Goal: Participate in discussion: Engage in conversation with other users on a specific topic

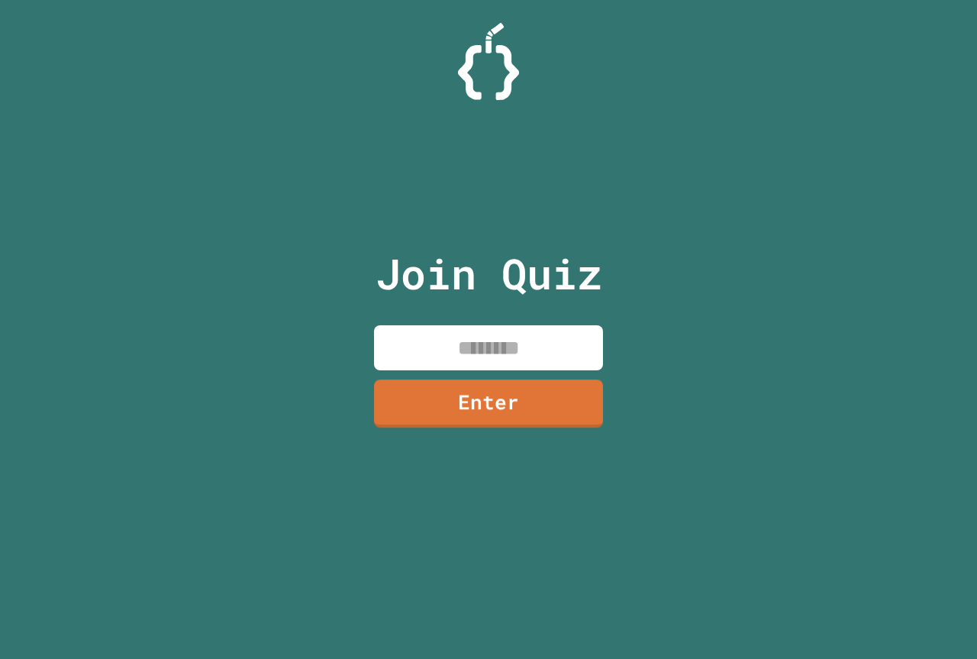
click at [433, 353] on input at bounding box center [488, 347] width 229 height 45
type input "*"
type input "********"
click at [402, 411] on link "Enter" at bounding box center [488, 403] width 229 height 48
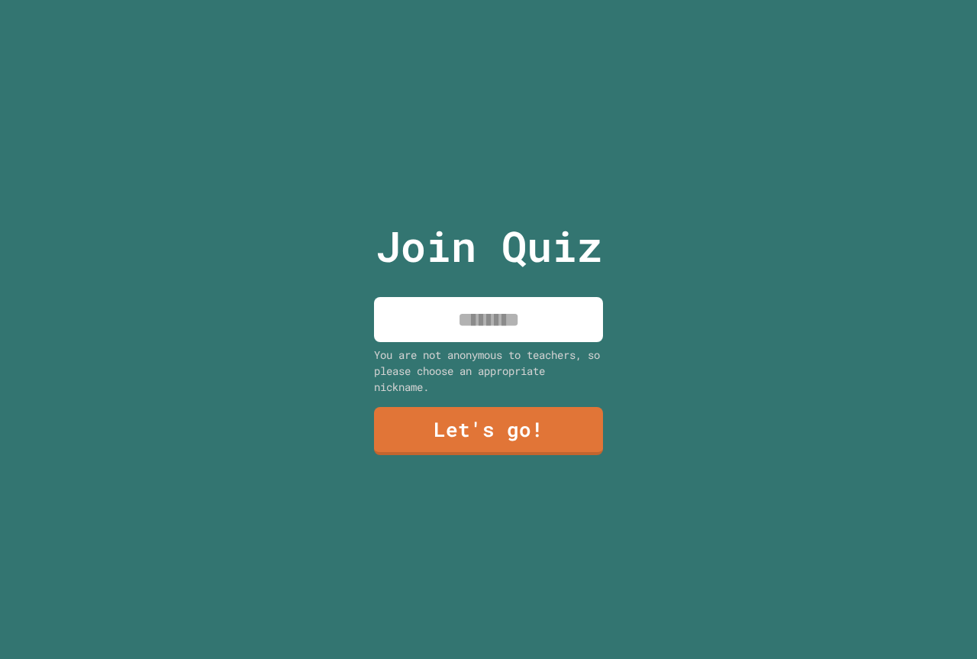
drag, startPoint x: 501, startPoint y: 308, endPoint x: 490, endPoint y: 295, distance: 16.2
click at [500, 307] on input at bounding box center [488, 319] width 229 height 45
type input "**********"
click at [456, 427] on link "Let's go!" at bounding box center [489, 430] width 224 height 50
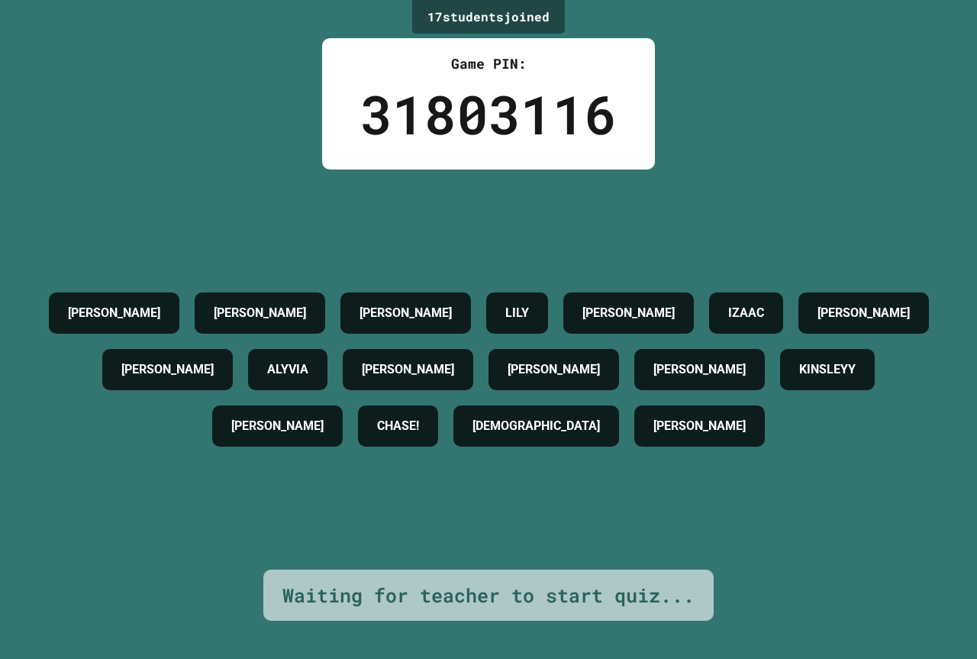
click at [214, 368] on h4 "[PERSON_NAME]" at bounding box center [167, 369] width 92 height 18
drag, startPoint x: 225, startPoint y: 368, endPoint x: 263, endPoint y: 366, distance: 38.2
click at [214, 366] on h4 "[PERSON_NAME]" at bounding box center [167, 369] width 92 height 18
click at [233, 365] on div "[PERSON_NAME]" at bounding box center [167, 369] width 131 height 41
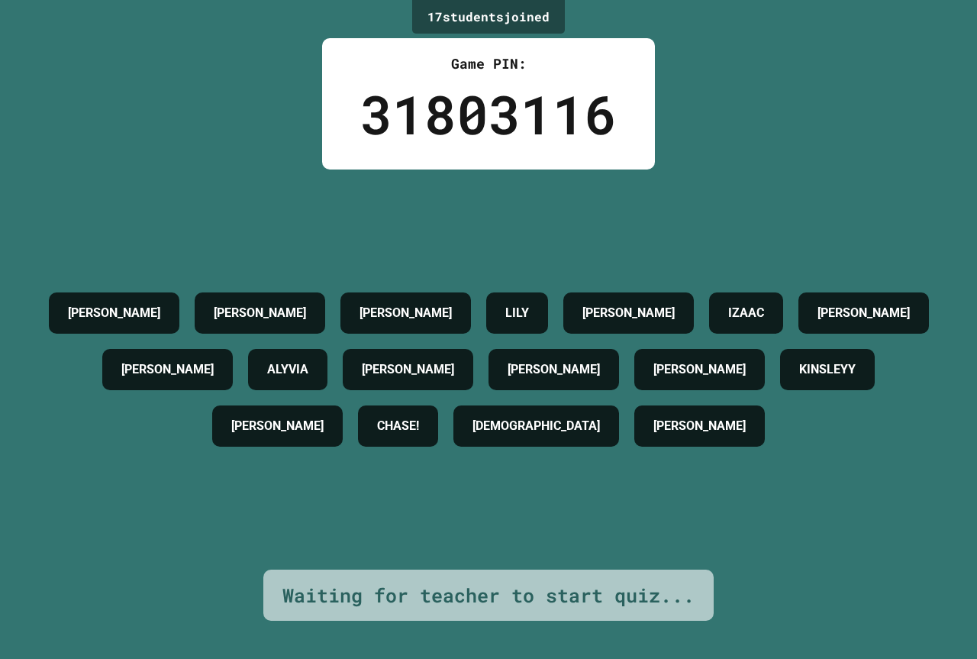
drag, startPoint x: 285, startPoint y: 357, endPoint x: 271, endPoint y: 357, distance: 13.7
click at [271, 357] on div "AIDEN PRICE LIAM COLE LILY KLOE BROWN IZAAC BILLY JACOB ALYVIA ALICE JULIAN K J…" at bounding box center [488, 369] width 901 height 169
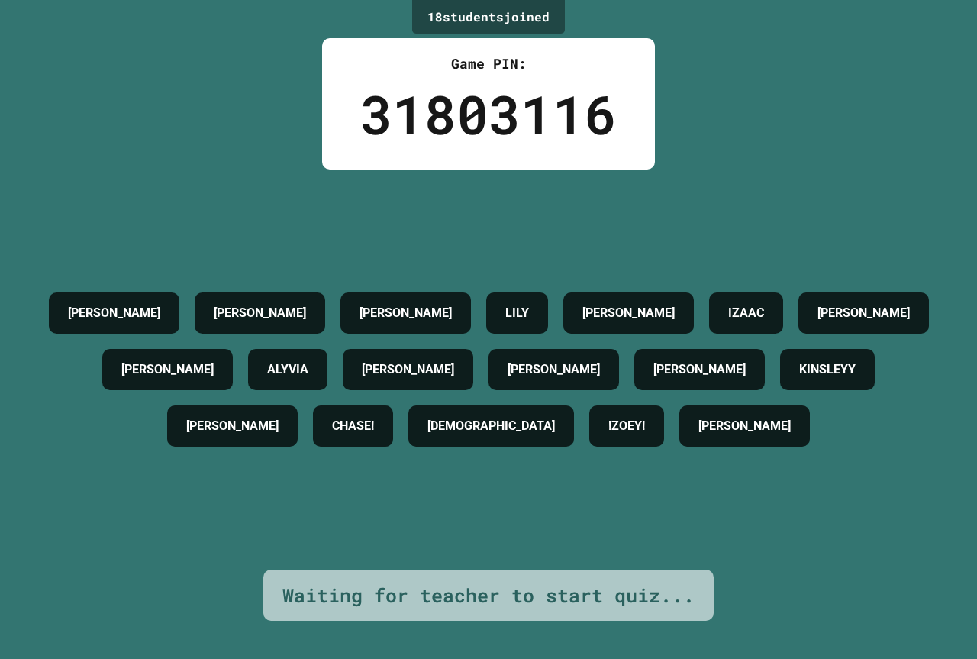
drag, startPoint x: 271, startPoint y: 357, endPoint x: 274, endPoint y: 368, distance: 11.1
click at [233, 368] on div "[PERSON_NAME]" at bounding box center [167, 369] width 131 height 41
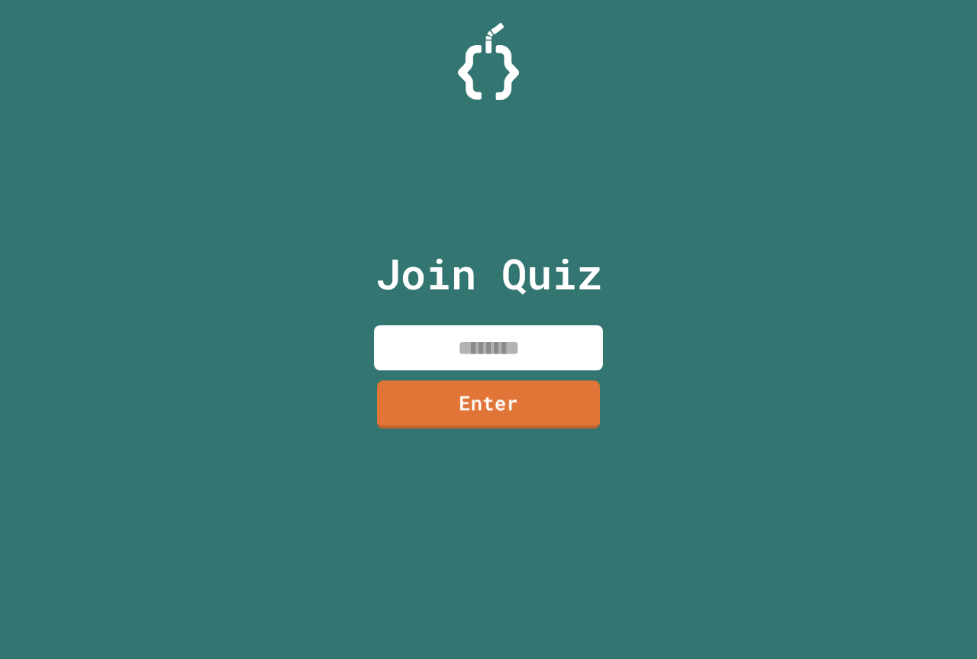
click at [505, 353] on input at bounding box center [488, 347] width 229 height 45
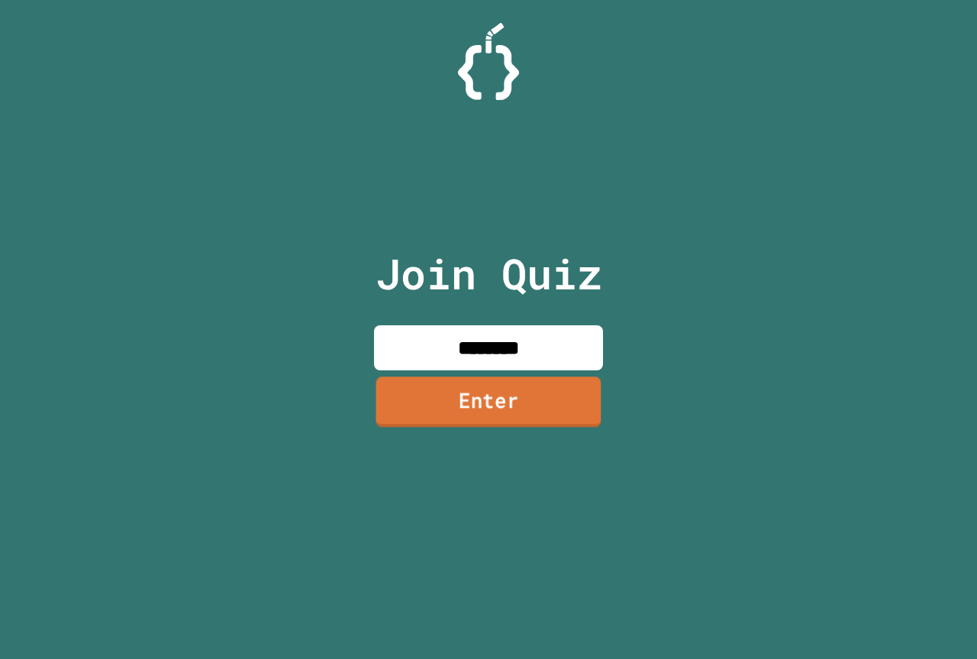
type input "********"
click at [516, 408] on link "Enter" at bounding box center [488, 401] width 225 height 50
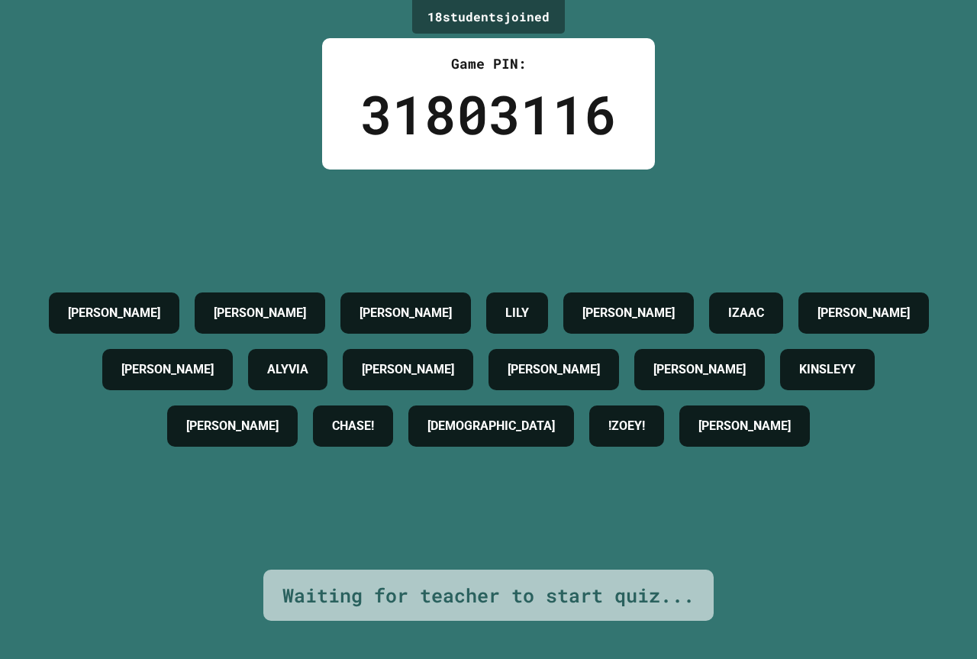
click at [431, 582] on div "Waiting for teacher to start quiz..." at bounding box center [488, 595] width 412 height 29
click at [160, 306] on h4 "AIDEN PRICE" at bounding box center [114, 313] width 92 height 18
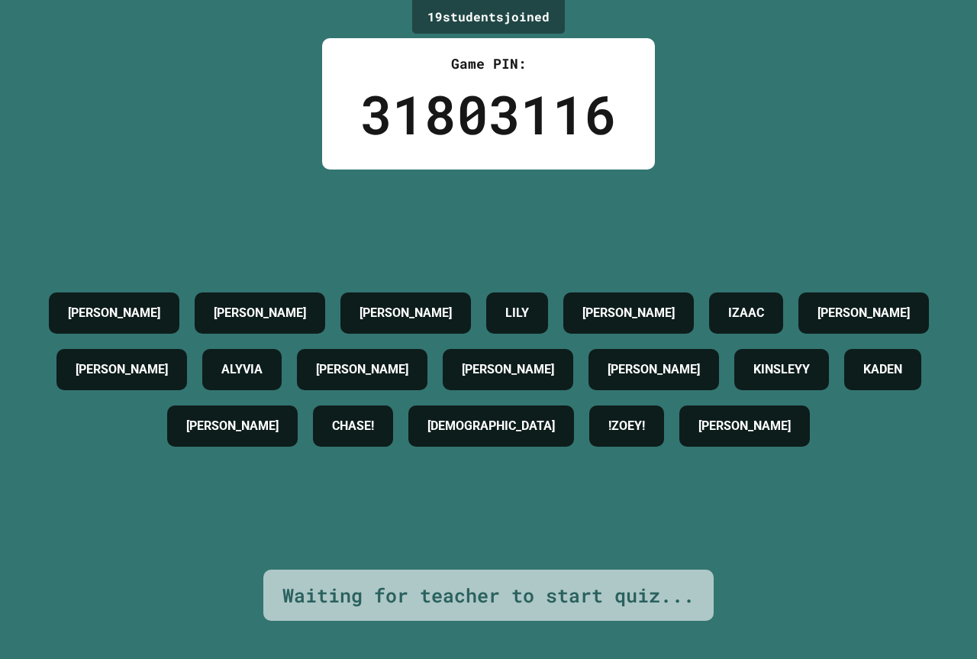
click at [187, 349] on div "[PERSON_NAME]" at bounding box center [121, 369] width 131 height 41
click at [179, 292] on div "AIDEN PRICE" at bounding box center [114, 312] width 131 height 41
click at [160, 304] on h4 "AIDEN PRICE" at bounding box center [114, 313] width 92 height 18
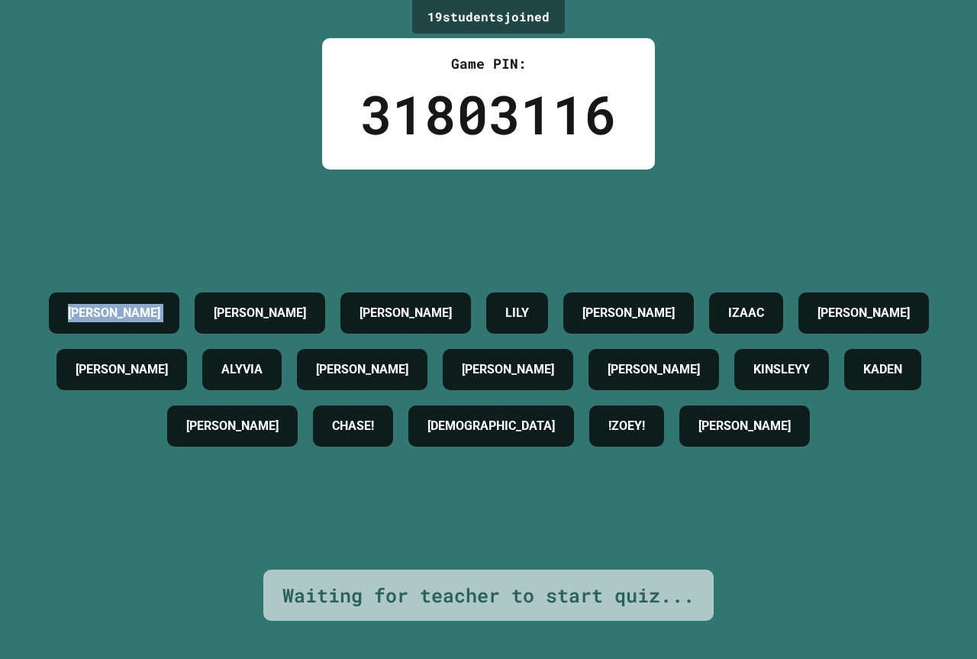
click at [160, 304] on h4 "AIDEN PRICE" at bounding box center [114, 313] width 92 height 18
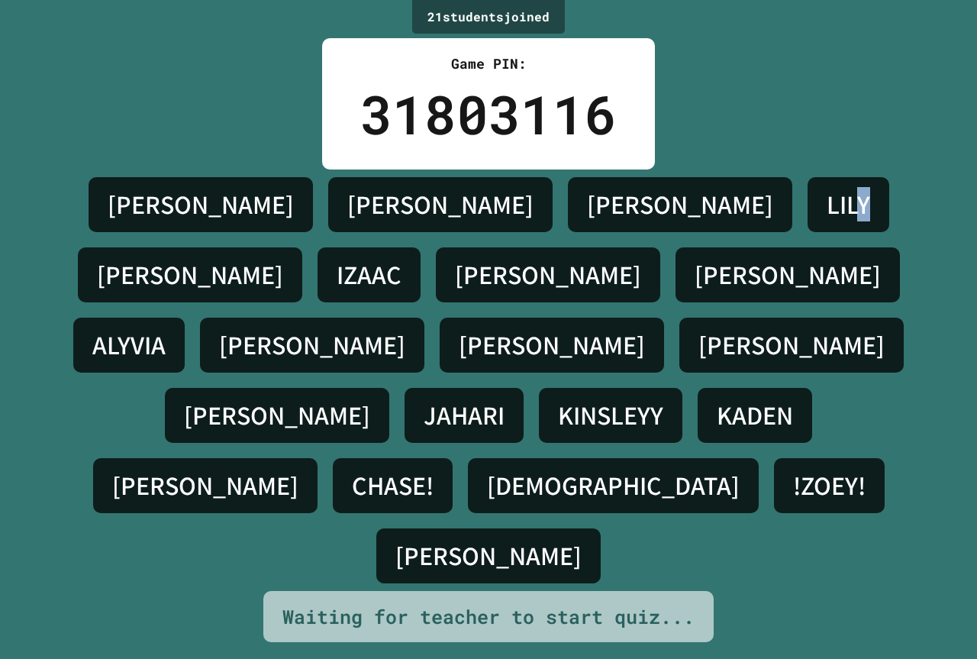
drag, startPoint x: 543, startPoint y: 260, endPoint x: 554, endPoint y: 274, distance: 17.4
click at [827, 221] on h4 "LILY" at bounding box center [849, 205] width 44 height 32
click at [808, 232] on div "LILY" at bounding box center [849, 204] width 82 height 55
click at [827, 221] on h4 "LILY" at bounding box center [849, 205] width 44 height 32
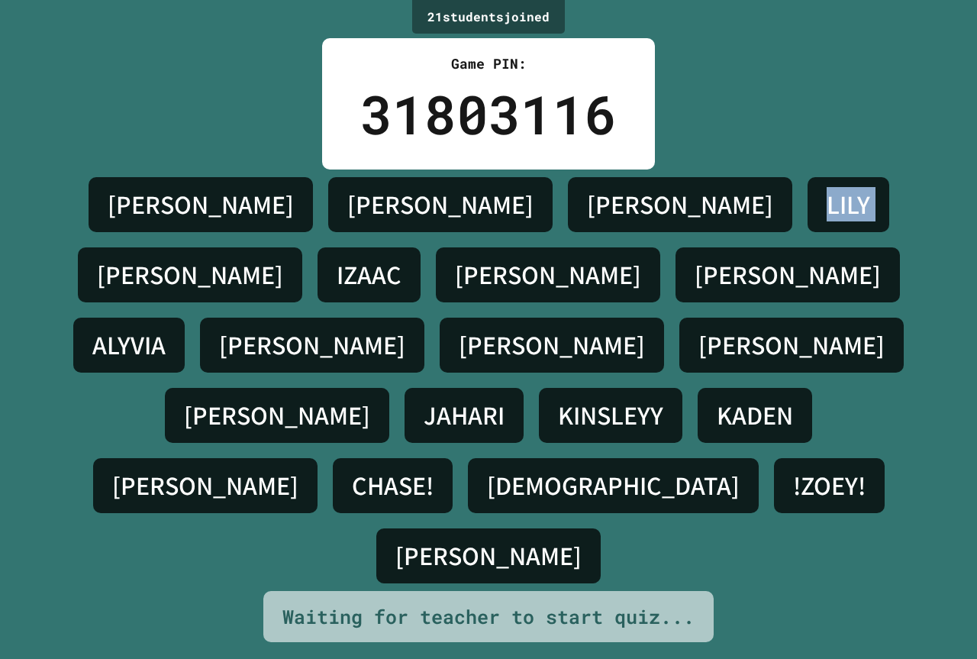
click at [827, 221] on h4 "LILY" at bounding box center [849, 205] width 44 height 32
click at [156, 221] on h4 "AIDEN PRICE" at bounding box center [201, 205] width 186 height 32
click at [160, 221] on h4 "AIDEN PRICE" at bounding box center [201, 205] width 186 height 32
click at [106, 291] on div "AIDEN PRICE LIAM COLE LILY KLOE BROWN IZAAC BILLY JACOB ALYVIA ALICE JULIAN K J…" at bounding box center [488, 379] width 901 height 421
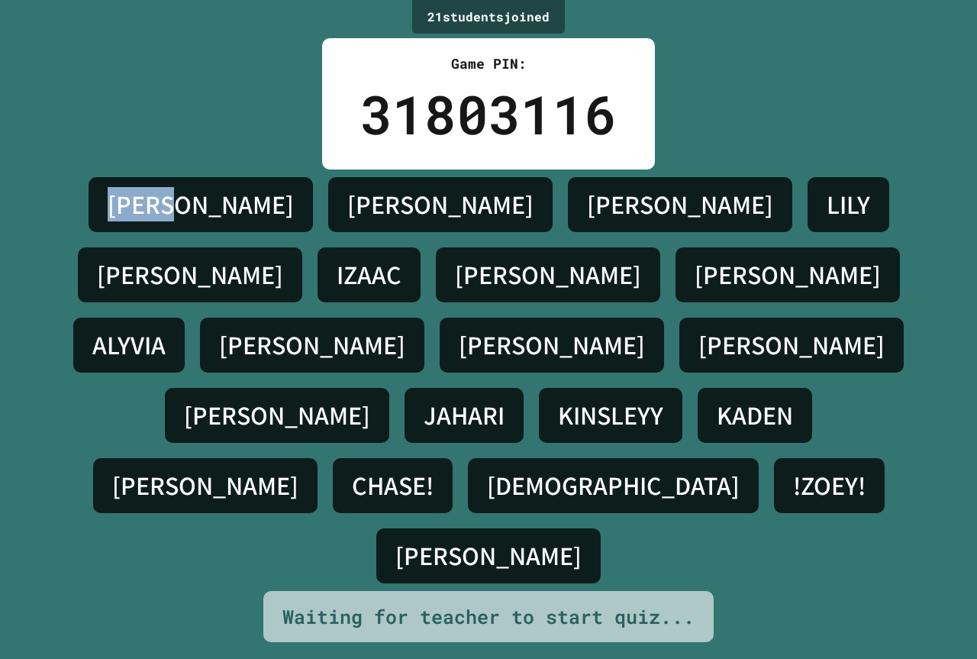
drag, startPoint x: 158, startPoint y: 260, endPoint x: 100, endPoint y: 265, distance: 58.3
click at [108, 221] on h4 "AIDEN PRICE" at bounding box center [201, 205] width 186 height 32
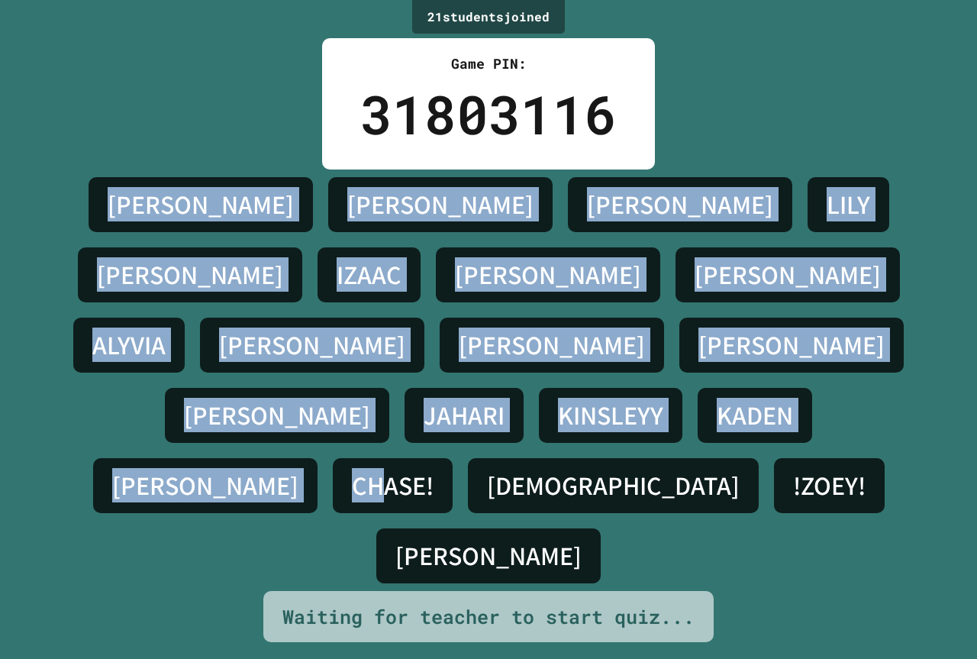
drag, startPoint x: 694, startPoint y: 85, endPoint x: 840, endPoint y: 400, distance: 347.7
click at [840, 399] on div "21 student s joined Game PIN: 31803116 AIDEN PRICE LIAM COLE LILY KLOE BROWN IZ…" at bounding box center [488, 329] width 977 height 659
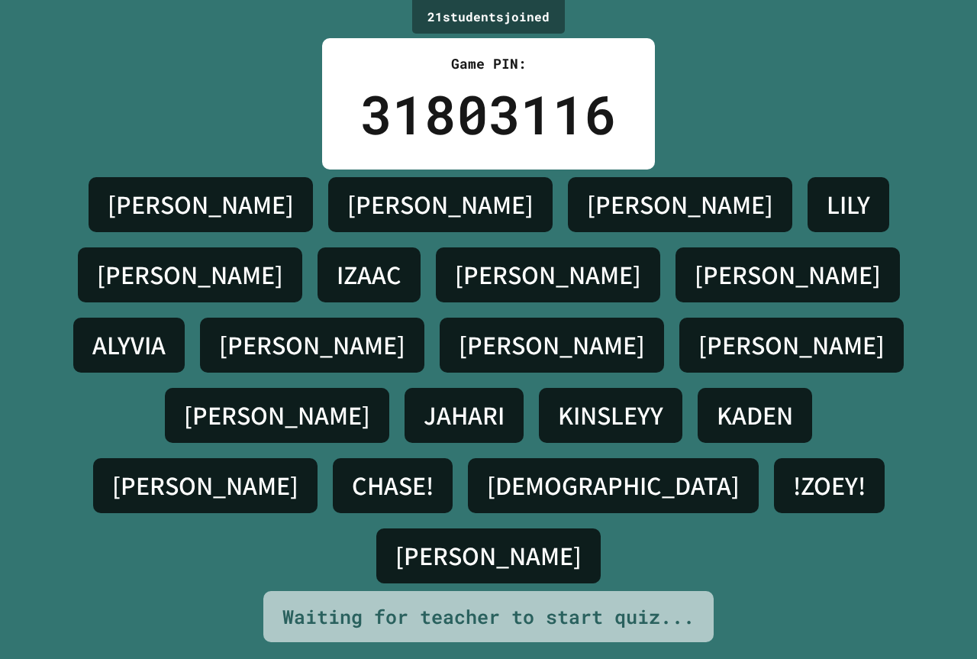
drag, startPoint x: 861, startPoint y: 460, endPoint x: 851, endPoint y: 466, distance: 11.3
click at [857, 460] on div "AIDEN PRICE LIAM COLE LILY KLOE BROWN IZAAC BILLY JACOB ALYVIA ALICE JULIAN K J…" at bounding box center [488, 379] width 901 height 421
click at [844, 497] on div "AIDEN PRICE LIAM COLE LILY KLOE BROWN IZAAC BILLY JACOB ALYVIA ALICE JULIAN K J…" at bounding box center [488, 379] width 901 height 421
drag, startPoint x: 648, startPoint y: 340, endPoint x: 624, endPoint y: 689, distance: 349.7
drag, startPoint x: 624, startPoint y: 689, endPoint x: 920, endPoint y: 205, distance: 567.4
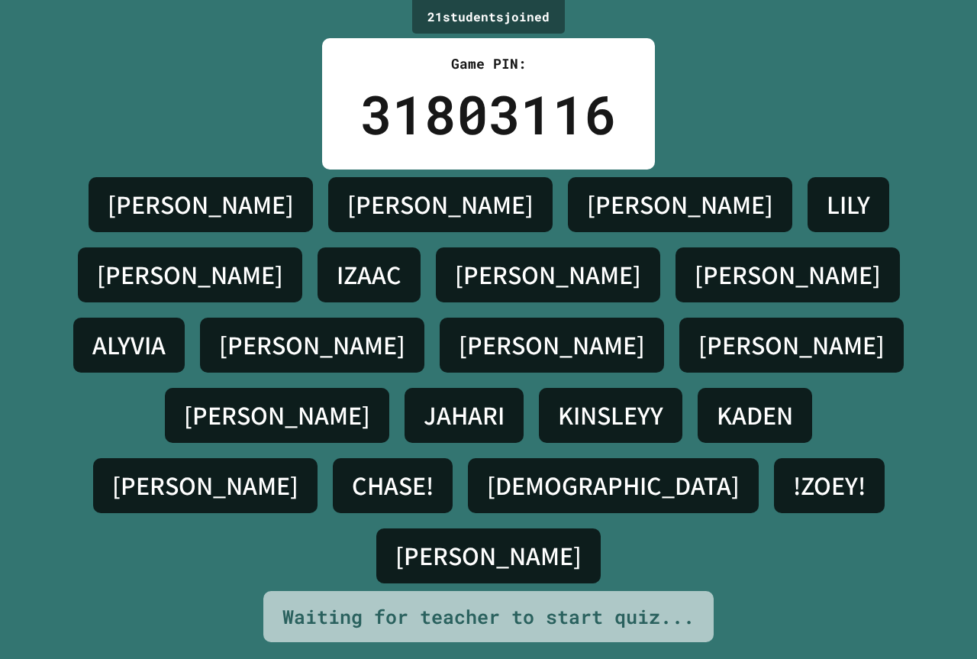
click at [920, 205] on div "AIDEN PRICE LIAM COLE LILY KLOE BROWN IZAAC BILLY JACOB ALYVIA ALICE JULIAN K J…" at bounding box center [488, 379] width 901 height 421
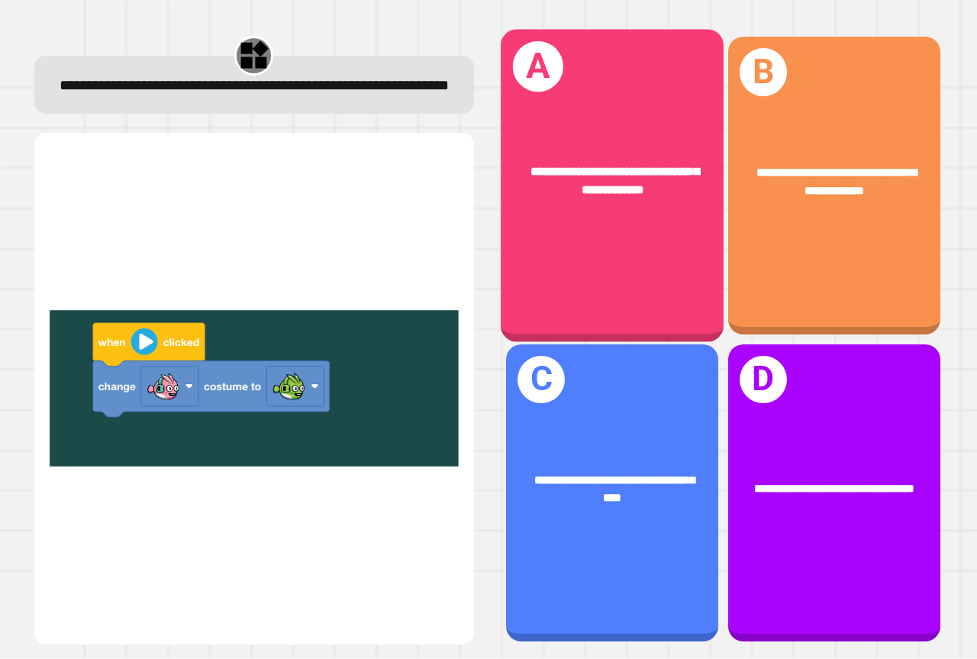
click at [619, 253] on div "**********" at bounding box center [612, 186] width 223 height 312
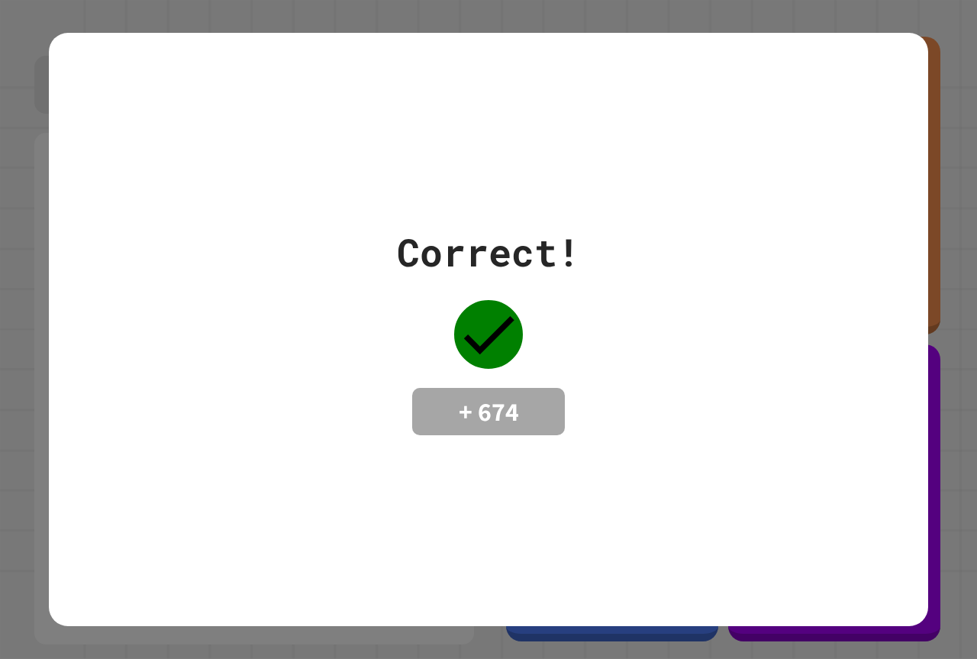
click at [592, 277] on div "Correct! + 674" at bounding box center [488, 329] width 879 height 211
click at [547, 288] on div "Correct! + 674" at bounding box center [488, 329] width 183 height 211
click at [541, 302] on div "Correct! + 674" at bounding box center [488, 329] width 183 height 211
click at [541, 296] on div "Correct! + 674" at bounding box center [488, 329] width 183 height 211
click at [531, 290] on div "Correct! + 674" at bounding box center [488, 329] width 183 height 211
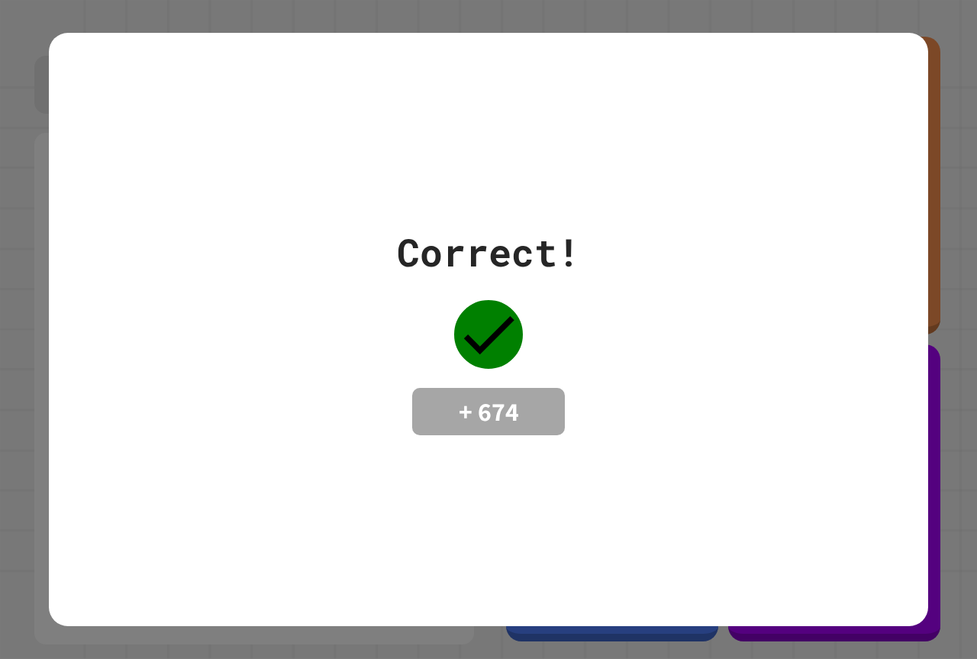
click at [527, 289] on div "Correct! + 674" at bounding box center [488, 329] width 183 height 211
drag, startPoint x: 477, startPoint y: 371, endPoint x: 453, endPoint y: 300, distance: 74.8
click at [470, 386] on div "Correct! + 674" at bounding box center [488, 329] width 183 height 211
drag, startPoint x: 396, startPoint y: 263, endPoint x: 389, endPoint y: 268, distance: 8.7
click at [397, 267] on div "Correct!" at bounding box center [488, 252] width 183 height 57
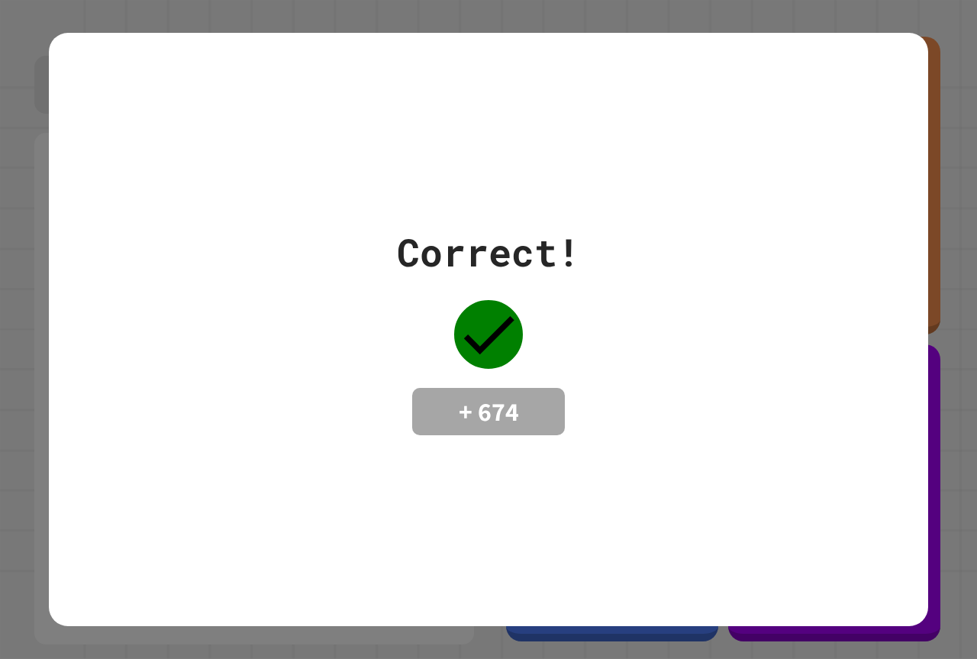
click at [562, 371] on div "Correct! + 674" at bounding box center [488, 329] width 183 height 211
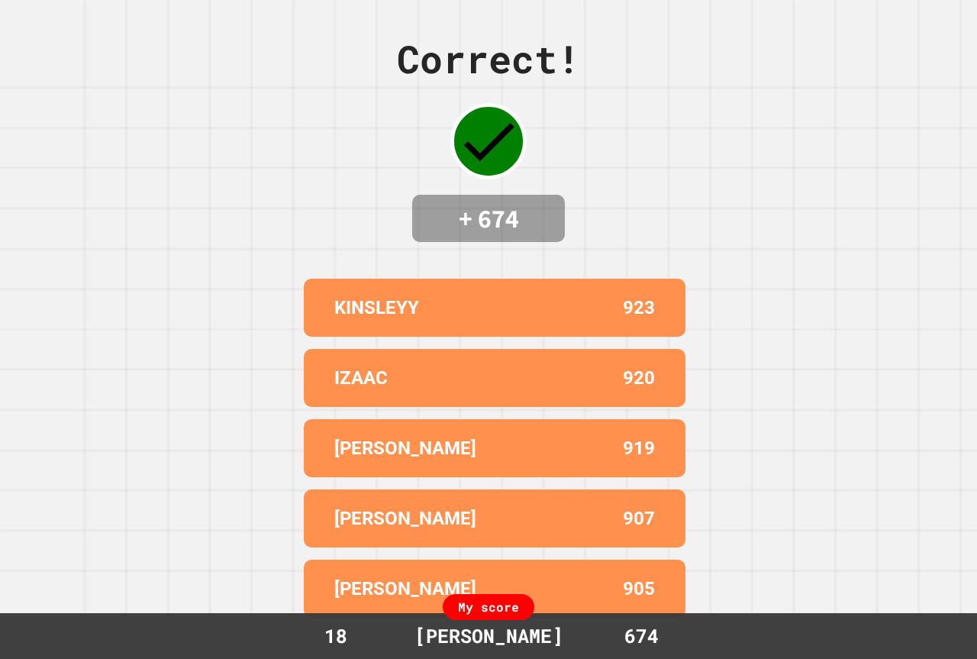
drag, startPoint x: 627, startPoint y: 360, endPoint x: 405, endPoint y: 477, distance: 252.0
drag, startPoint x: 399, startPoint y: 472, endPoint x: 391, endPoint y: 442, distance: 30.9
drag, startPoint x: 391, startPoint y: 442, endPoint x: 360, endPoint y: 421, distance: 36.8
drag, startPoint x: 360, startPoint y: 421, endPoint x: 165, endPoint y: 351, distance: 207.7
drag, startPoint x: 165, startPoint y: 351, endPoint x: 176, endPoint y: 329, distance: 24.9
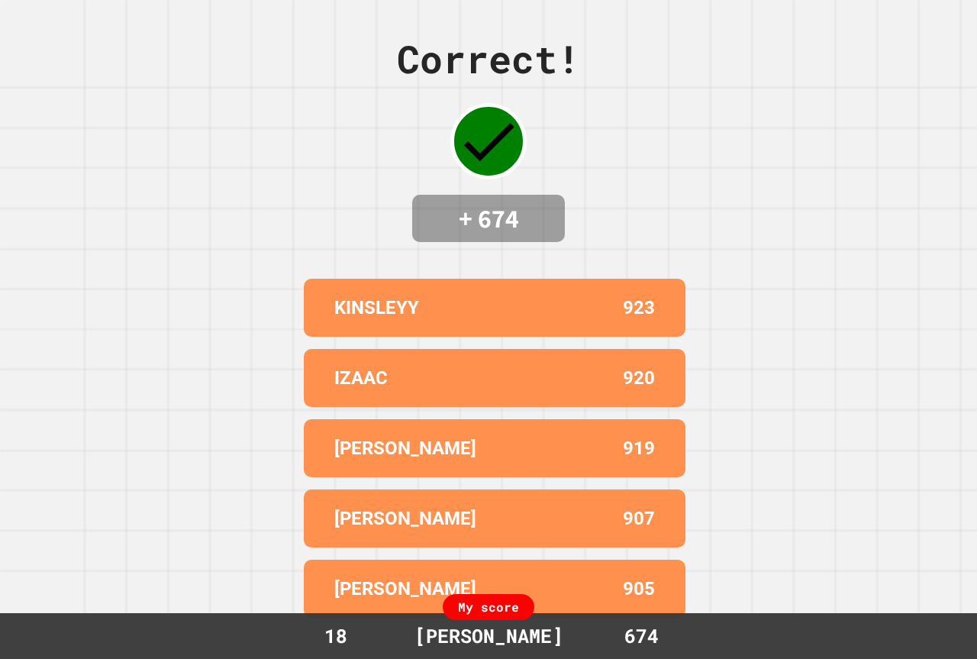
drag, startPoint x: 176, startPoint y: 329, endPoint x: 225, endPoint y: 297, distance: 58.4
drag, startPoint x: 225, startPoint y: 297, endPoint x: 256, endPoint y: 203, distance: 98.7
drag, startPoint x: 256, startPoint y: 203, endPoint x: 262, endPoint y: 122, distance: 81.1
click at [262, 120] on div "Correct! + 674 KINSLEYY 923 IZAAC 920 LIAM 919 JULIAN K 907 DAWSON 905 My score…" at bounding box center [488, 329] width 977 height 659
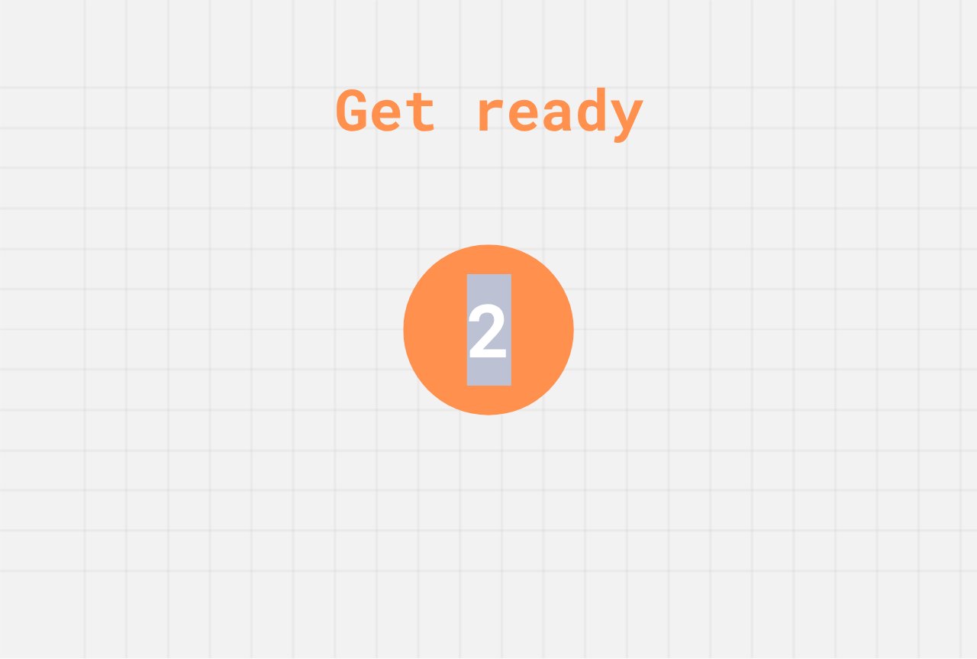
drag, startPoint x: 370, startPoint y: 366, endPoint x: 611, endPoint y: 334, distance: 242.5
click at [611, 334] on div "Get ready 2" at bounding box center [488, 329] width 977 height 659
drag, startPoint x: 613, startPoint y: 334, endPoint x: 637, endPoint y: 346, distance: 26.6
click at [613, 335] on div "Get ready 2" at bounding box center [488, 329] width 977 height 659
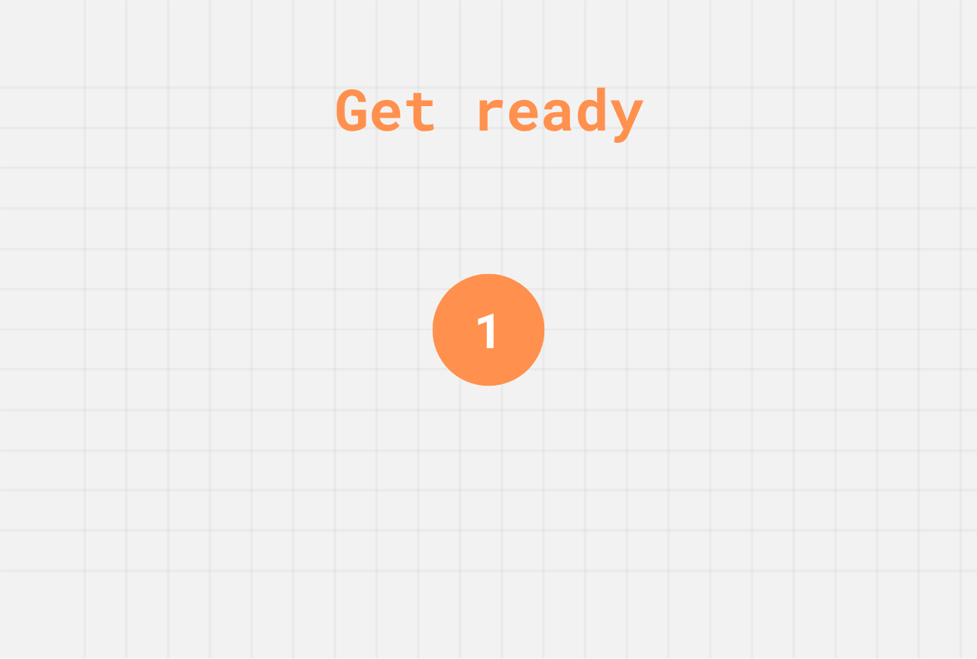
drag, startPoint x: 466, startPoint y: 353, endPoint x: 478, endPoint y: 354, distance: 11.6
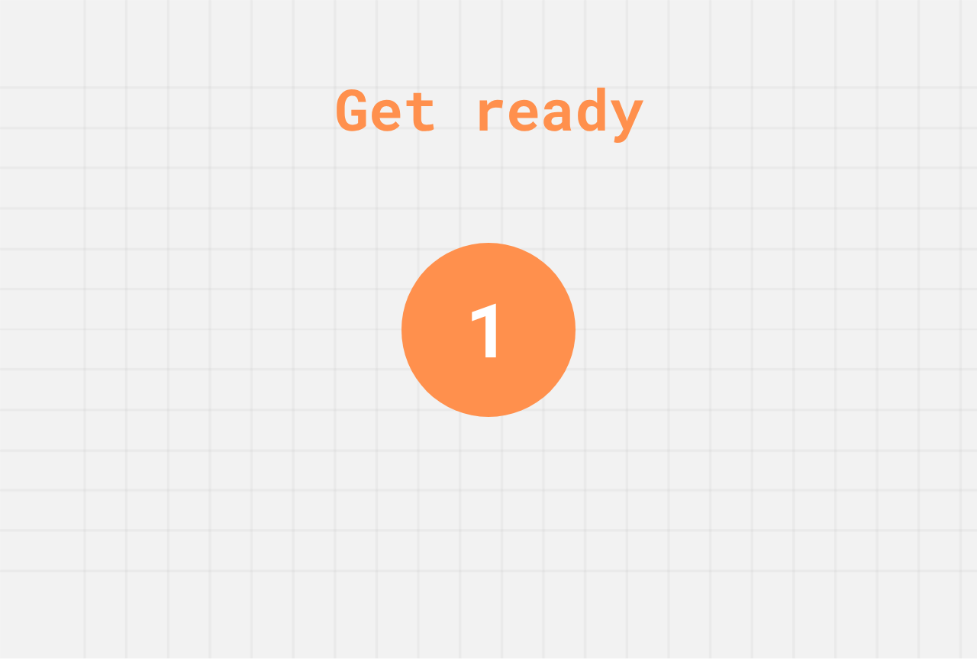
click at [478, 354] on div "1" at bounding box center [488, 329] width 45 height 113
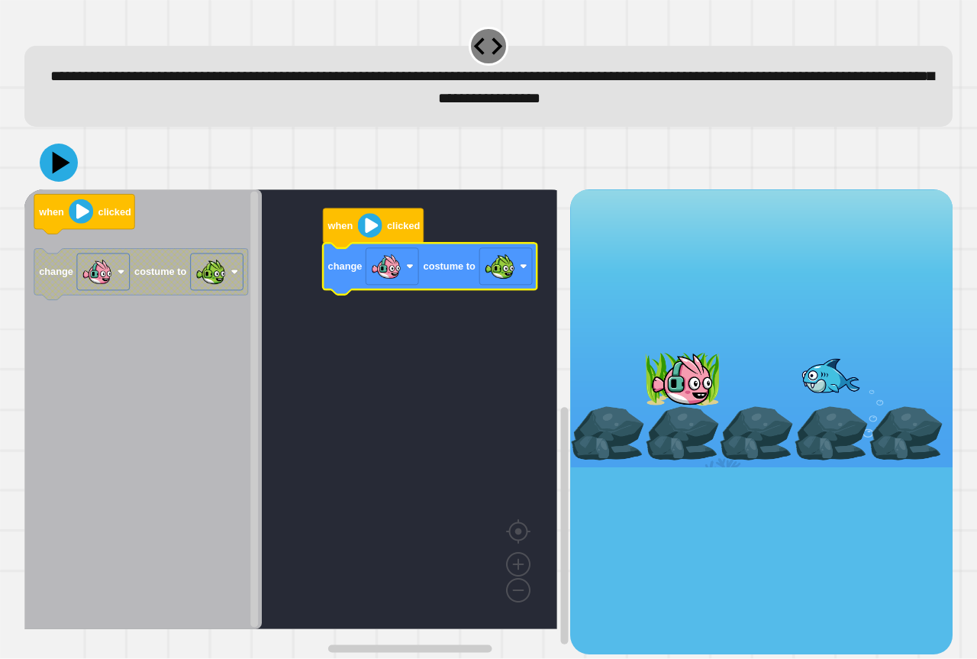
click at [37, 169] on div at bounding box center [488, 162] width 928 height 53
click at [48, 164] on icon at bounding box center [59, 163] width 46 height 46
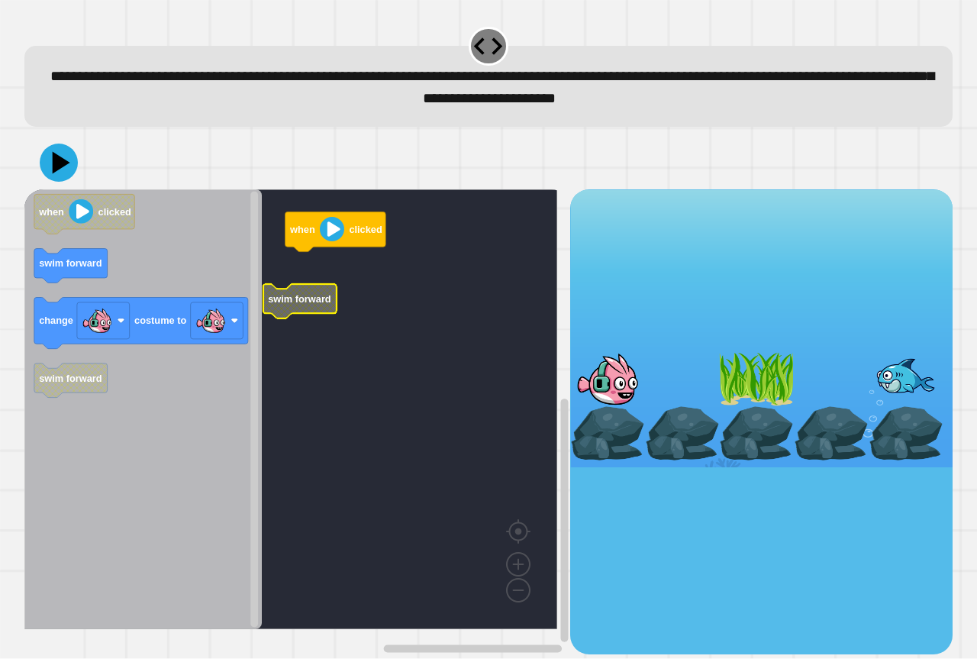
click at [336, 282] on rect "Blockly Workspace" at bounding box center [290, 409] width 533 height 440
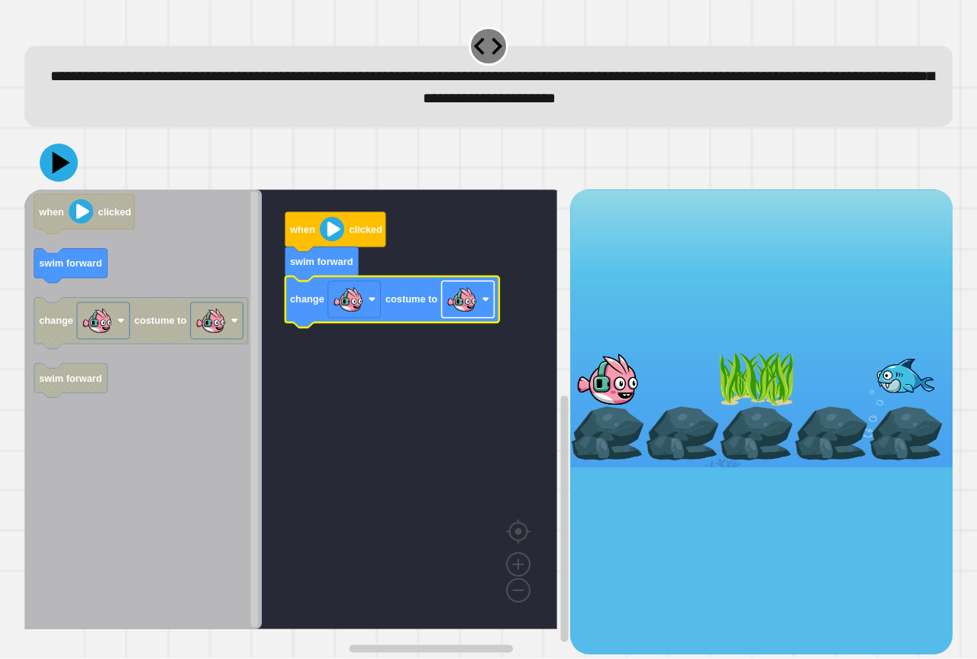
click at [450, 309] on image "Blockly Workspace" at bounding box center [462, 299] width 31 height 31
click at [58, 167] on icon at bounding box center [61, 162] width 20 height 25
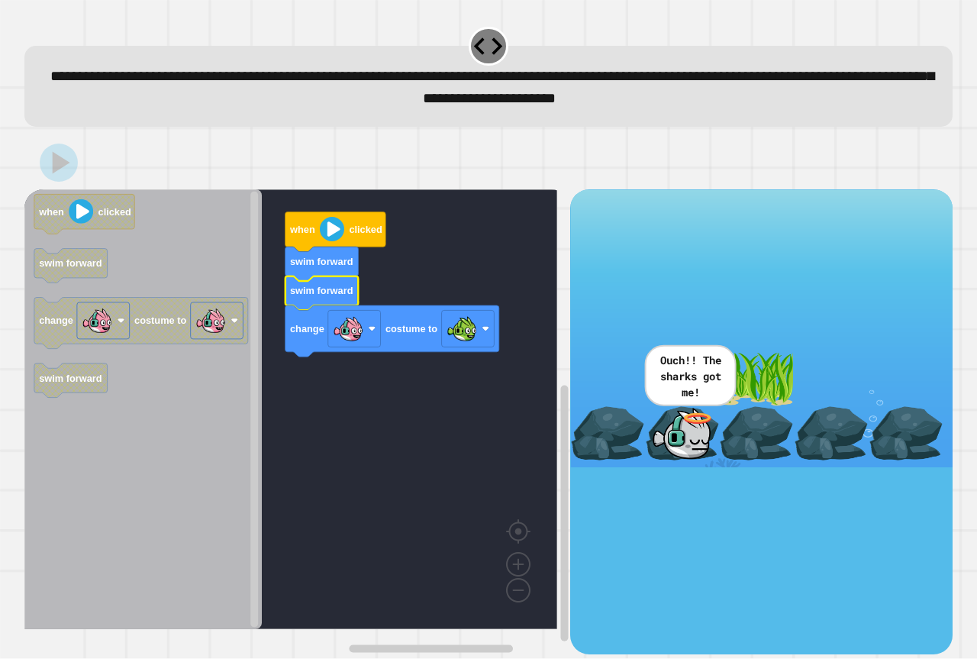
click at [54, 160] on icon at bounding box center [59, 163] width 38 height 38
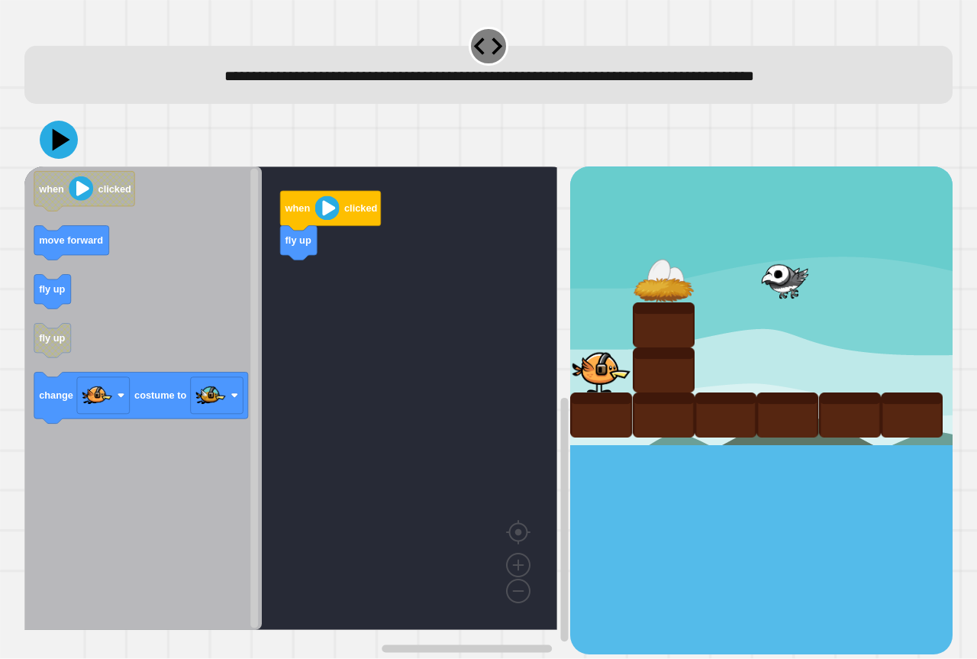
click at [219, 302] on icon "when clicked move forward fly up fly up change costume to" at bounding box center [142, 397] width 237 height 463
click at [137, 305] on icon "when clicked move forward fly up fly up change costume to" at bounding box center [142, 397] width 237 height 463
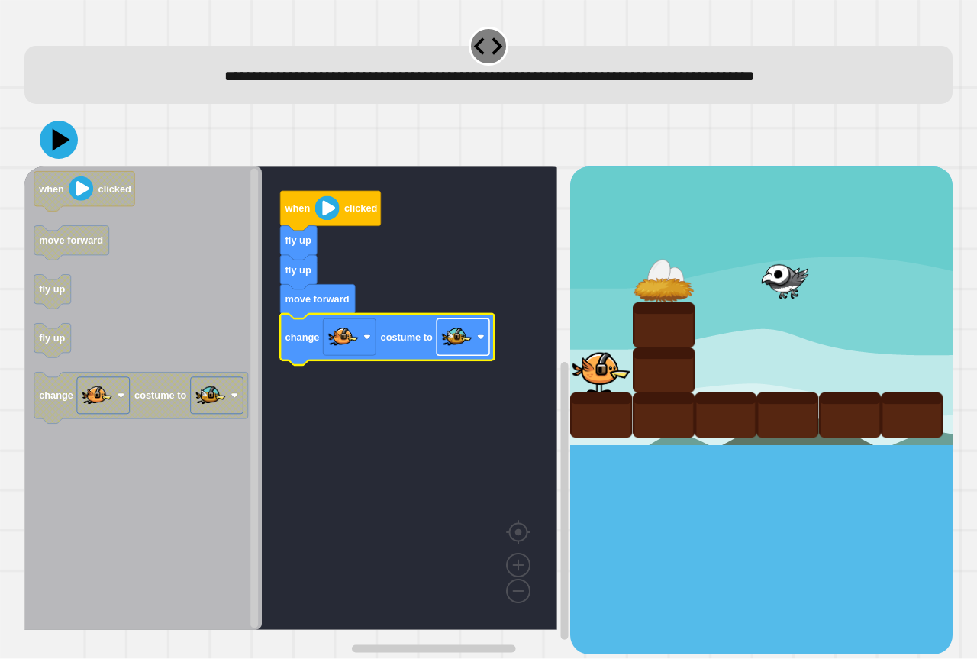
click at [450, 338] on image "Blockly Workspace" at bounding box center [457, 337] width 31 height 31
click at [360, 418] on rect "Blockly Workspace" at bounding box center [290, 397] width 533 height 463
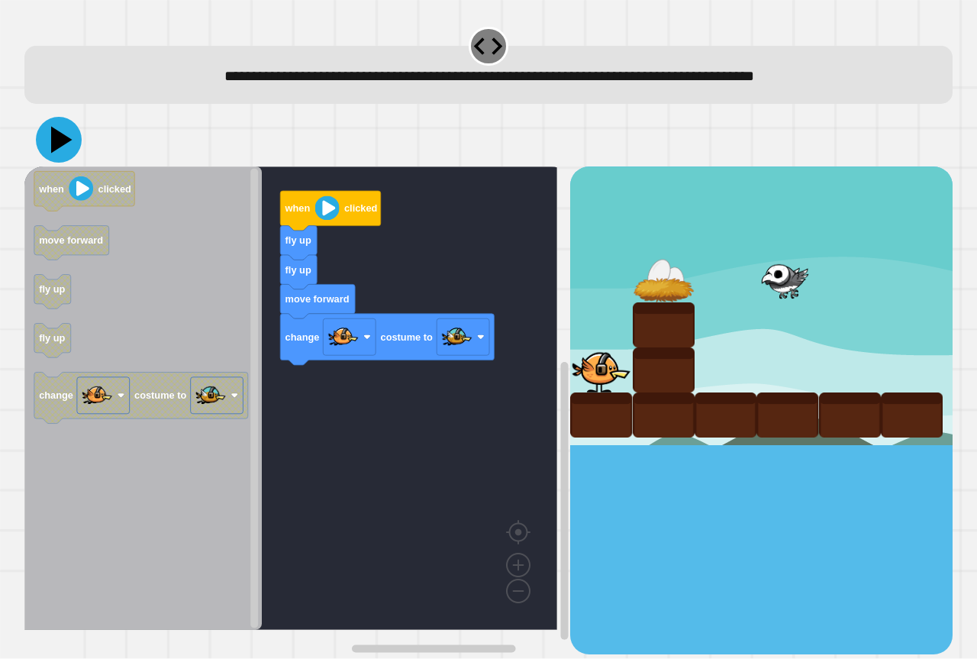
click at [47, 148] on icon at bounding box center [59, 140] width 46 height 46
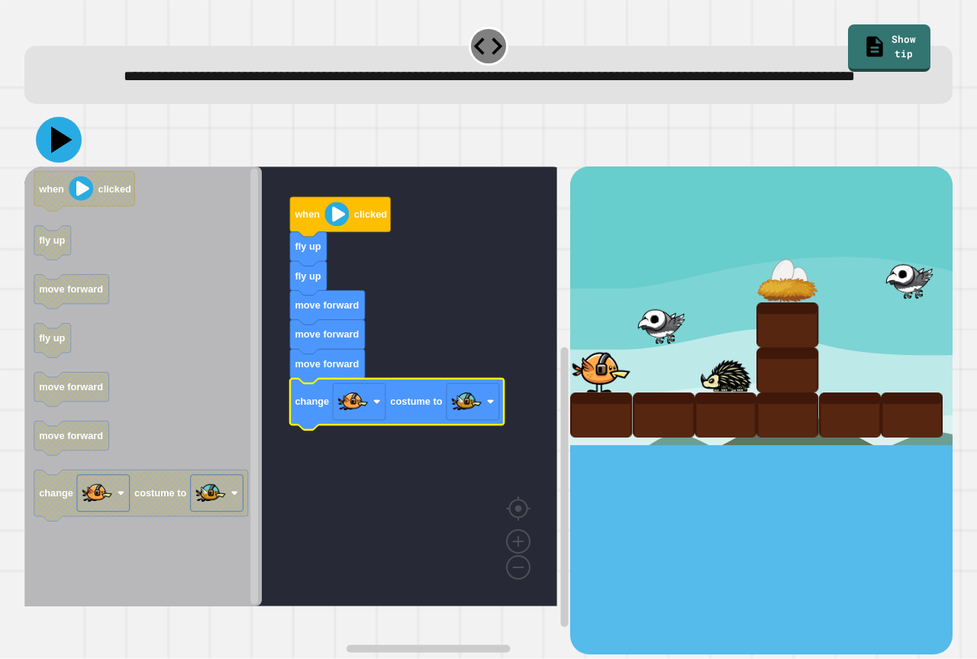
click at [49, 163] on icon at bounding box center [59, 140] width 46 height 46
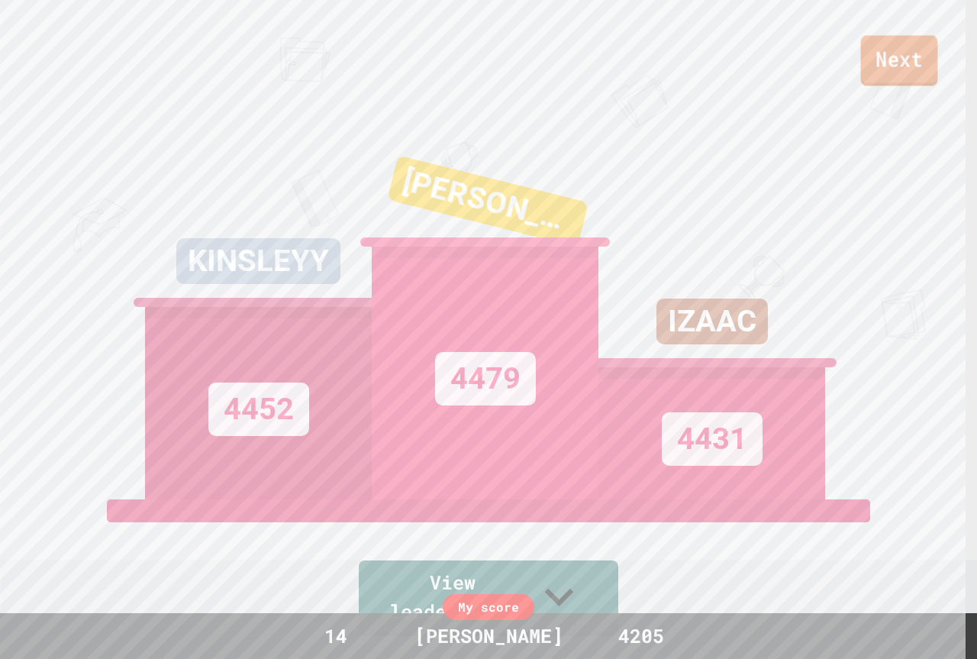
click at [905, 58] on link "Next" at bounding box center [899, 60] width 77 height 50
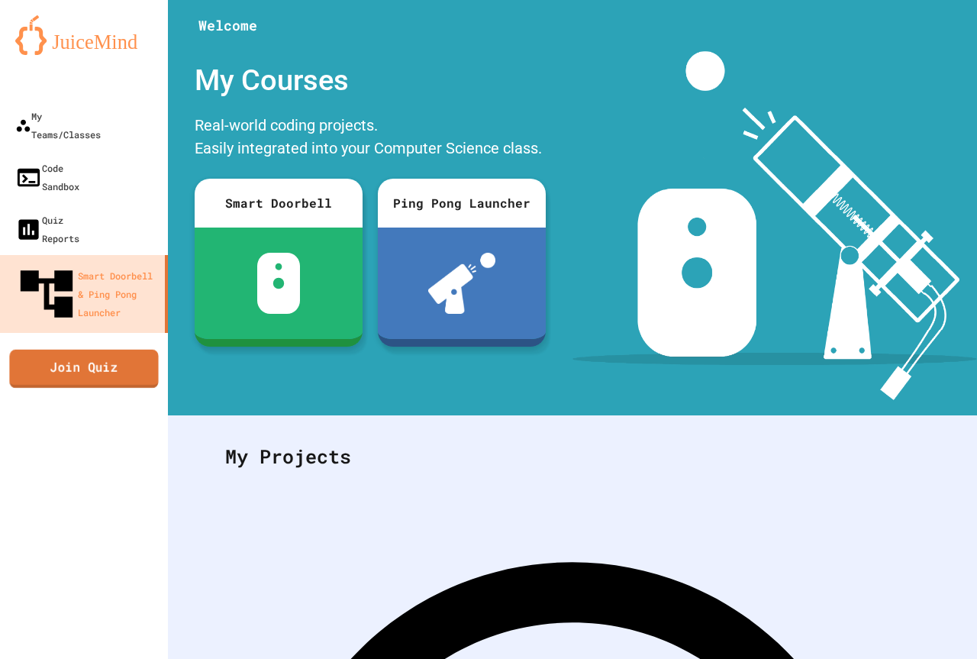
click at [118, 349] on link "Join Quiz" at bounding box center [83, 368] width 149 height 38
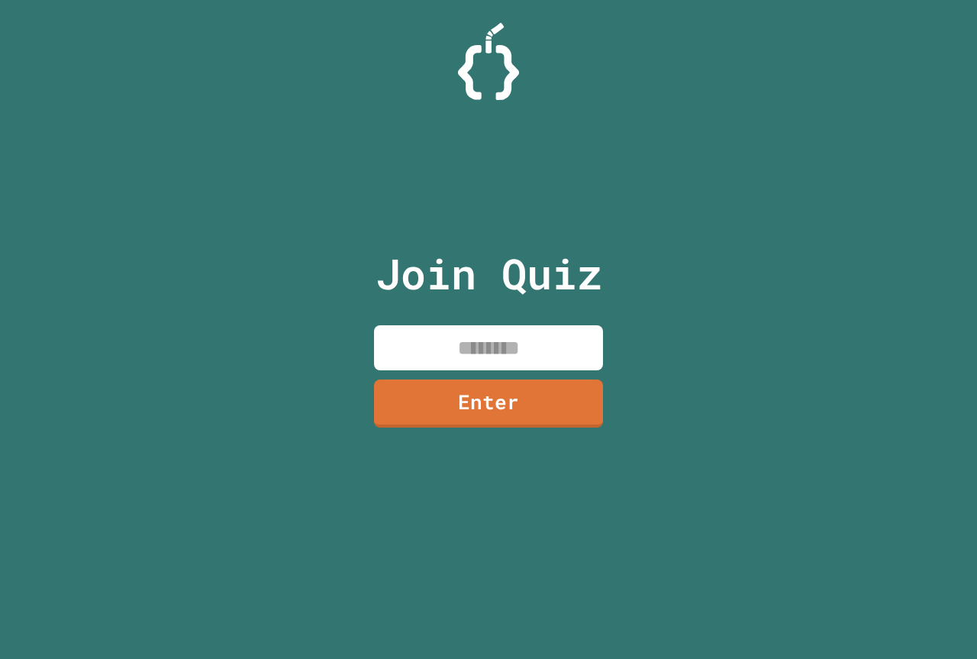
click at [582, 363] on input at bounding box center [488, 347] width 229 height 45
type input "********"
click at [532, 404] on link "Enter" at bounding box center [488, 402] width 231 height 50
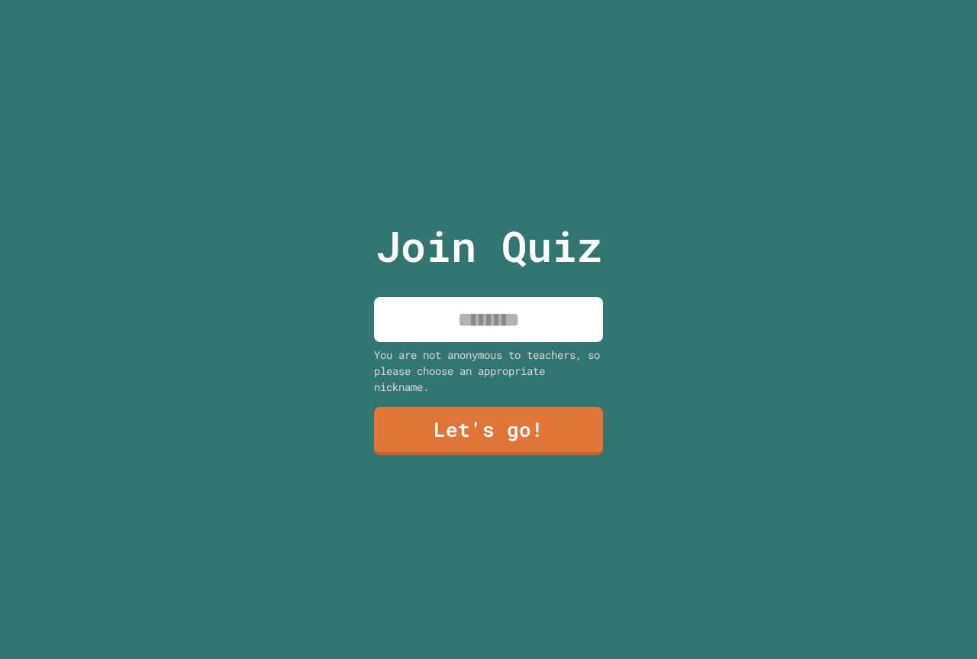
click at [447, 323] on input at bounding box center [488, 319] width 229 height 45
type input "*****"
click at [531, 431] on link "Let's go!" at bounding box center [488, 430] width 230 height 50
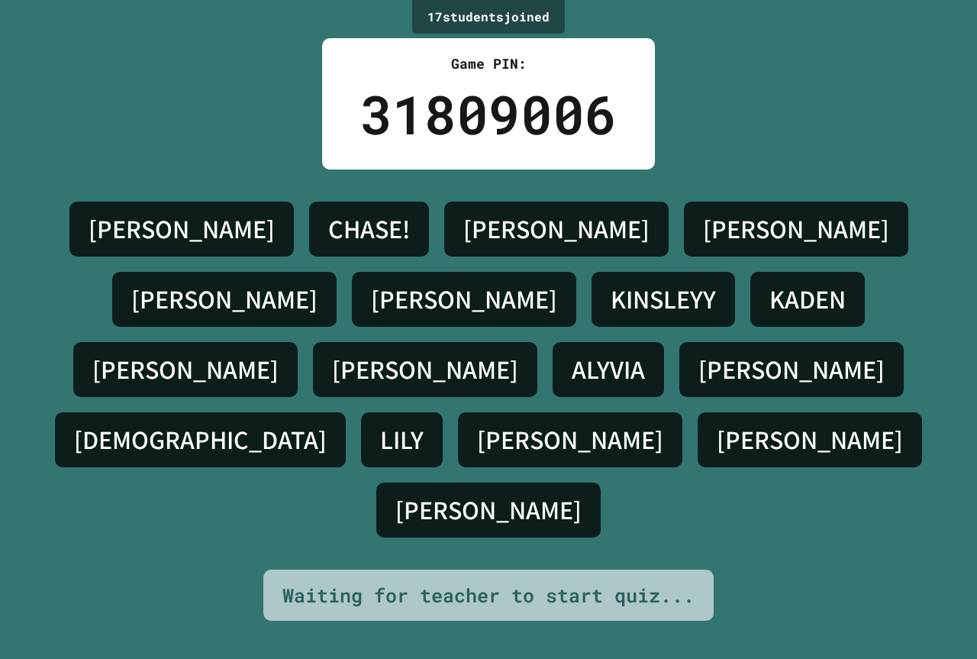
drag, startPoint x: 543, startPoint y: 401, endPoint x: 479, endPoint y: 373, distance: 70.8
click at [279, 373] on h4 "[PERSON_NAME]" at bounding box center [185, 369] width 186 height 32
drag, startPoint x: 656, startPoint y: 289, endPoint x: 638, endPoint y: 287, distance: 18.5
click at [703, 245] on h4 "[PERSON_NAME]" at bounding box center [796, 229] width 186 height 32
drag, startPoint x: 443, startPoint y: 360, endPoint x: 478, endPoint y: 374, distance: 38.0
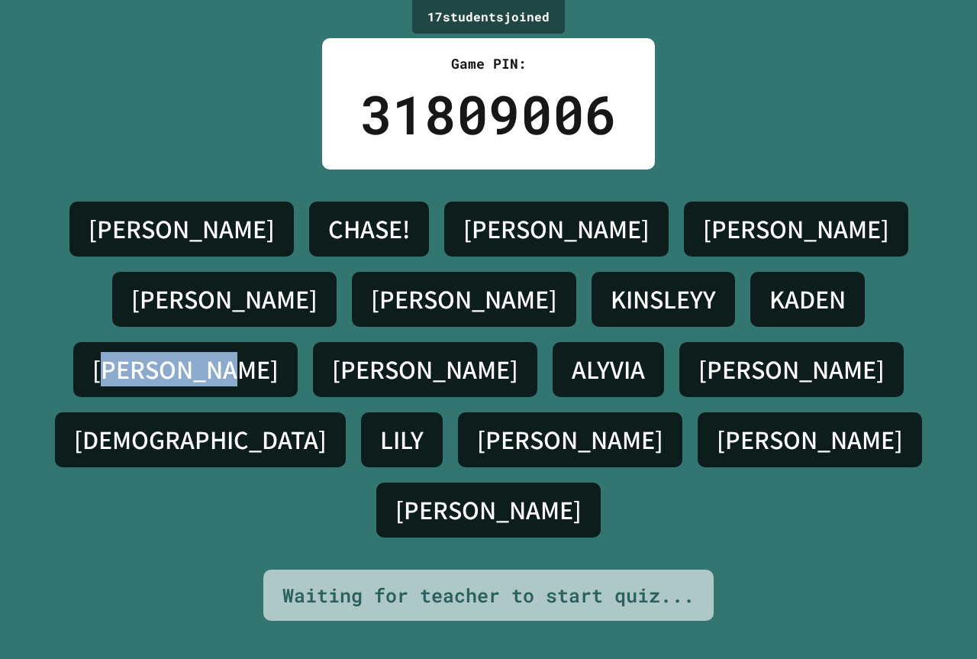
click at [279, 374] on h4 "[PERSON_NAME]" at bounding box center [185, 369] width 186 height 32
click at [279, 377] on h4 "[PERSON_NAME]" at bounding box center [185, 369] width 186 height 32
click at [298, 380] on div "[PERSON_NAME]" at bounding box center [185, 369] width 224 height 55
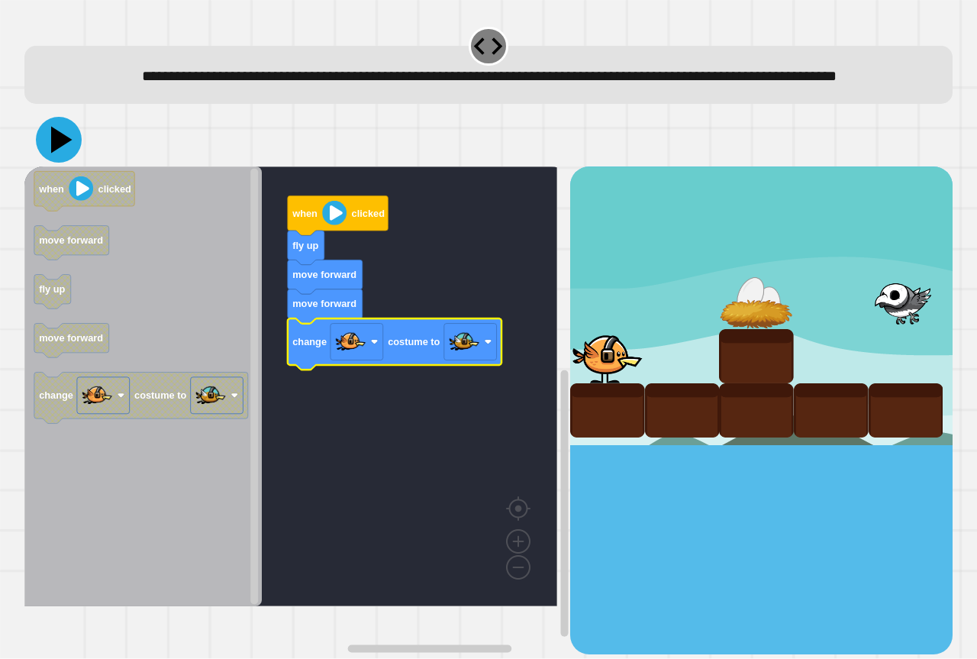
click at [56, 153] on icon at bounding box center [61, 140] width 21 height 27
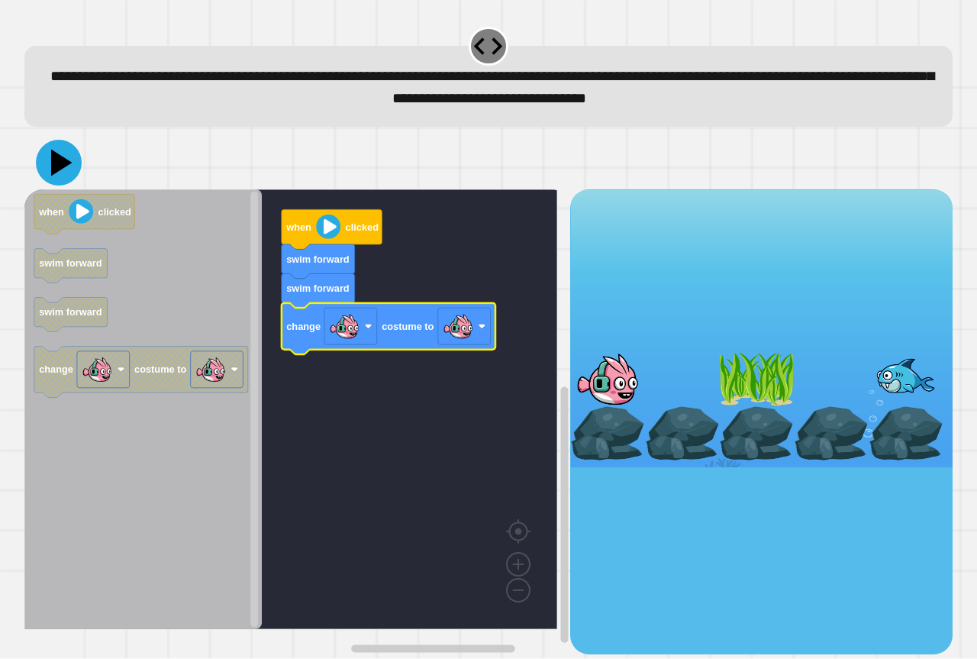
click at [51, 175] on icon at bounding box center [59, 163] width 46 height 46
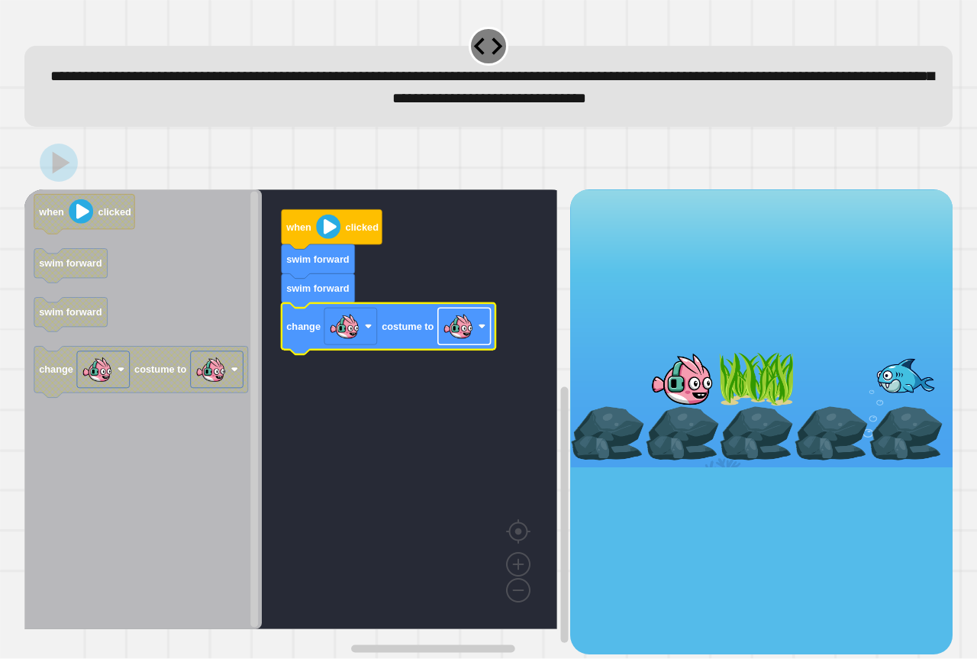
click at [473, 323] on image "Blockly Workspace" at bounding box center [458, 326] width 31 height 31
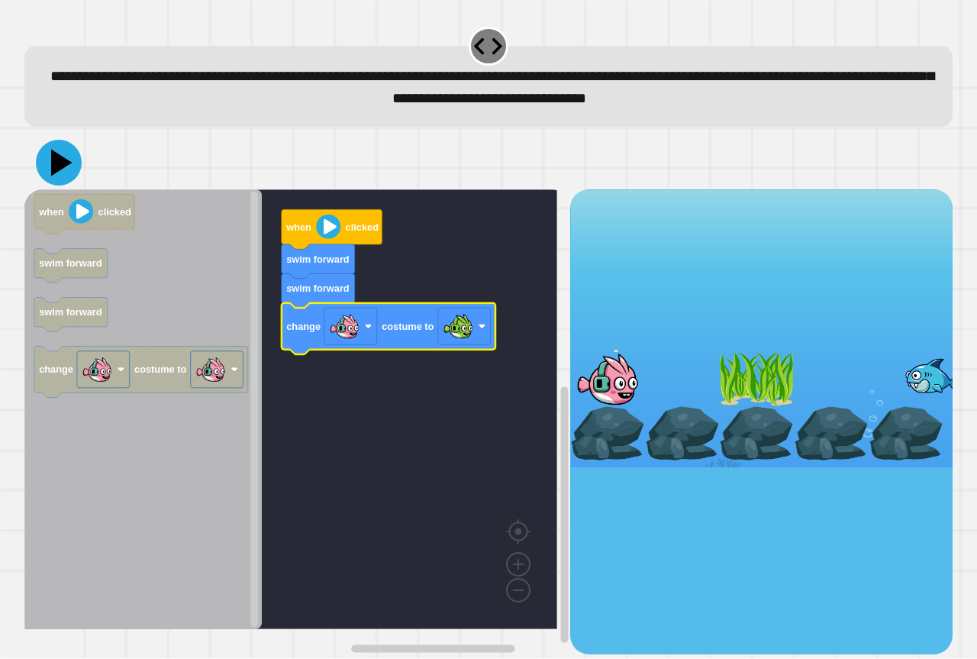
click at [60, 159] on icon at bounding box center [59, 163] width 46 height 46
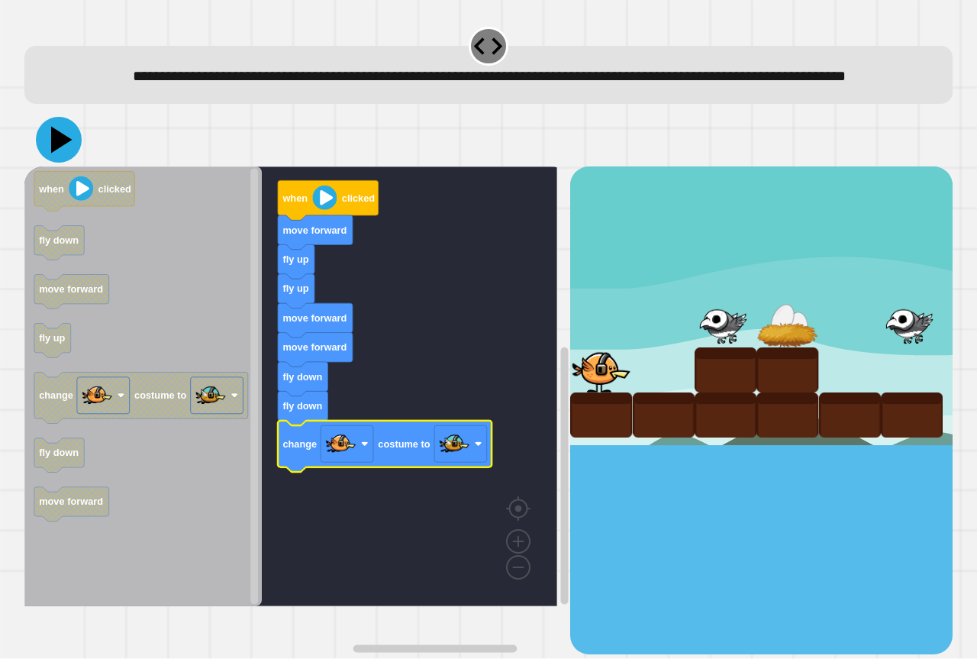
drag, startPoint x: 59, startPoint y: 160, endPoint x: 56, endPoint y: 169, distance: 8.7
click at [56, 153] on icon at bounding box center [61, 140] width 21 height 27
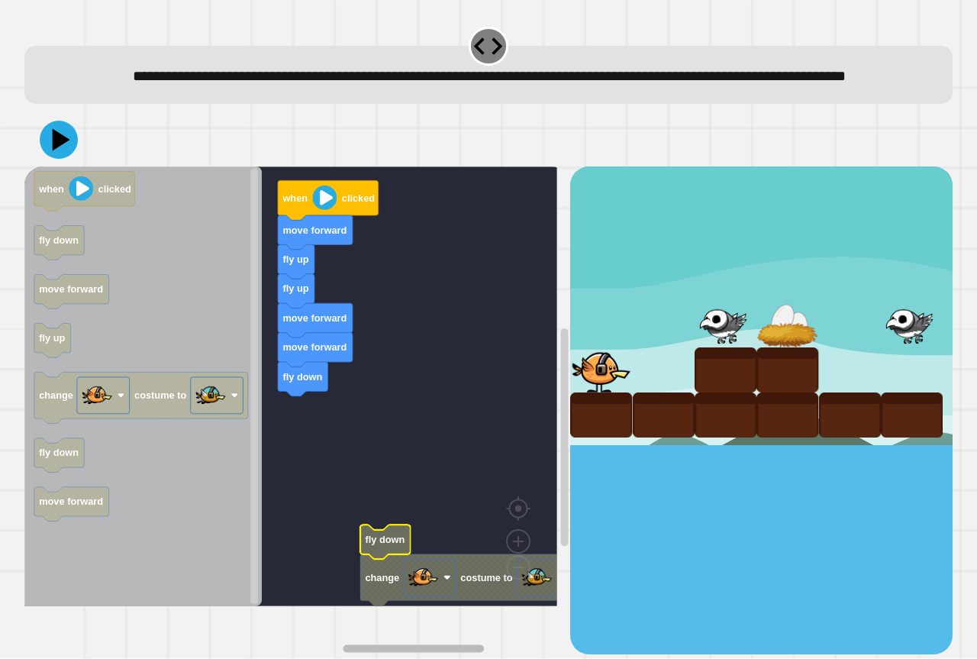
click at [433, 608] on div "fly up fly up move forward move forward fly down move forward when clicked fly …" at bounding box center [297, 409] width 546 height 487
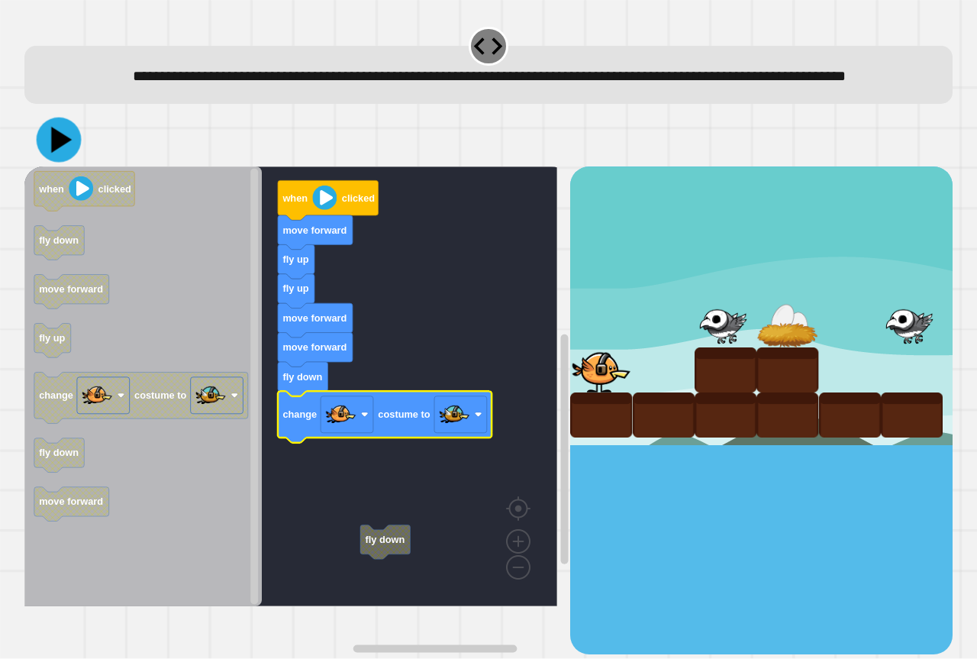
click at [69, 163] on icon at bounding box center [59, 140] width 45 height 45
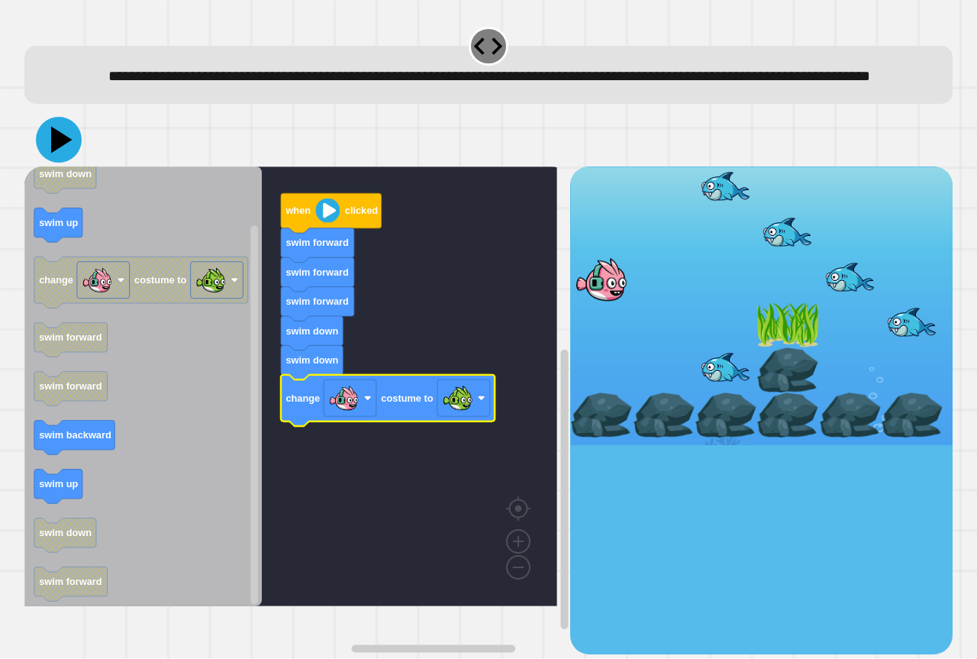
click at [66, 163] on icon at bounding box center [59, 140] width 46 height 46
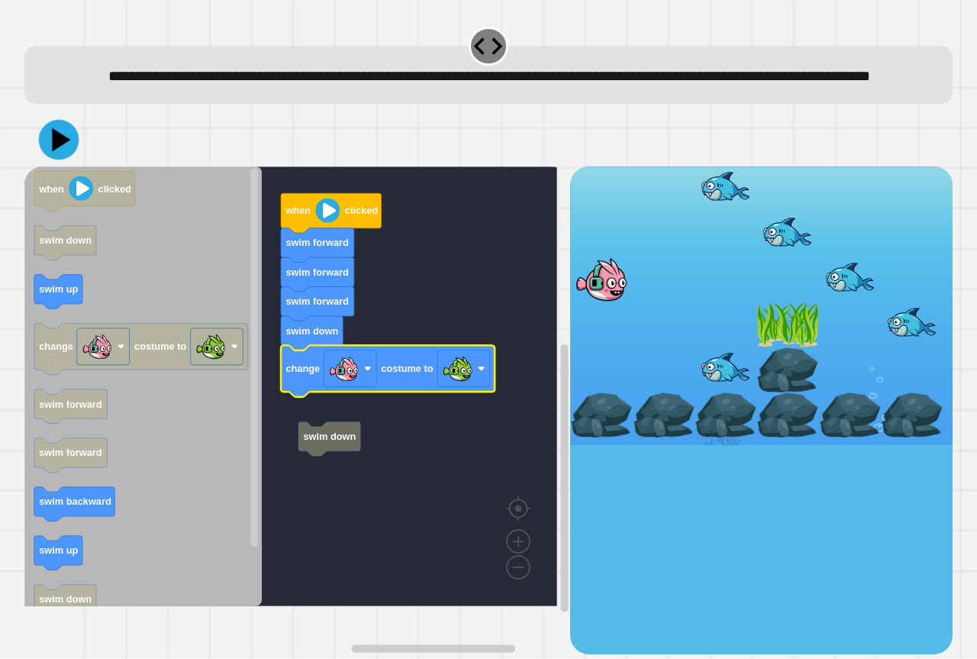
drag, startPoint x: 56, startPoint y: 121, endPoint x: 56, endPoint y: 133, distance: 11.5
click at [56, 104] on div "**********" at bounding box center [488, 75] width 928 height 58
click at [56, 153] on icon at bounding box center [61, 140] width 21 height 27
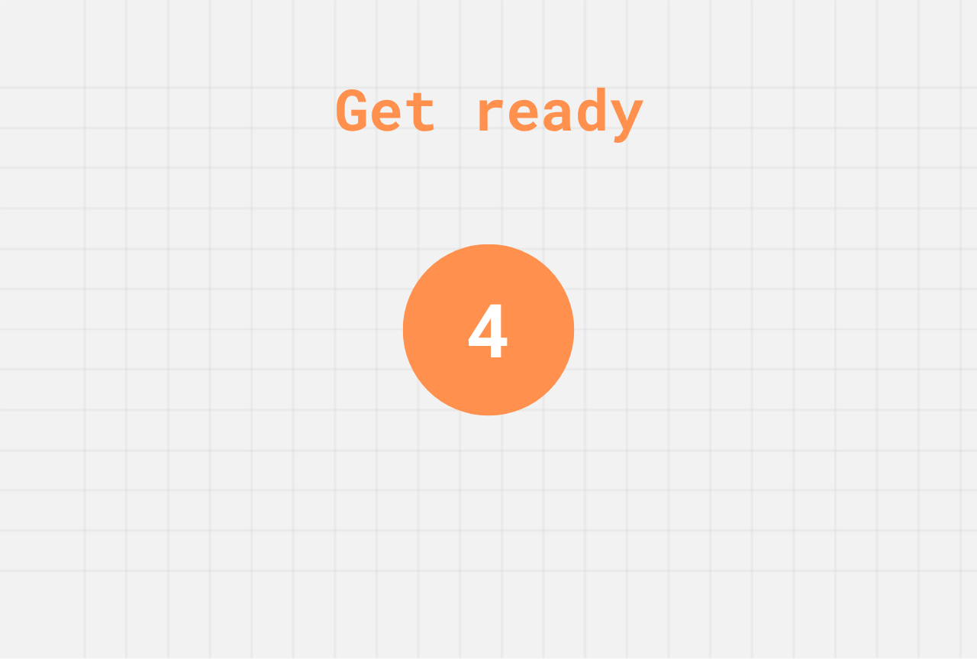
drag, startPoint x: 445, startPoint y: 566, endPoint x: 560, endPoint y: 615, distance: 125.2
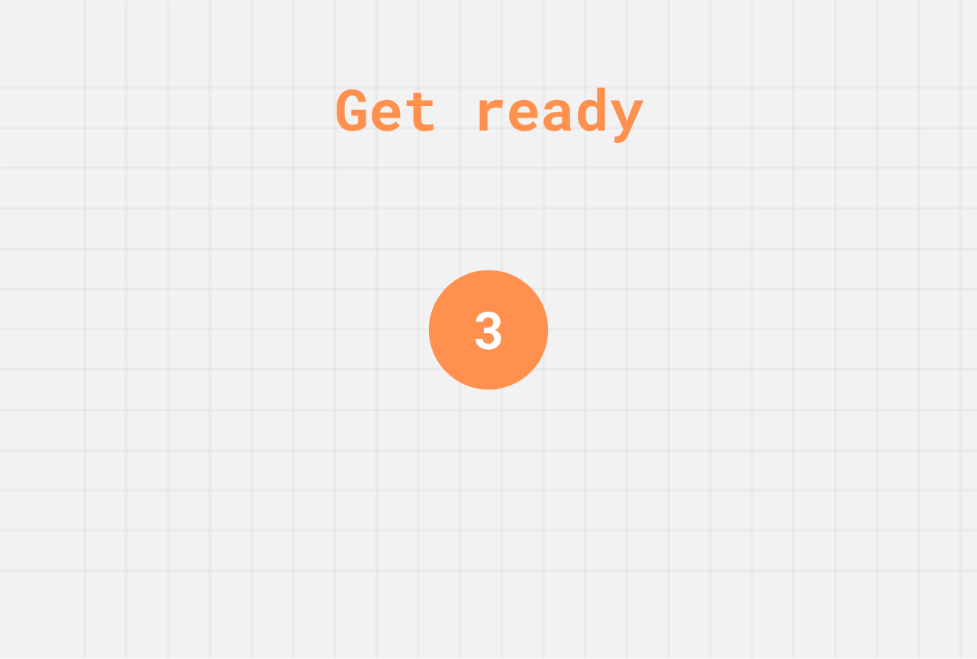
drag, startPoint x: 560, startPoint y: 615, endPoint x: 462, endPoint y: 423, distance: 216.1
click at [462, 423] on div "Get ready 3" at bounding box center [488, 329] width 115 height 659
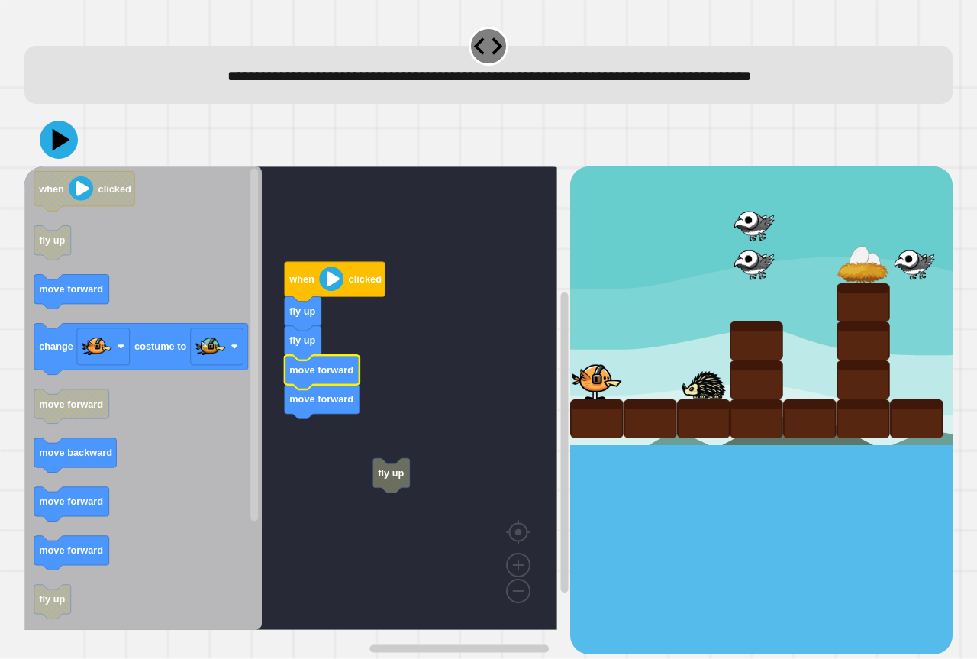
click at [366, 482] on rect "Blockly Workspace" at bounding box center [290, 397] width 533 height 463
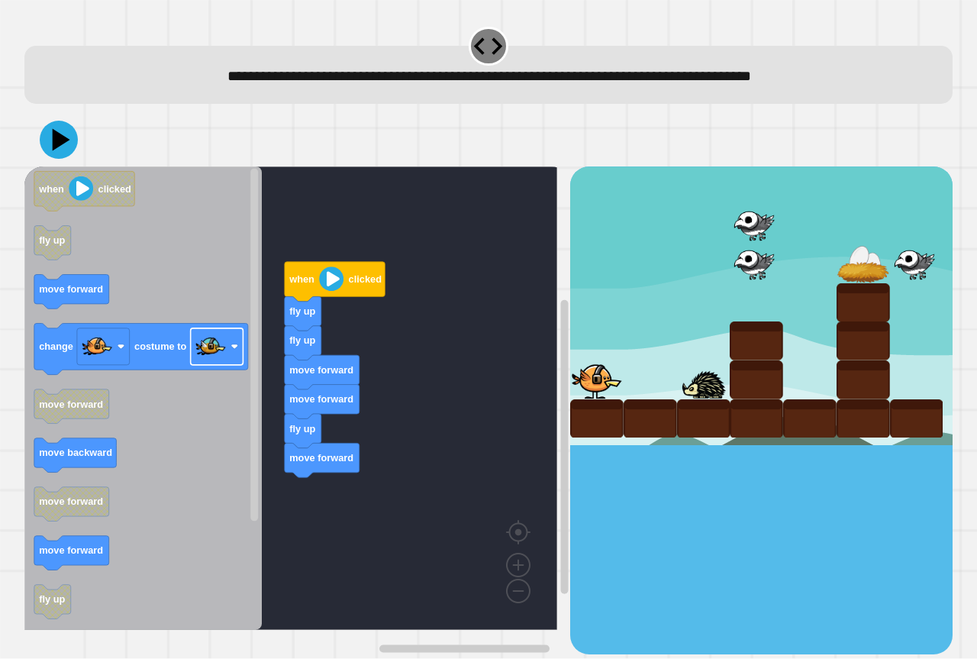
click at [262, 493] on icon "when clicked fly up move forward change costume to move forward move backward m…" at bounding box center [142, 397] width 237 height 463
click at [249, 424] on div "when clicked fly up fly up move forward move forward fly up move forward when c…" at bounding box center [297, 409] width 546 height 487
click at [232, 399] on icon "when clicked fly up move forward change costume to move forward move backward m…" at bounding box center [142, 397] width 237 height 463
click at [140, 358] on g "change costume to" at bounding box center [141, 349] width 214 height 51
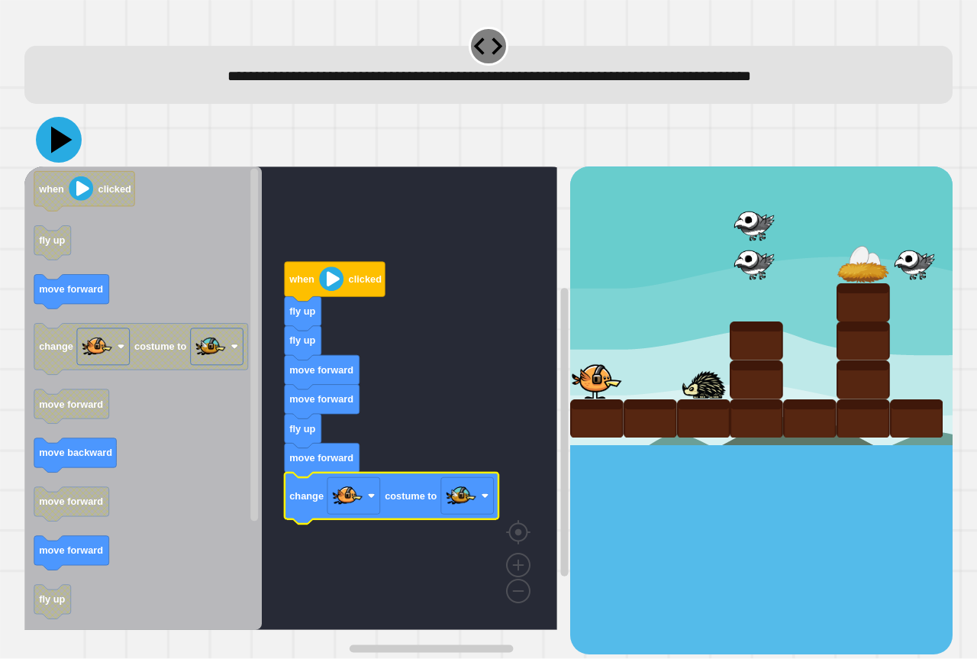
click at [66, 146] on icon at bounding box center [59, 140] width 46 height 46
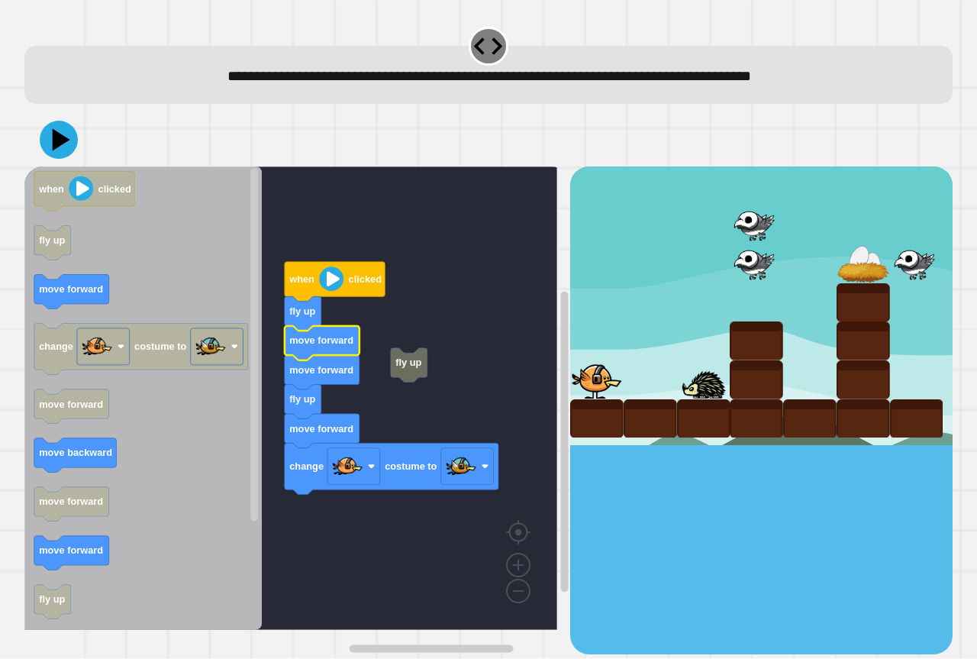
click at [418, 370] on g "fly up when clicked fly up move forward move forward fly up move forward change…" at bounding box center [301, 397] width 555 height 463
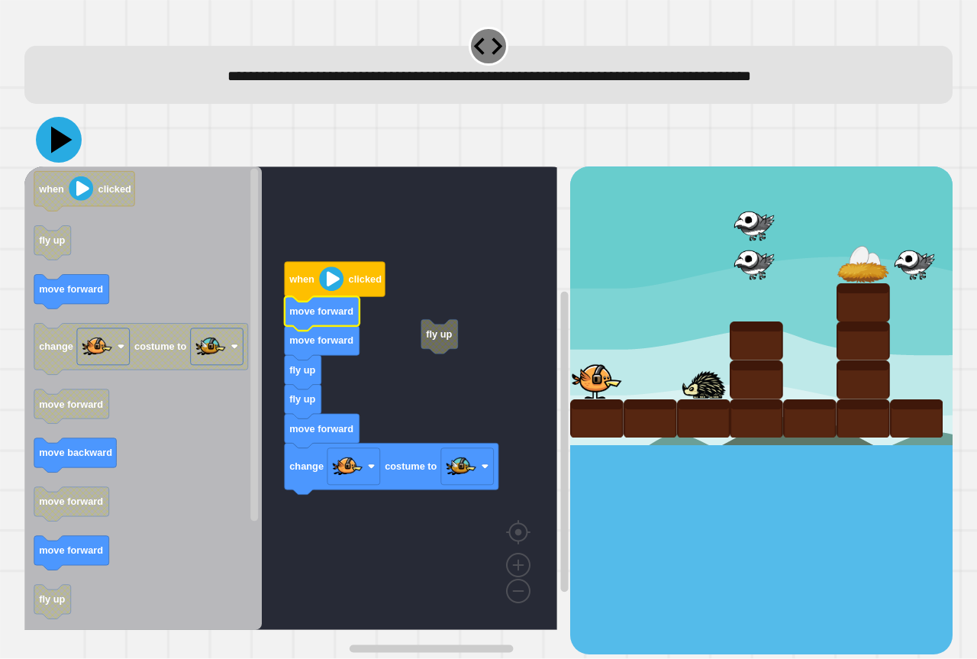
click at [68, 144] on icon at bounding box center [59, 140] width 46 height 46
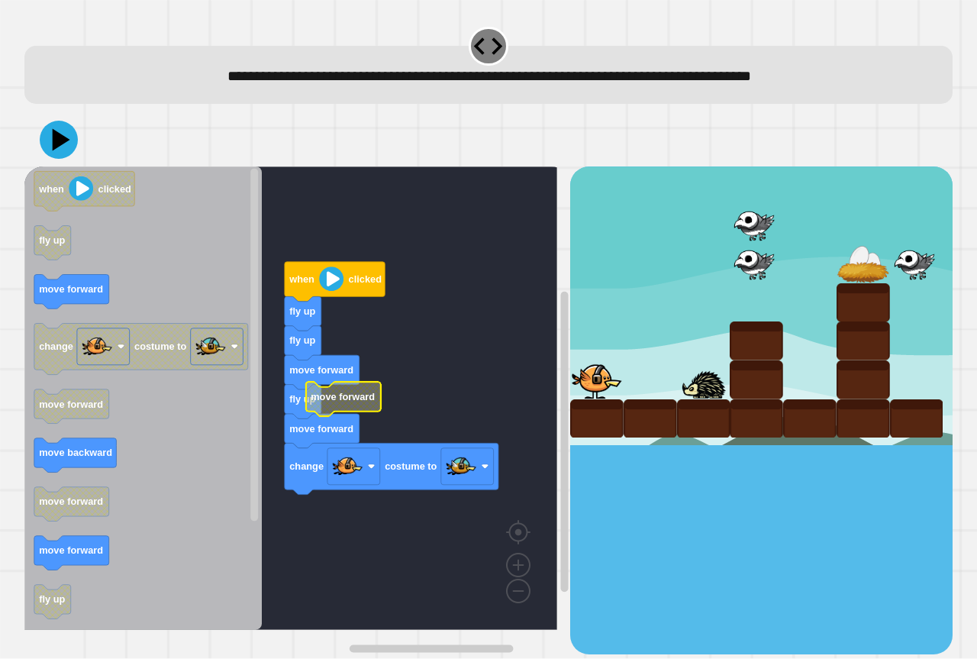
click at [331, 411] on icon "Blockly Workspace" at bounding box center [343, 399] width 75 height 34
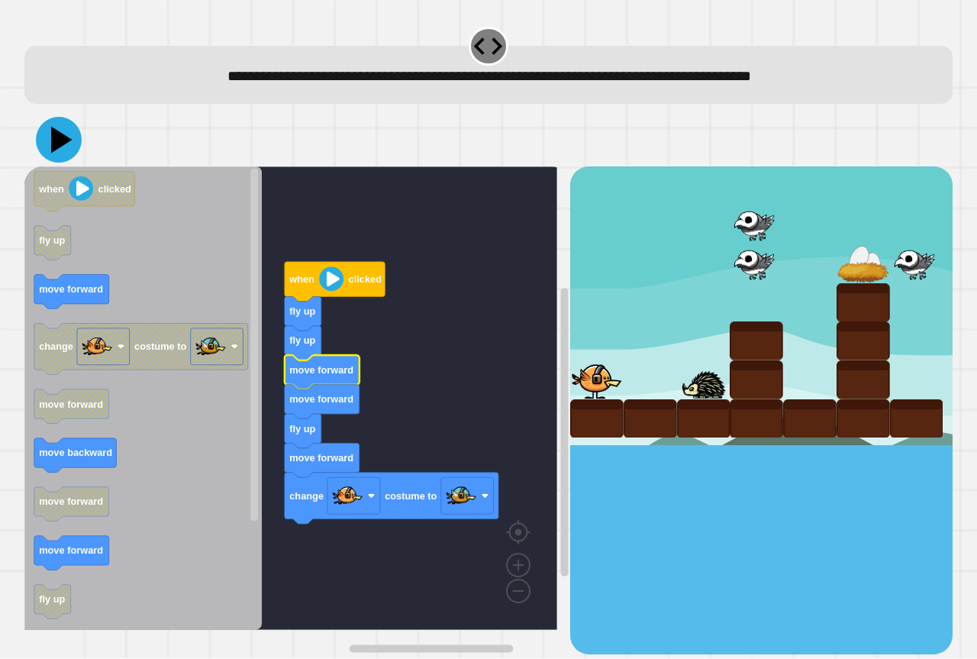
click at [63, 145] on icon at bounding box center [61, 140] width 21 height 27
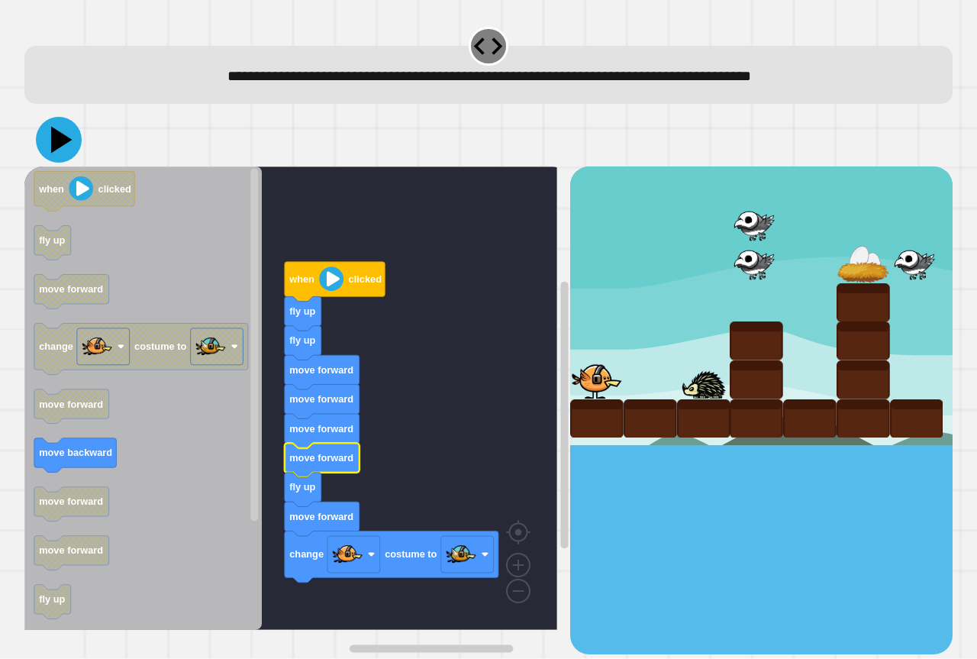
click at [56, 155] on icon at bounding box center [59, 140] width 46 height 46
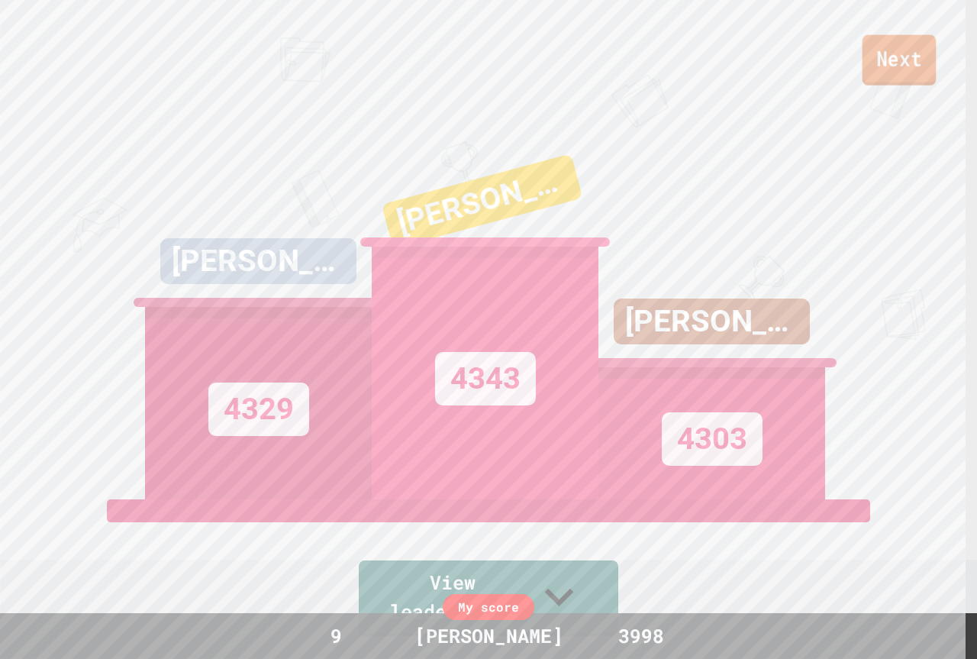
drag, startPoint x: 895, startPoint y: 53, endPoint x: 894, endPoint y: 62, distance: 8.4
click at [894, 62] on link "Next" at bounding box center [900, 60] width 74 height 50
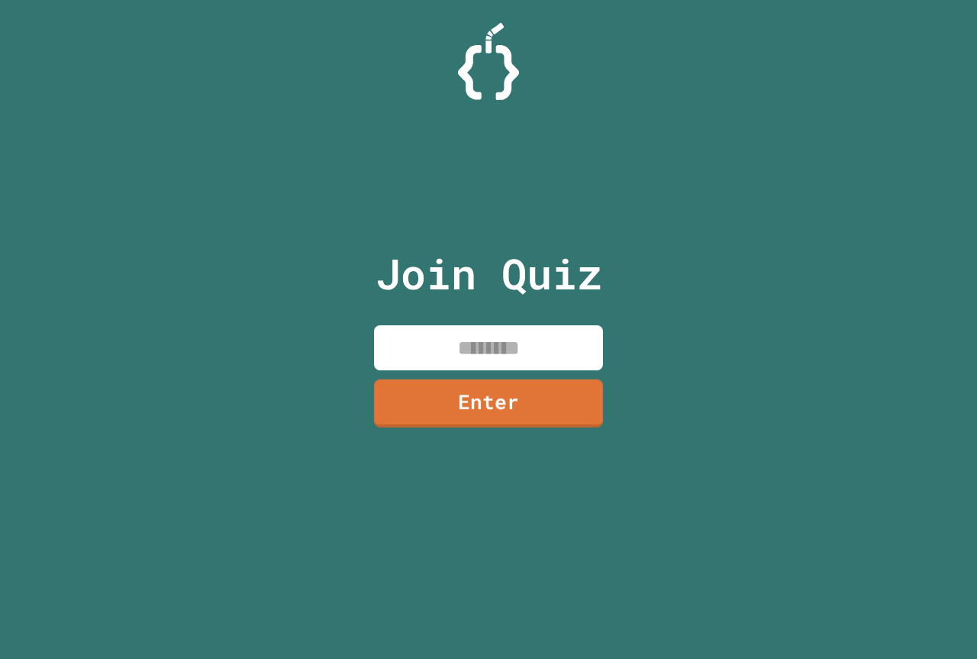
click at [548, 353] on input at bounding box center [488, 347] width 229 height 45
type input "********"
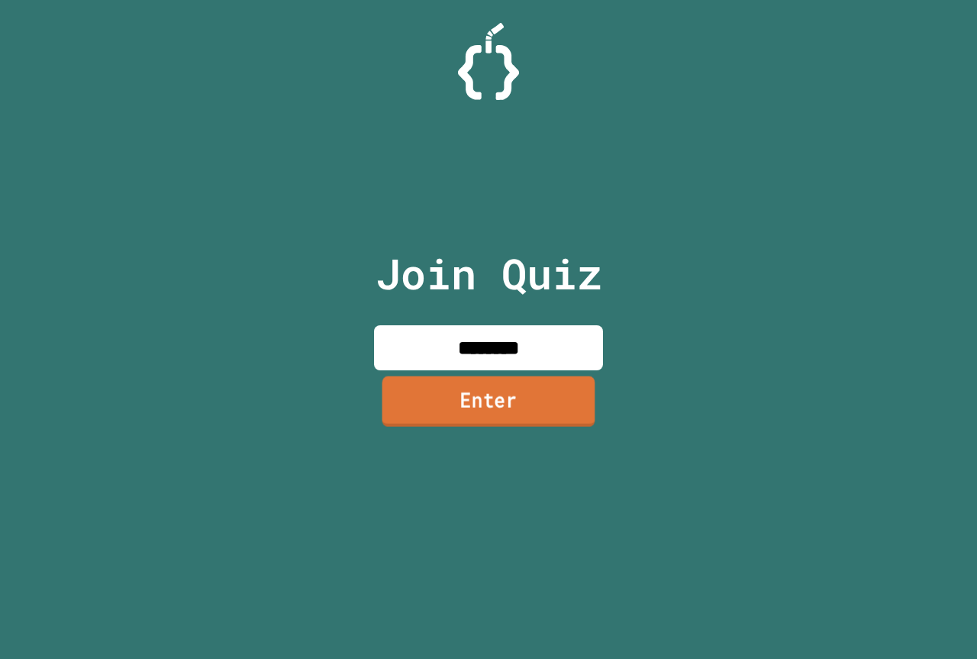
click at [537, 399] on link "Enter" at bounding box center [488, 401] width 213 height 50
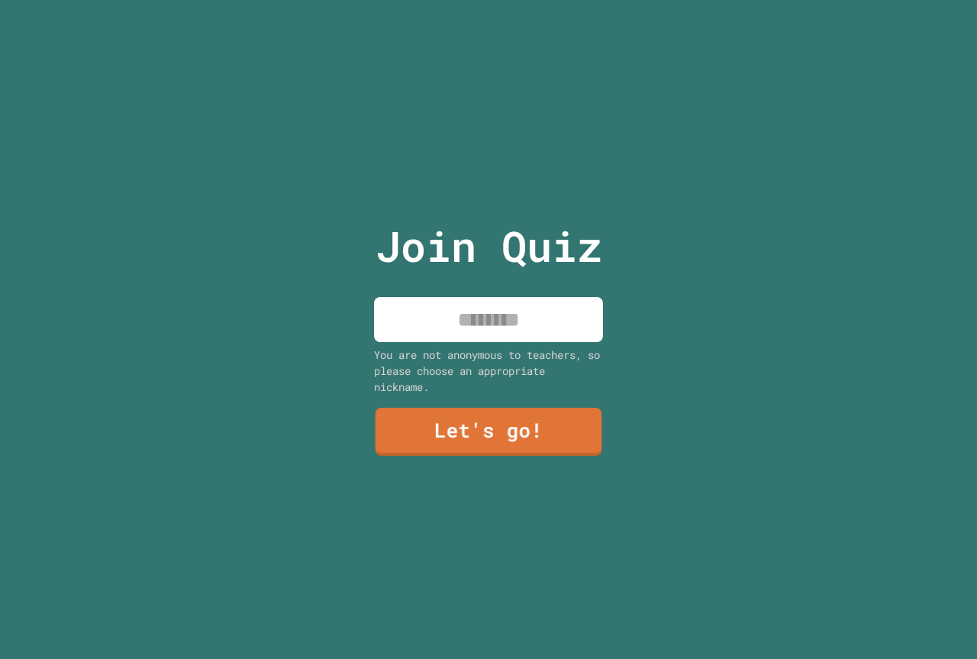
click at [496, 318] on input at bounding box center [488, 319] width 229 height 45
type input "*****"
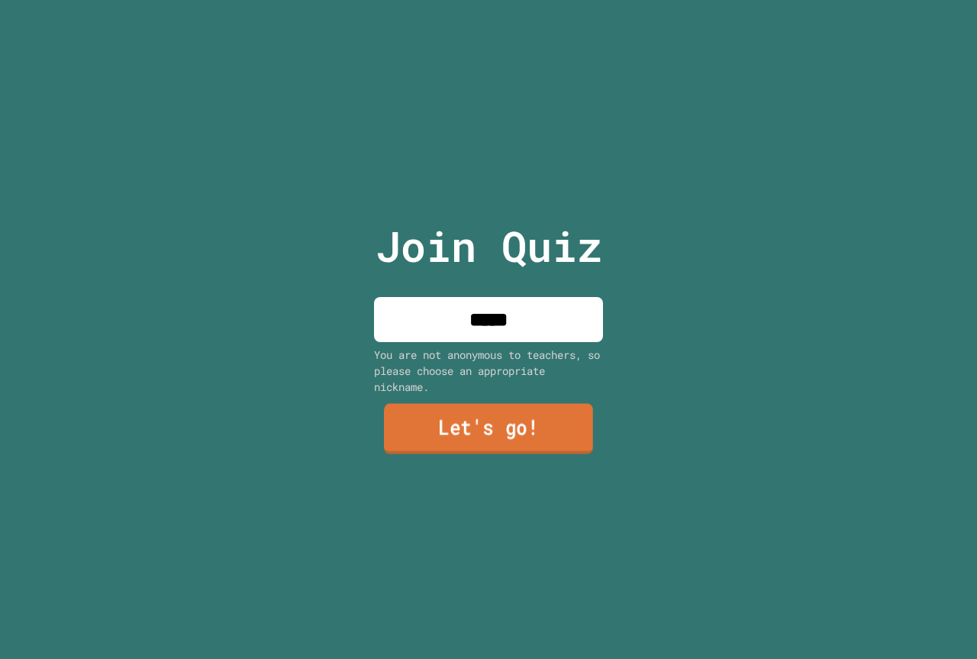
click at [463, 441] on link "Let's go!" at bounding box center [488, 429] width 209 height 50
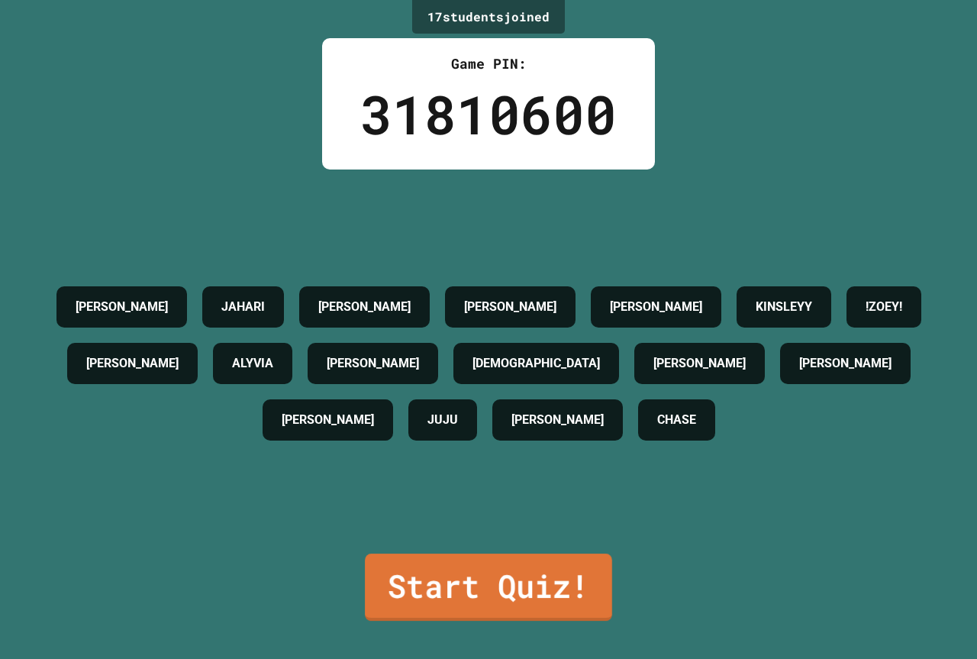
click at [511, 605] on link "Start Quiz!" at bounding box center [488, 586] width 247 height 67
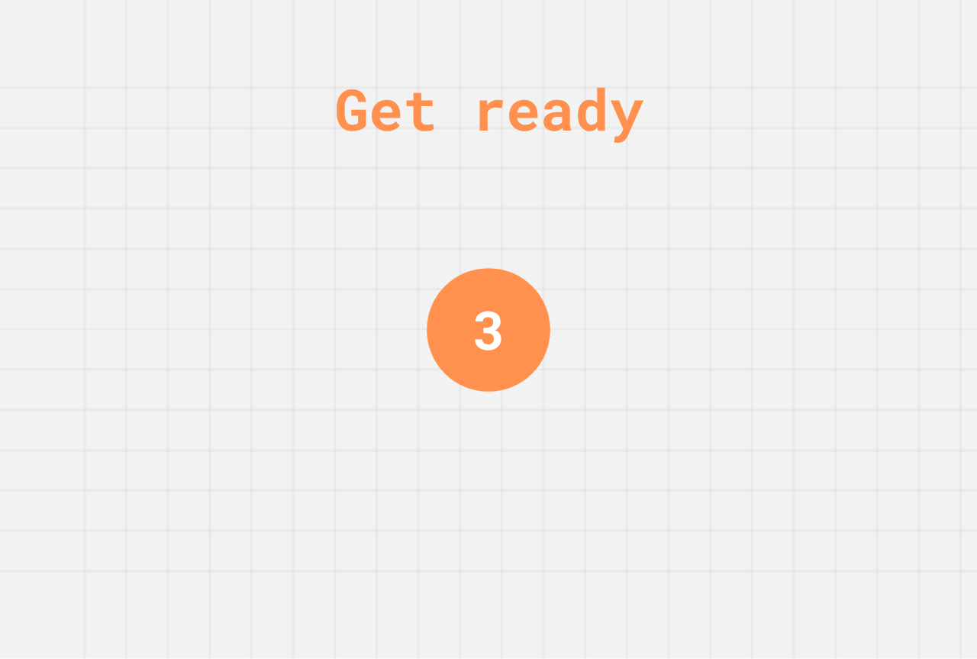
drag, startPoint x: 557, startPoint y: 563, endPoint x: 374, endPoint y: 534, distance: 185.5
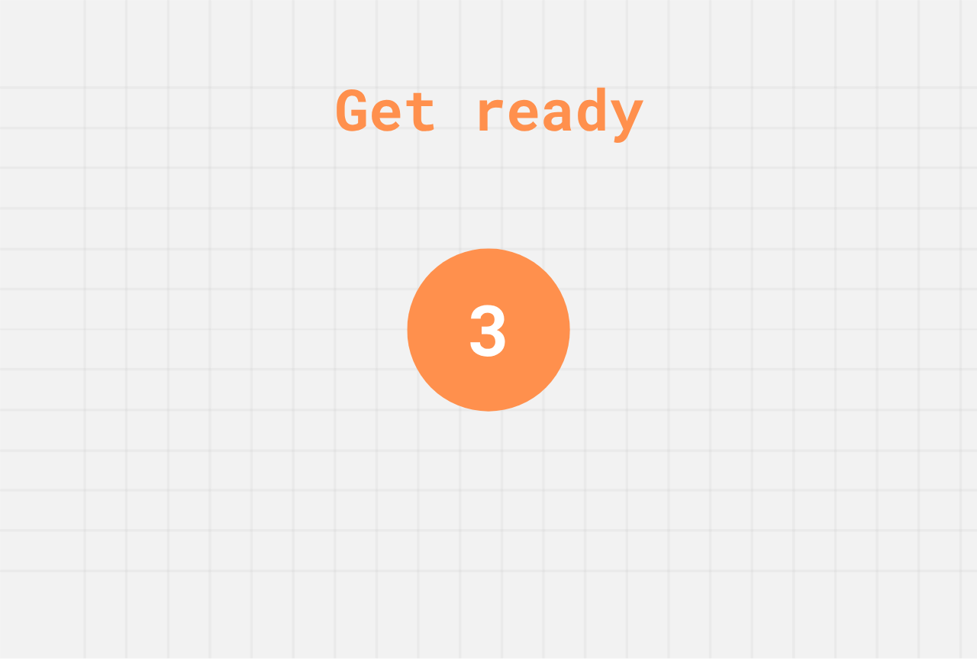
drag, startPoint x: 377, startPoint y: 531, endPoint x: 379, endPoint y: 555, distance: 23.7
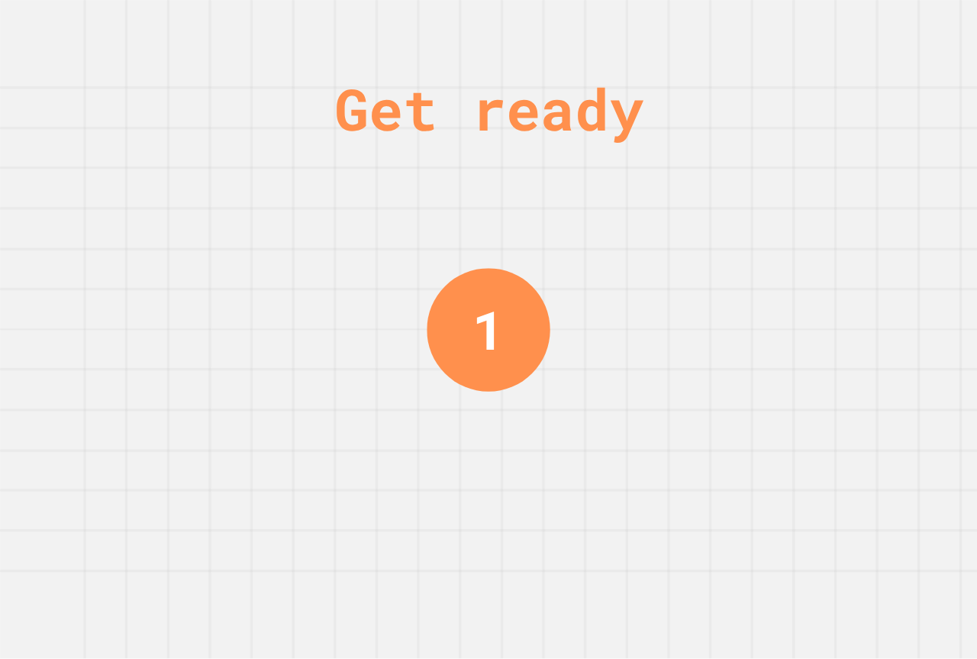
drag, startPoint x: 378, startPoint y: 553, endPoint x: 373, endPoint y: 563, distance: 10.9
click at [373, 563] on div "Get ready 1" at bounding box center [488, 329] width 977 height 659
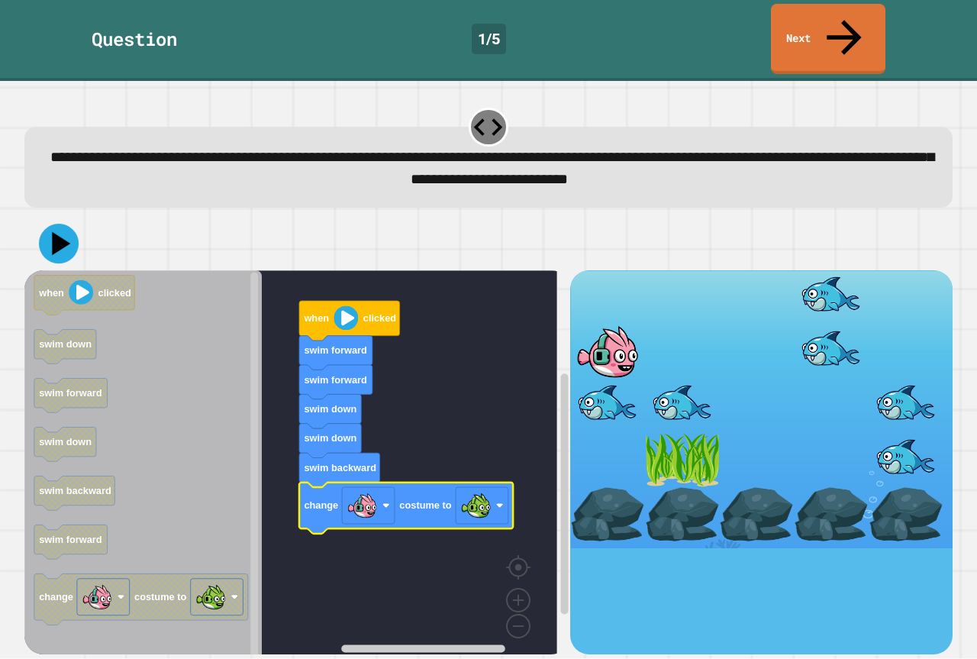
click at [49, 226] on icon at bounding box center [59, 244] width 40 height 40
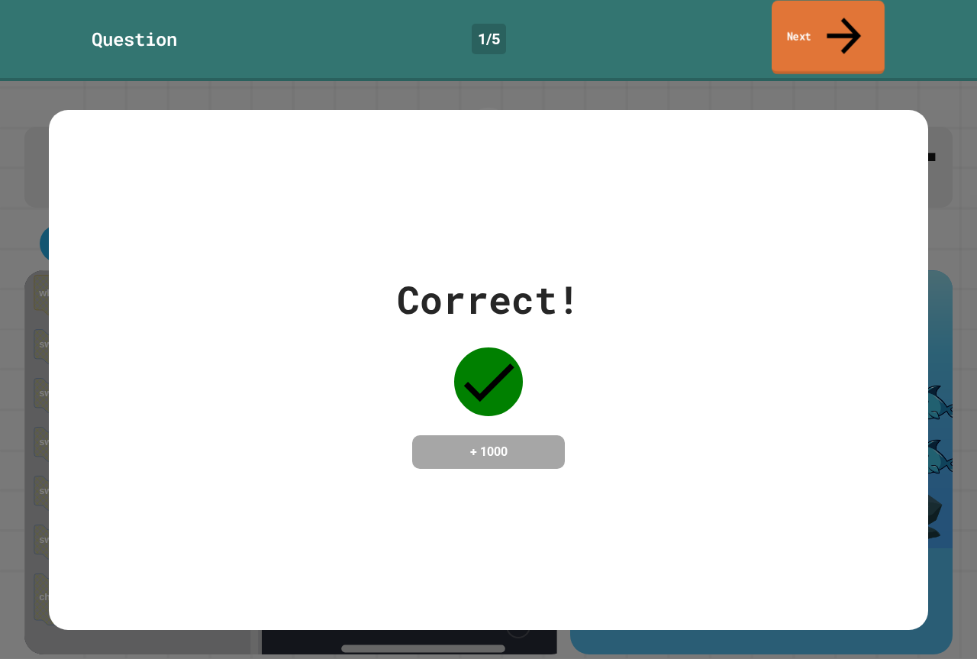
click at [853, 29] on link "Next" at bounding box center [828, 38] width 113 height 74
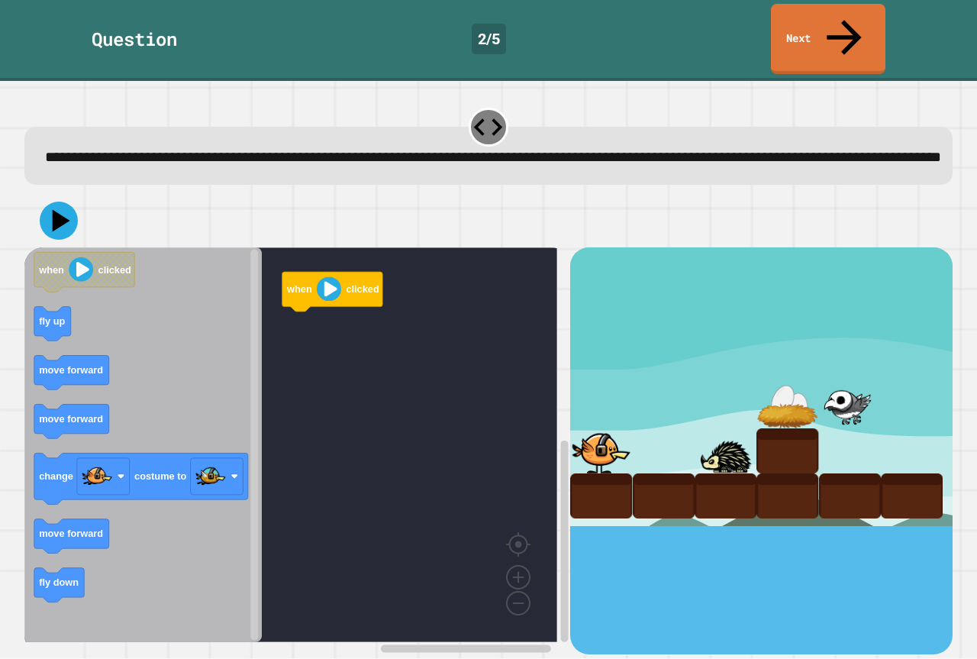
drag, startPoint x: 0, startPoint y: 504, endPoint x: 0, endPoint y: 521, distance: 16.8
click at [66, 611] on icon "Blockly Workspace" at bounding box center [142, 444] width 237 height 395
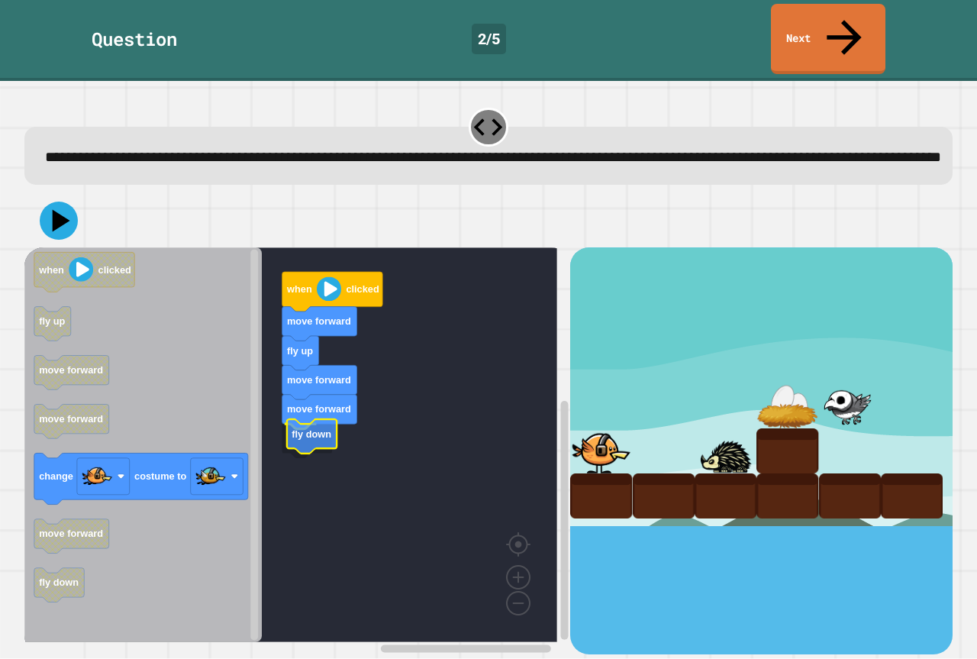
click at [320, 419] on icon "Blockly Workspace" at bounding box center [312, 436] width 50 height 34
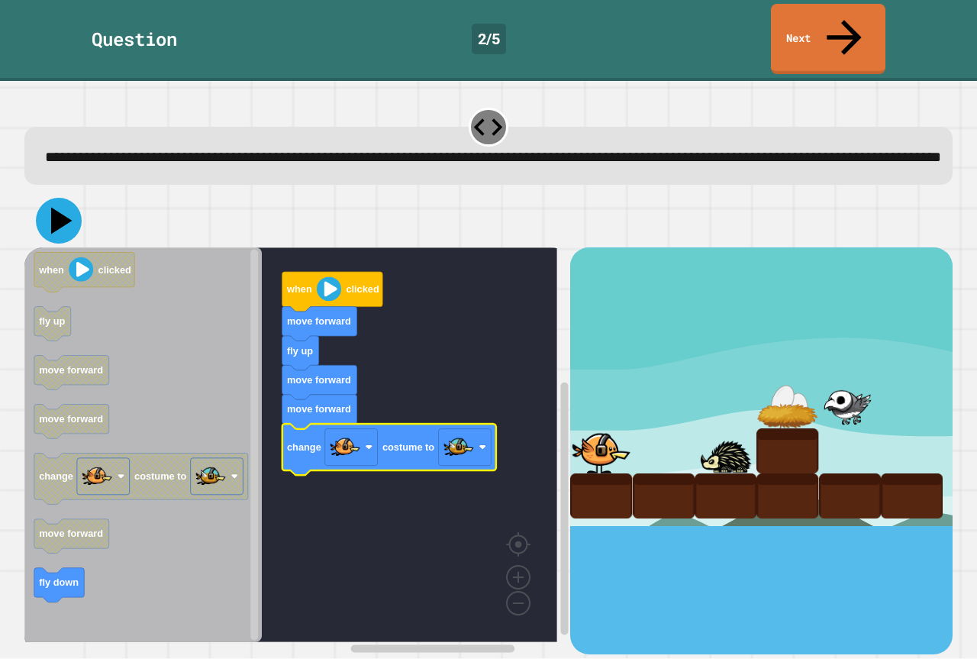
click at [60, 221] on icon at bounding box center [59, 221] width 46 height 46
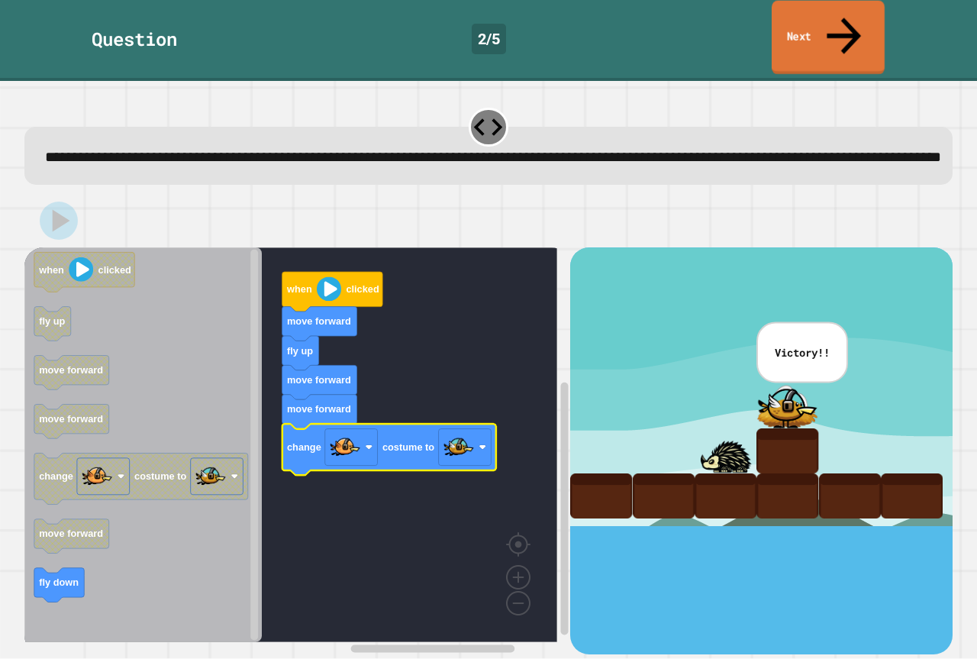
click at [845, 18] on icon at bounding box center [844, 36] width 34 height 37
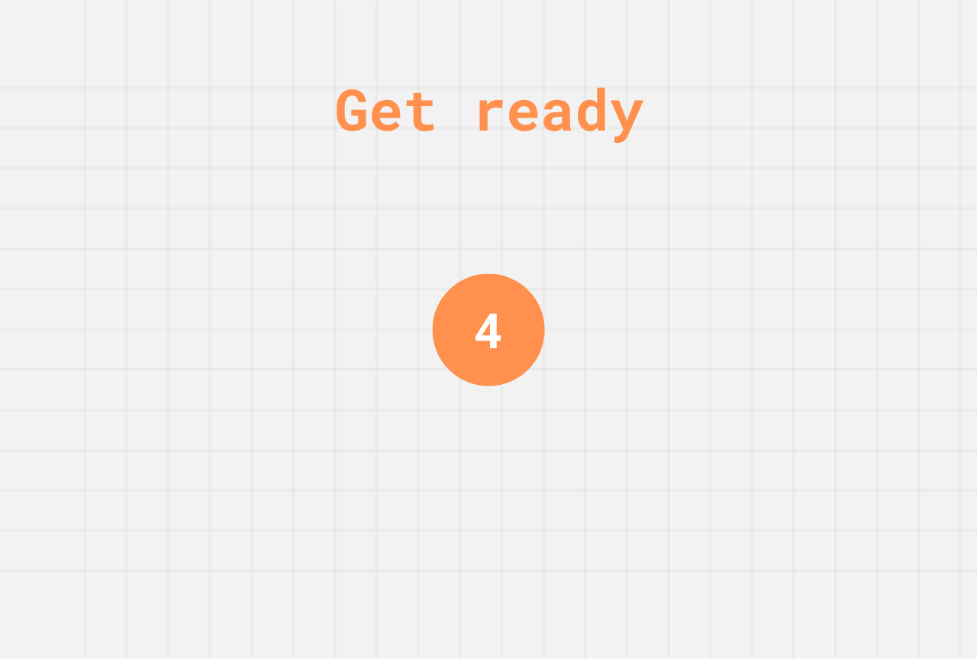
drag, startPoint x: 714, startPoint y: 395, endPoint x: 707, endPoint y: 402, distance: 9.2
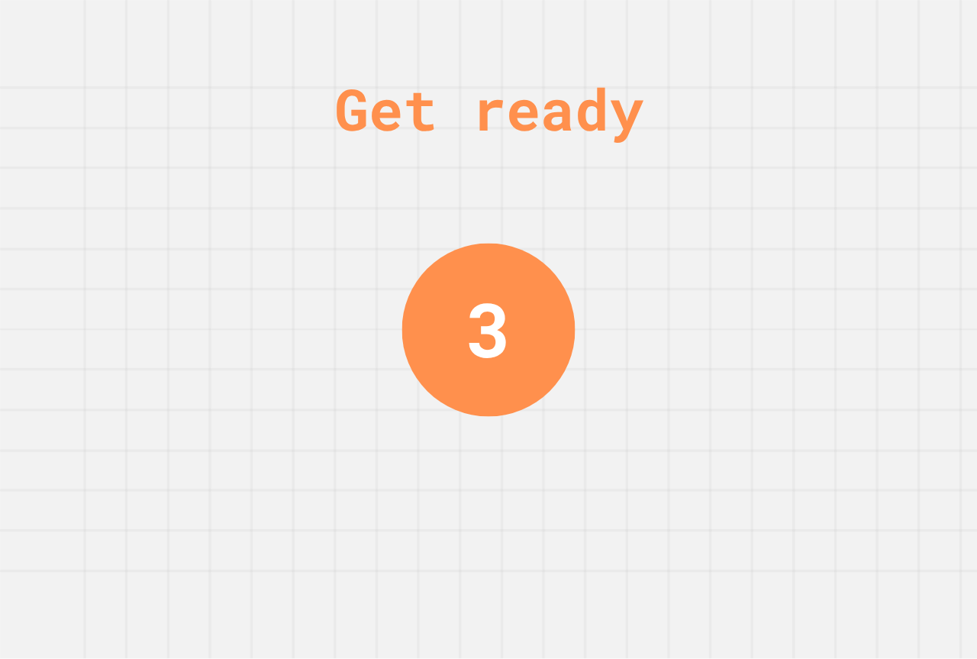
drag, startPoint x: 707, startPoint y: 402, endPoint x: 598, endPoint y: 430, distance: 112.0
click at [598, 430] on div "Get ready 3" at bounding box center [488, 329] width 977 height 659
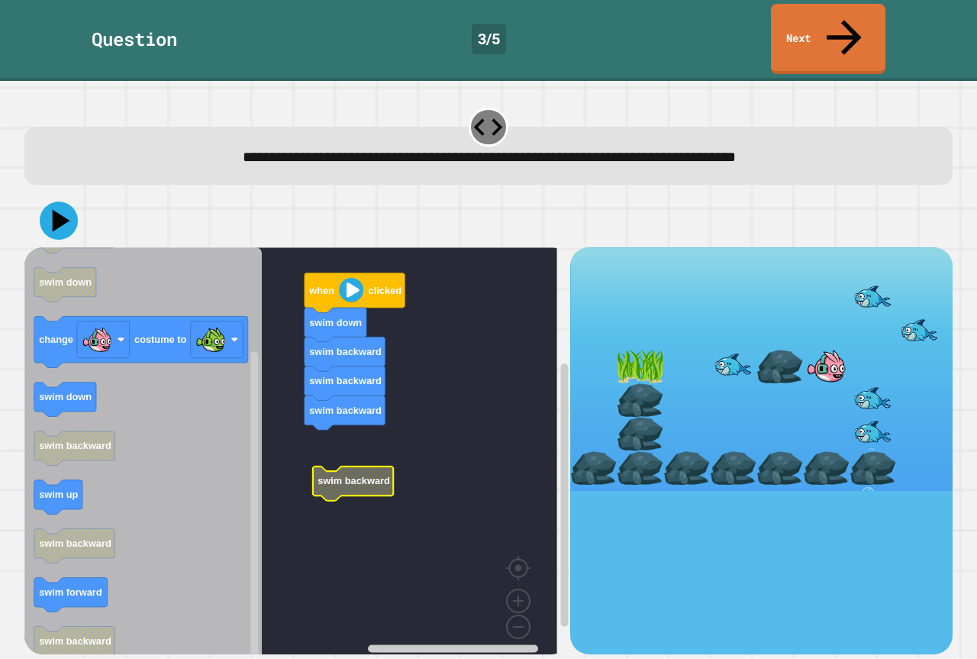
click at [364, 420] on rect "Blockly Workspace" at bounding box center [290, 456] width 533 height 418
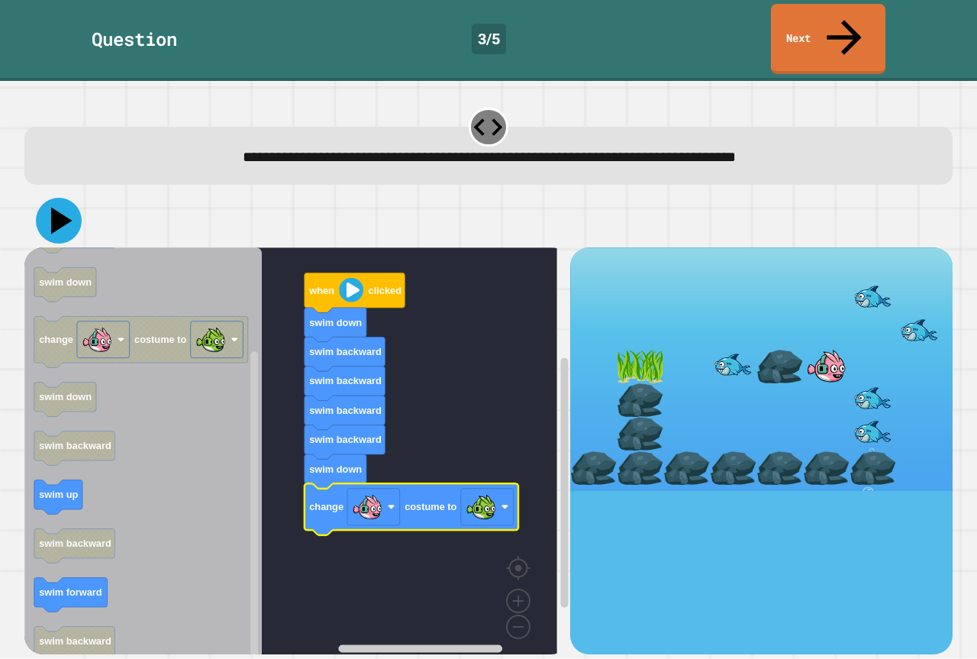
click at [62, 202] on icon at bounding box center [59, 221] width 46 height 46
click at [47, 198] on icon at bounding box center [59, 221] width 46 height 46
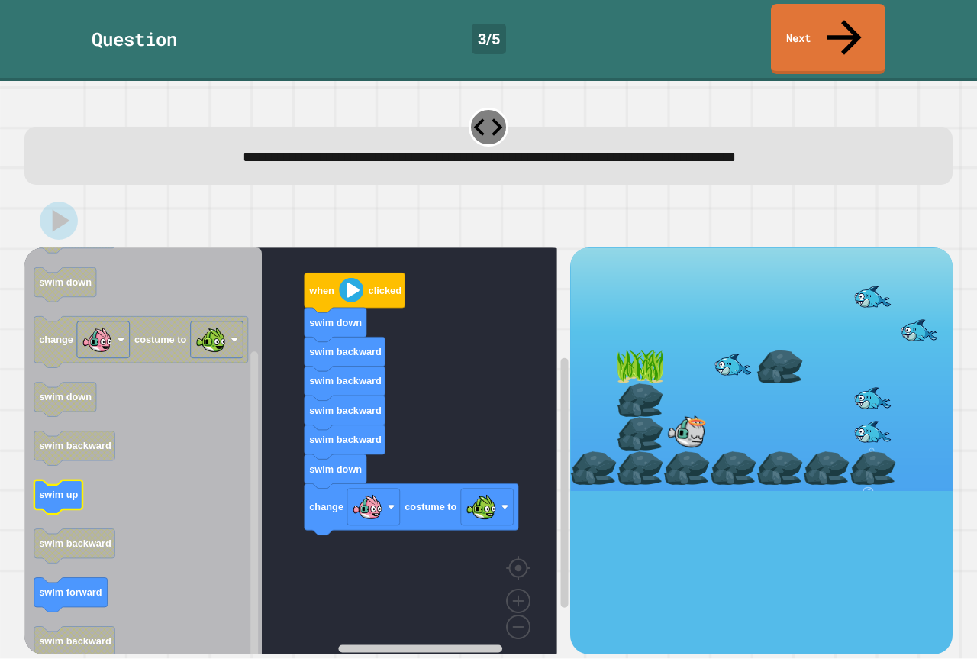
click at [60, 489] on text "swim up" at bounding box center [58, 494] width 39 height 11
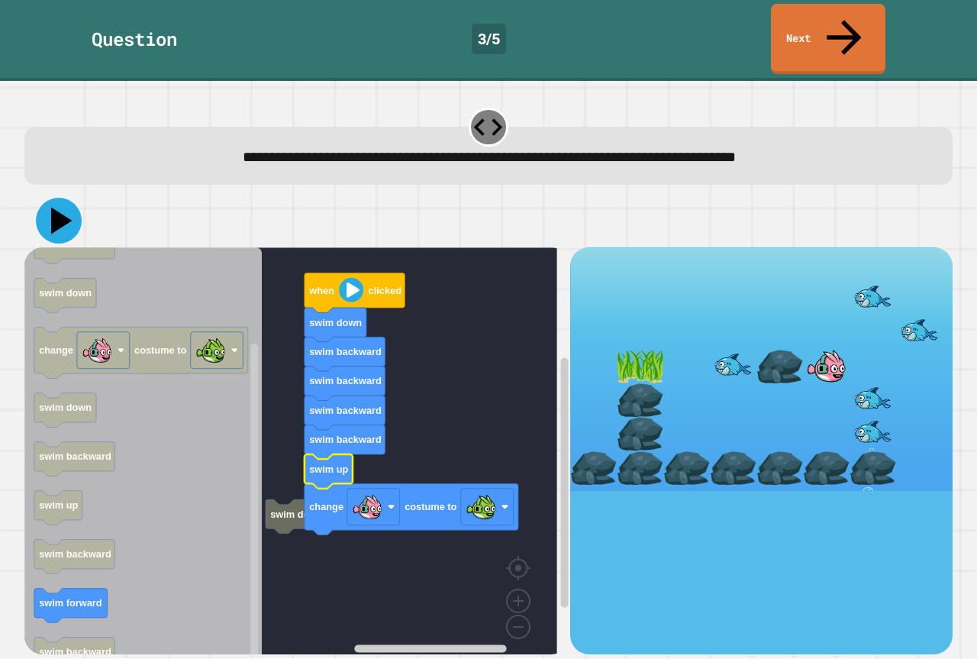
click at [68, 202] on icon at bounding box center [59, 221] width 46 height 46
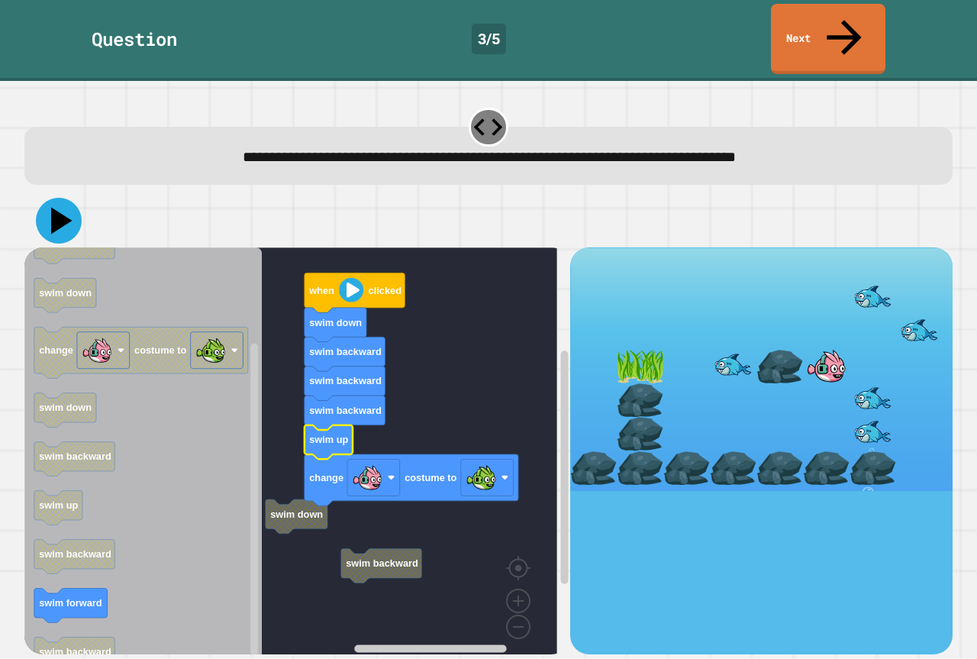
click at [49, 198] on icon at bounding box center [59, 221] width 46 height 46
click at [54, 598] on text "swim forward" at bounding box center [70, 603] width 63 height 11
click at [55, 598] on text "swim forward" at bounding box center [70, 603] width 63 height 11
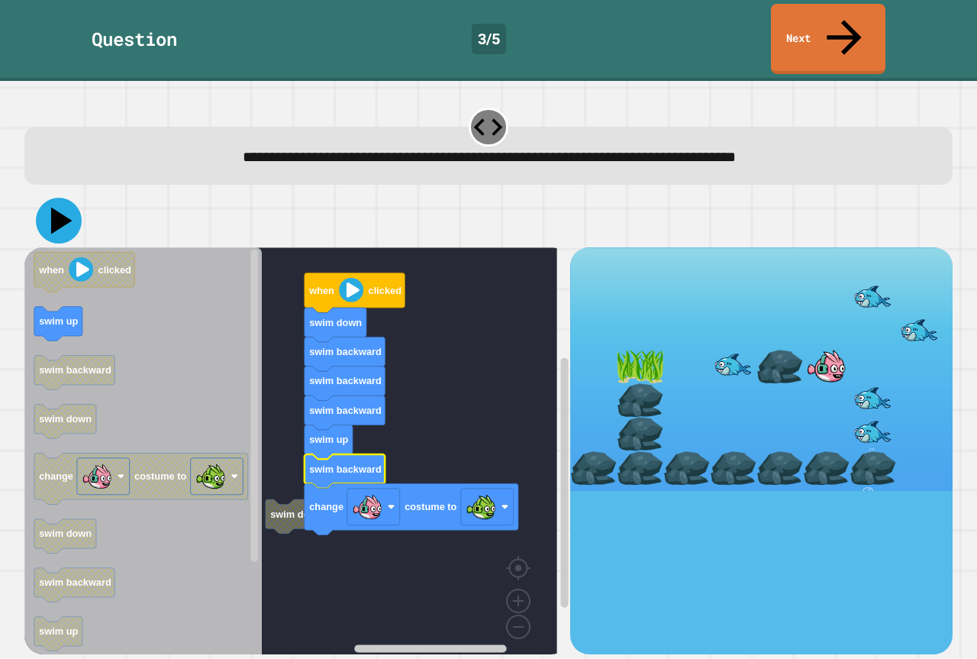
click at [45, 198] on icon at bounding box center [59, 221] width 46 height 46
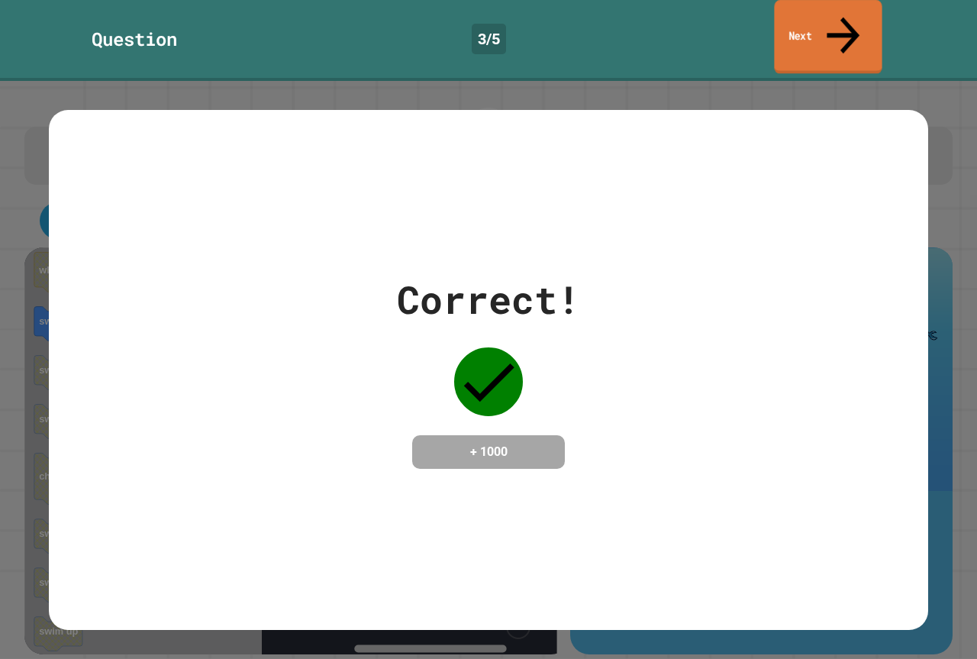
click at [795, 16] on link "Next" at bounding box center [828, 37] width 108 height 74
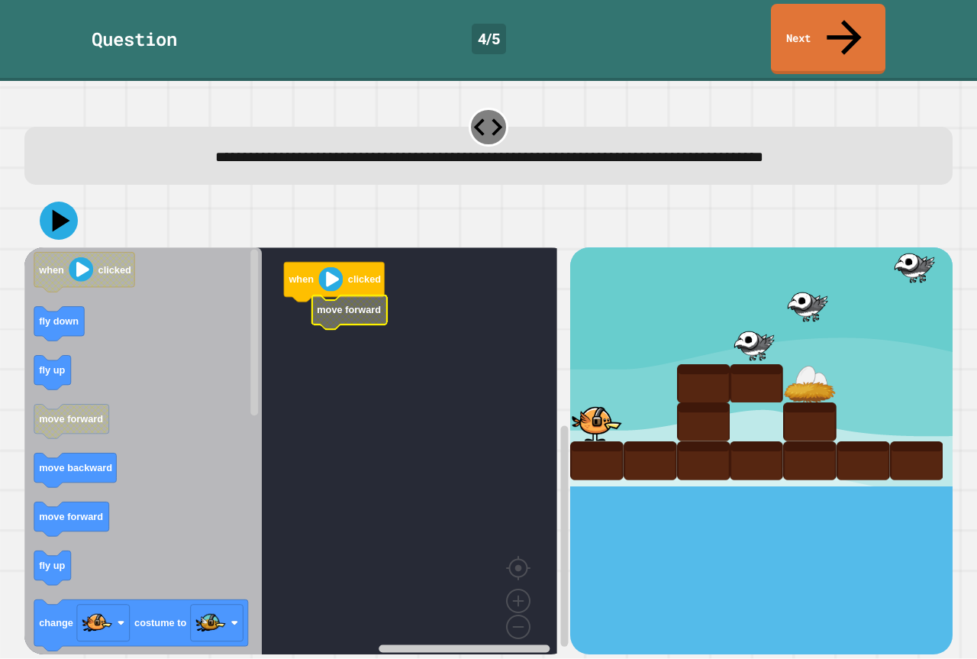
click at [322, 292] on g "when clicked move forward" at bounding box center [301, 456] width 555 height 418
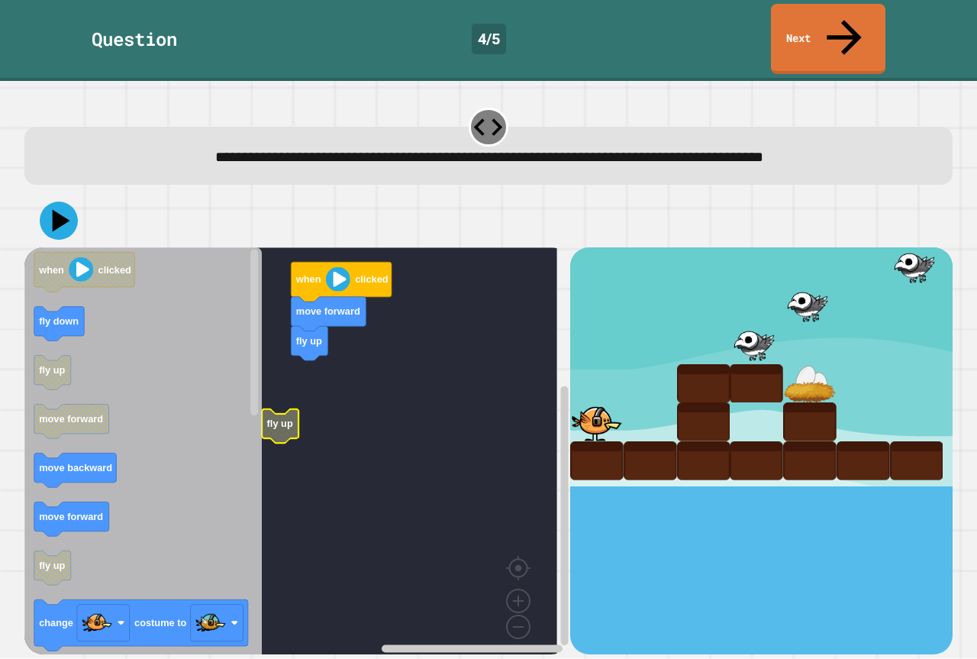
click at [282, 372] on rect "Blockly Workspace" at bounding box center [290, 456] width 533 height 418
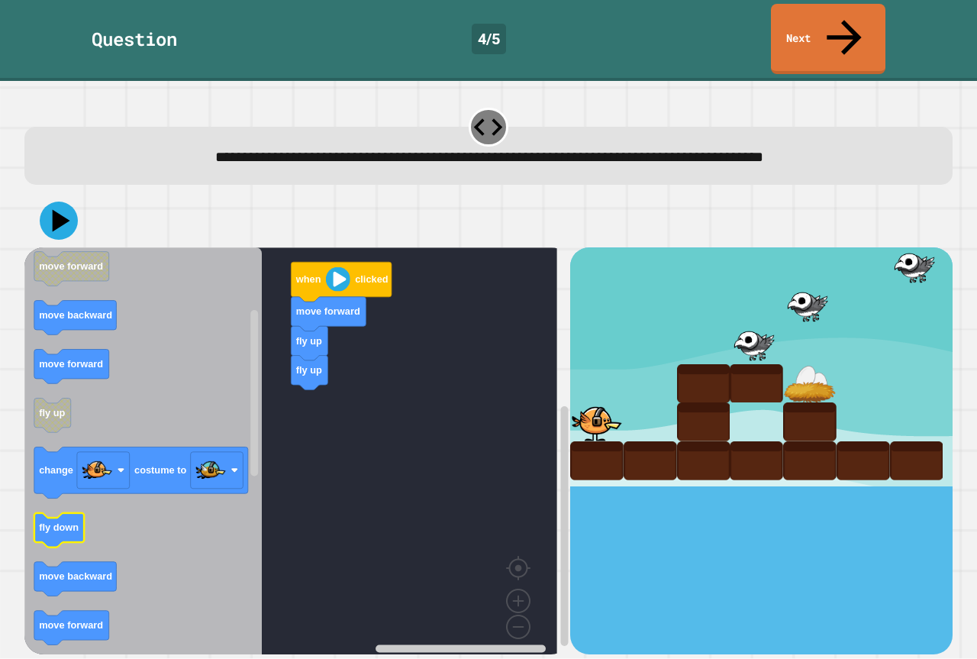
click at [68, 522] on text "fly down" at bounding box center [59, 527] width 40 height 11
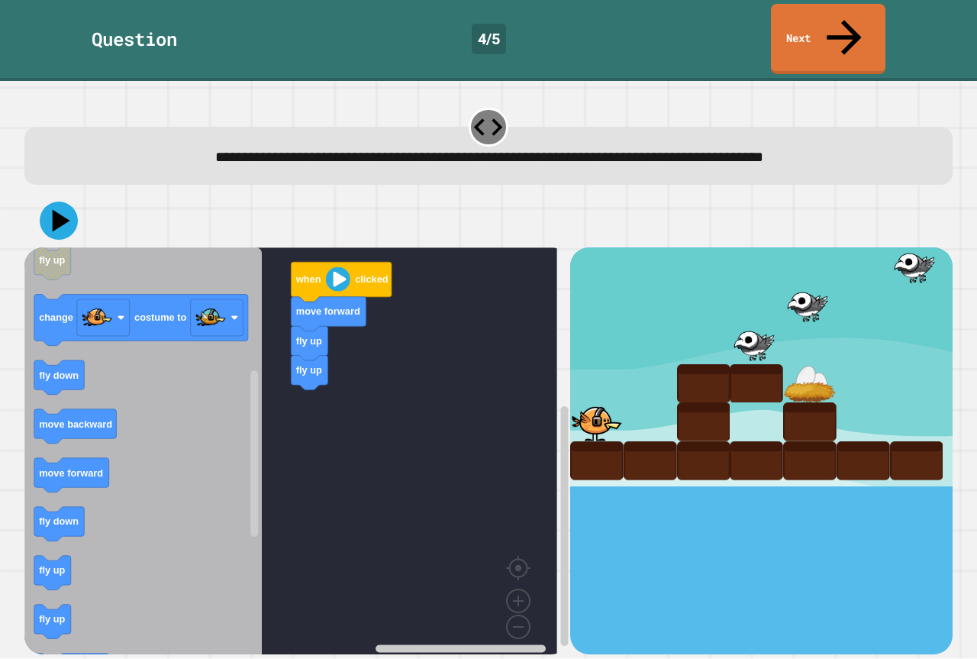
click at [66, 554] on icon "when clicked fly down fly up move forward move backward move forward fly up cha…" at bounding box center [142, 456] width 237 height 418
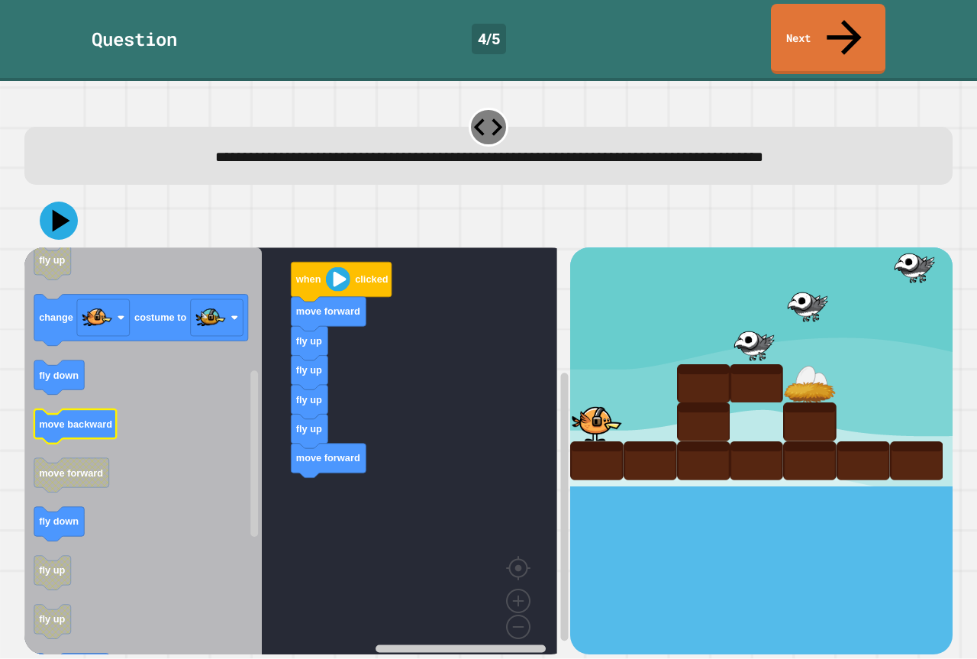
click at [76, 409] on rect "Blockly Workspace" at bounding box center [75, 426] width 82 height 34
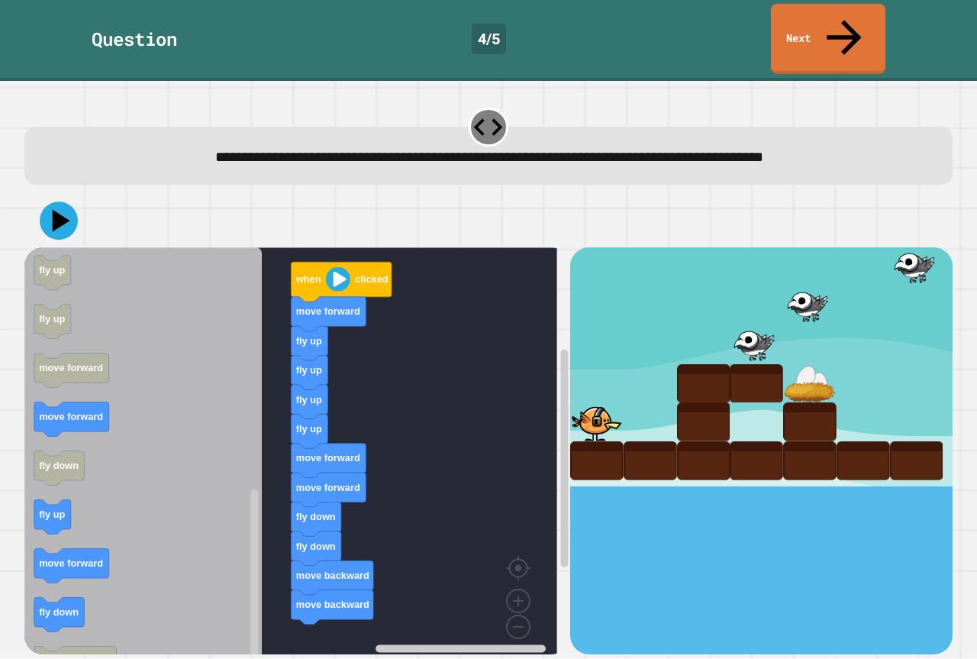
click at [171, 574] on icon "when clicked fly down fly up move forward move backward move forward fly up cha…" at bounding box center [142, 456] width 237 height 418
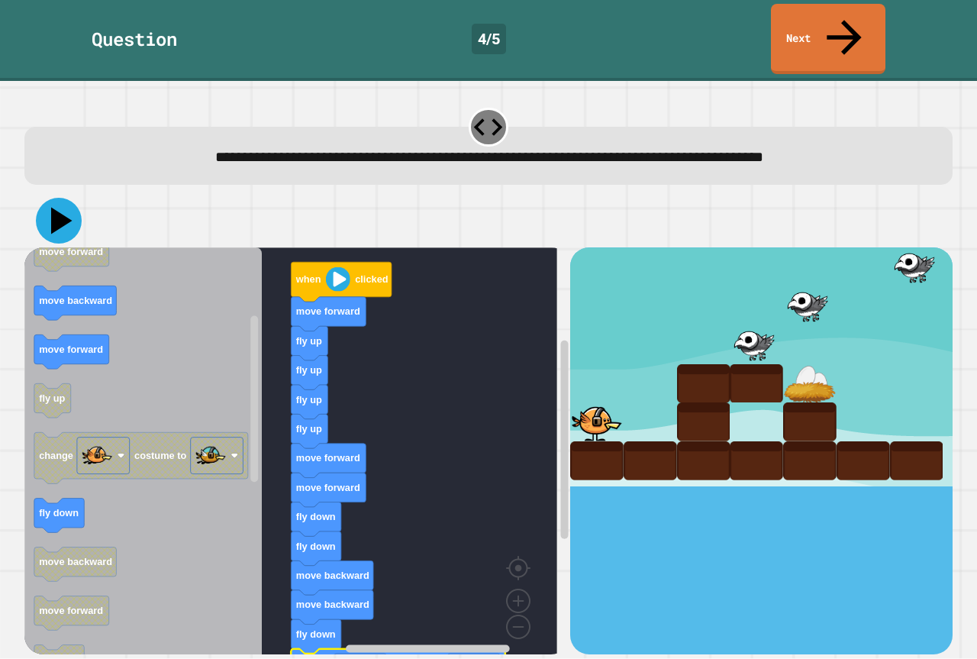
click at [65, 198] on icon at bounding box center [59, 221] width 46 height 46
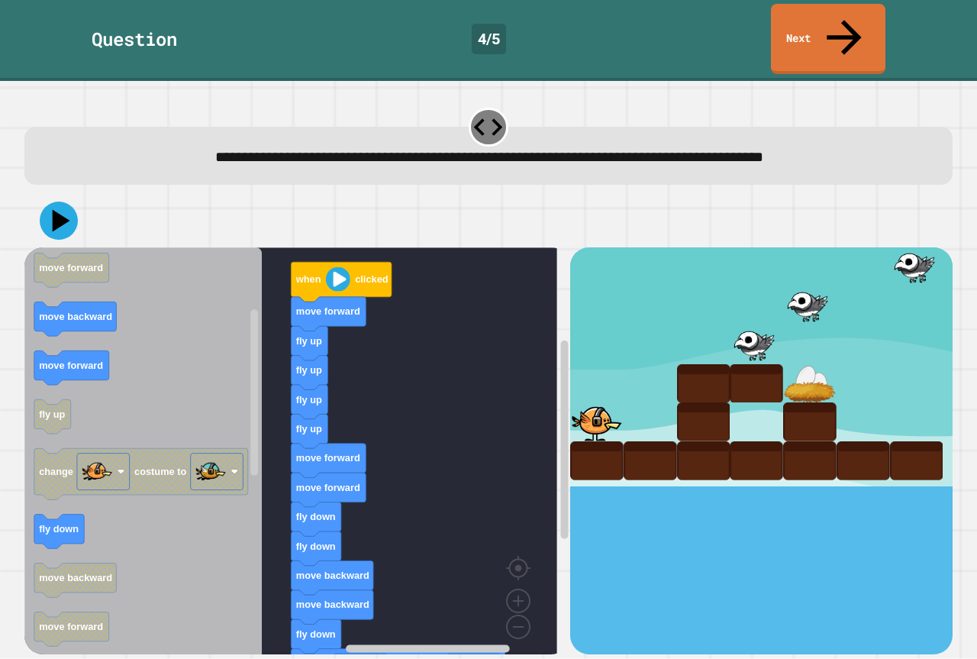
click at [82, 302] on rect "Blockly Workspace" at bounding box center [75, 319] width 82 height 34
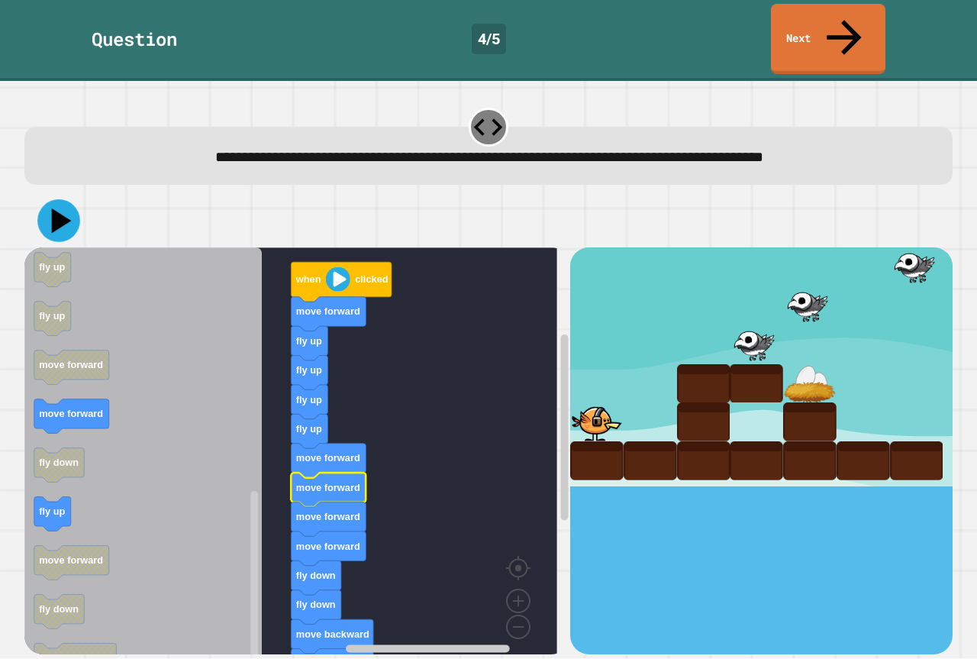
click at [62, 208] on icon at bounding box center [62, 220] width 20 height 25
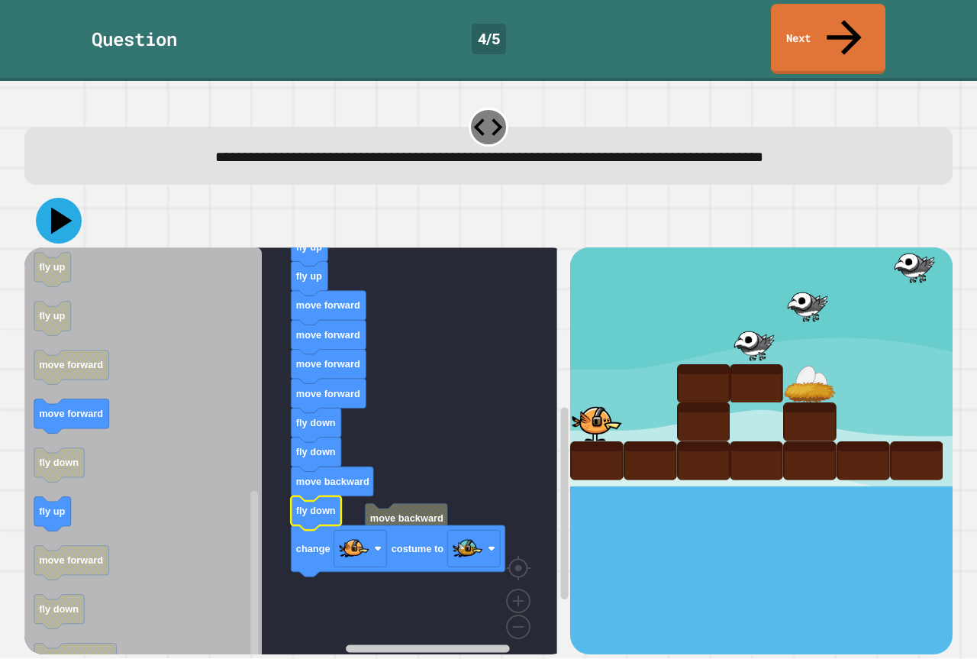
click at [63, 198] on icon at bounding box center [59, 221] width 46 height 46
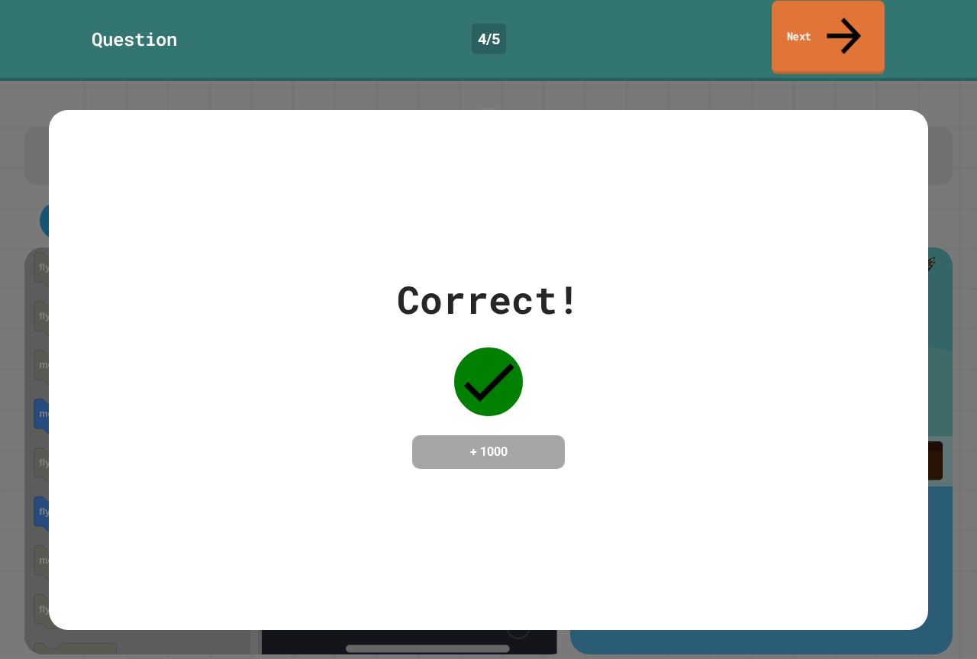
click at [802, 28] on link "Next" at bounding box center [828, 38] width 113 height 74
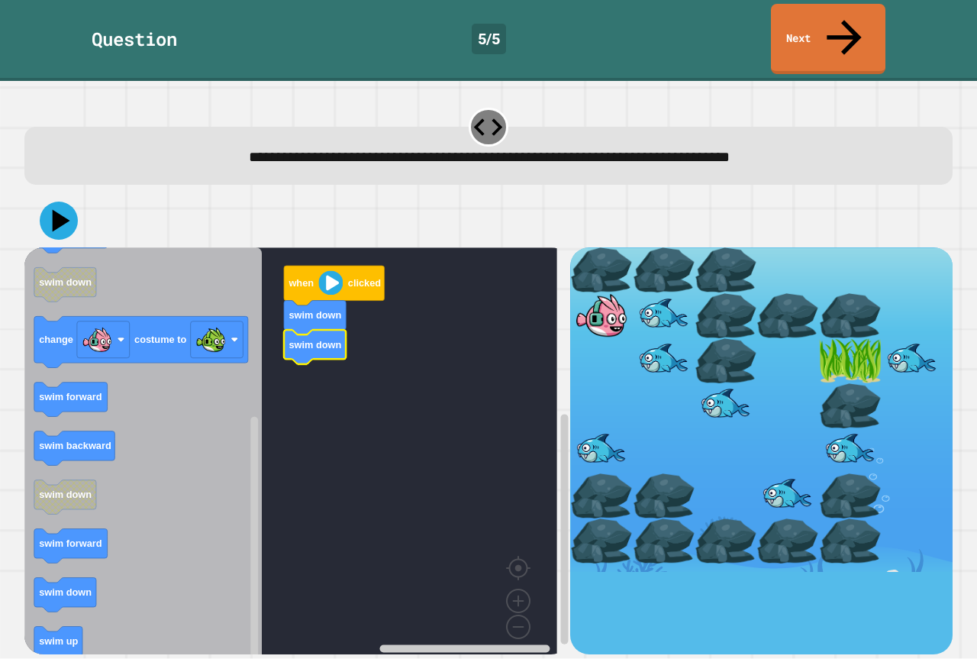
drag, startPoint x: 663, startPoint y: 327, endPoint x: 650, endPoint y: 327, distance: 12.2
click at [657, 338] on div at bounding box center [664, 360] width 62 height 45
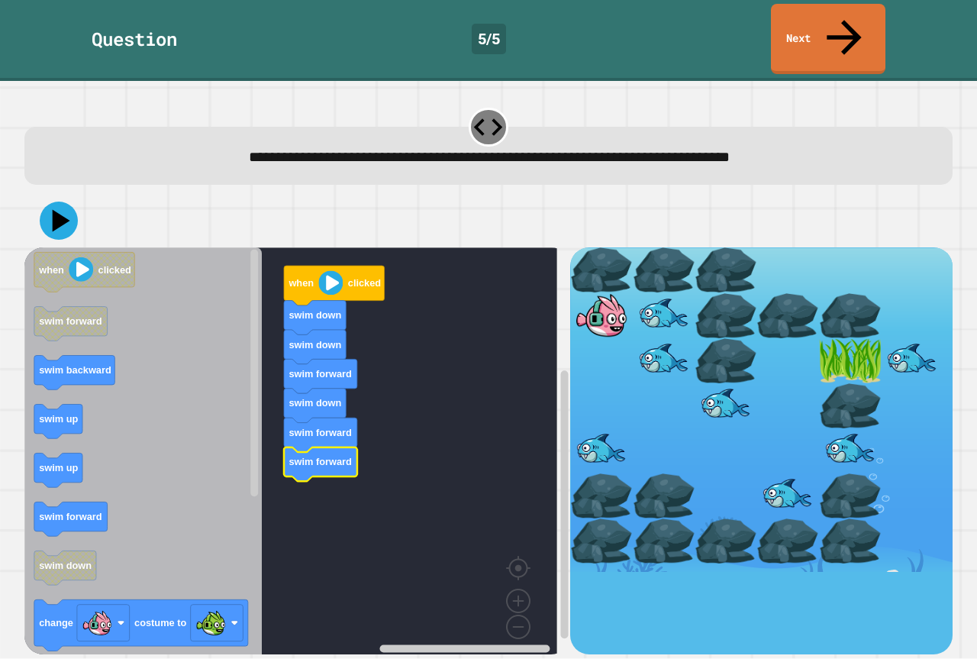
click at [66, 401] on icon "when clicked swim forward swim backward swim up swim up swim forward swim down …" at bounding box center [142, 456] width 237 height 418
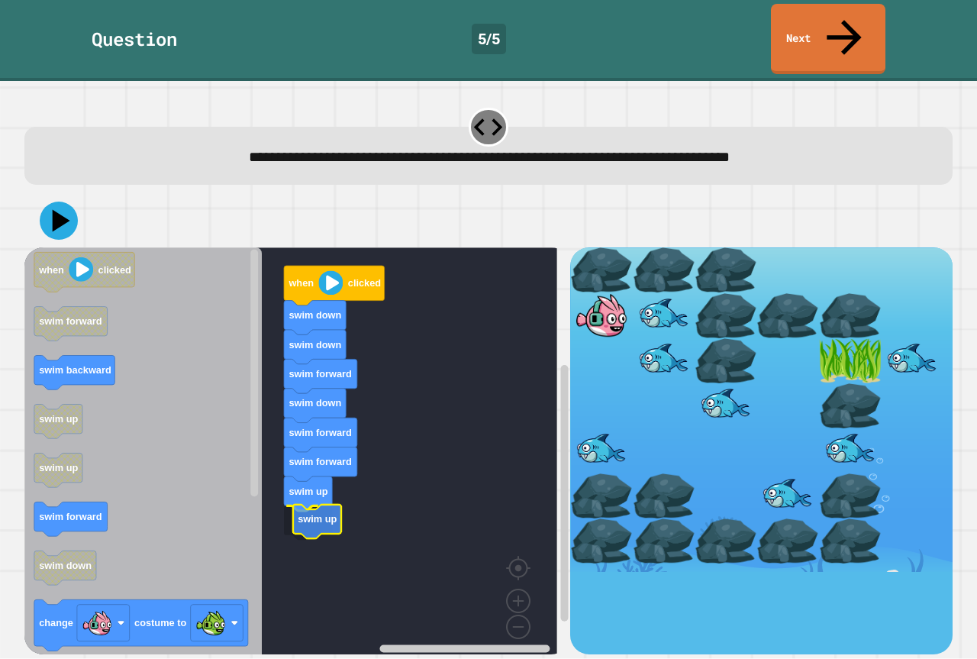
click at [318, 514] on text "swim up" at bounding box center [317, 519] width 39 height 11
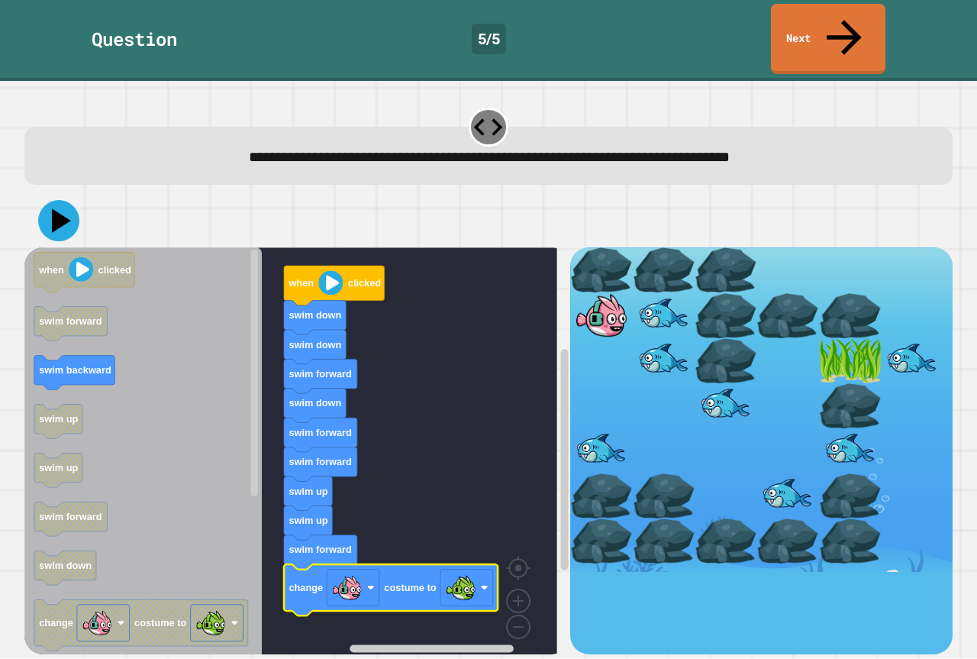
drag, startPoint x: 44, startPoint y: 184, endPoint x: 53, endPoint y: 194, distance: 13.5
click at [53, 194] on div at bounding box center [488, 220] width 928 height 53
click at [56, 208] on icon at bounding box center [61, 221] width 21 height 27
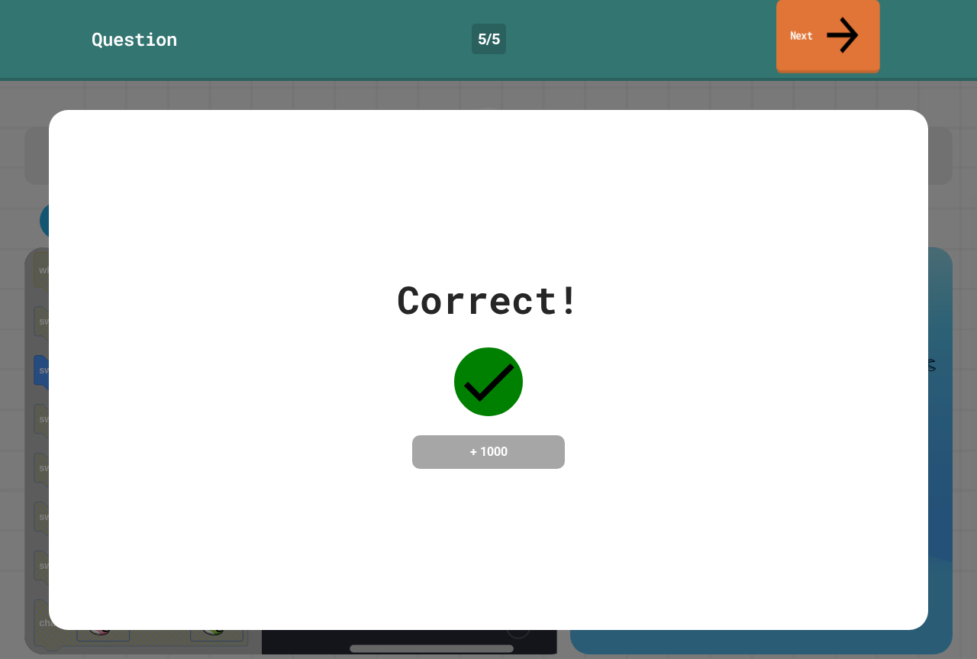
click at [815, 11] on link "Next" at bounding box center [828, 37] width 104 height 74
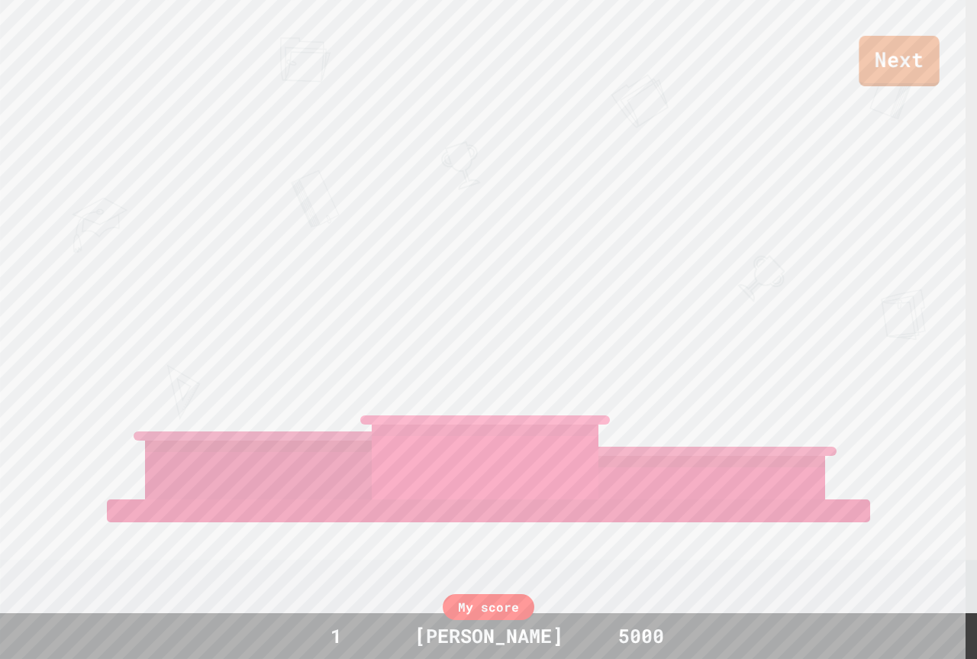
click at [939, 56] on div "Next" at bounding box center [488, 43] width 977 height 86
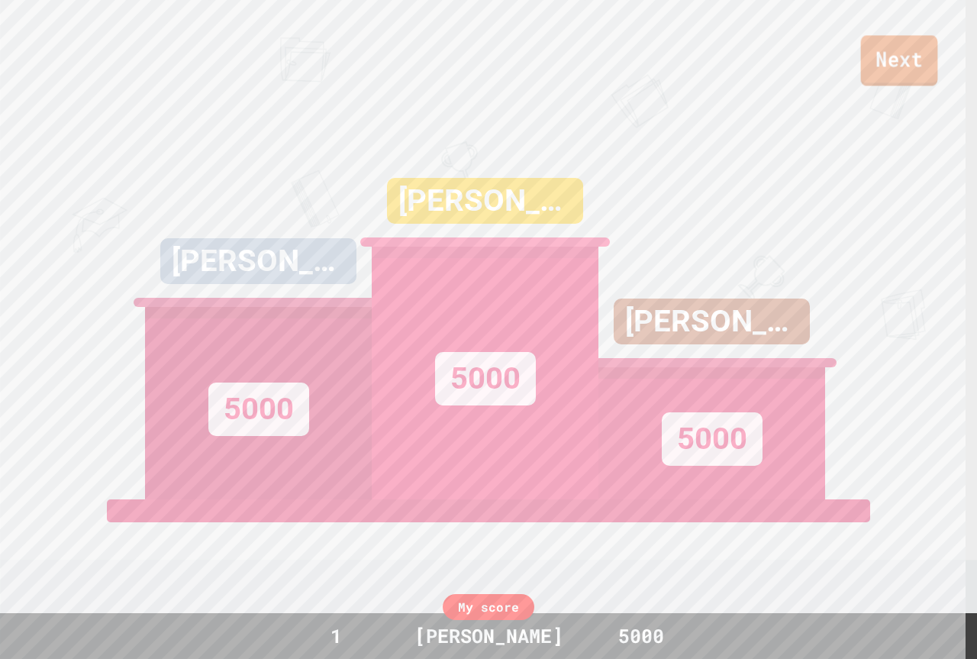
click at [939, 56] on div "Next" at bounding box center [488, 43] width 977 height 86
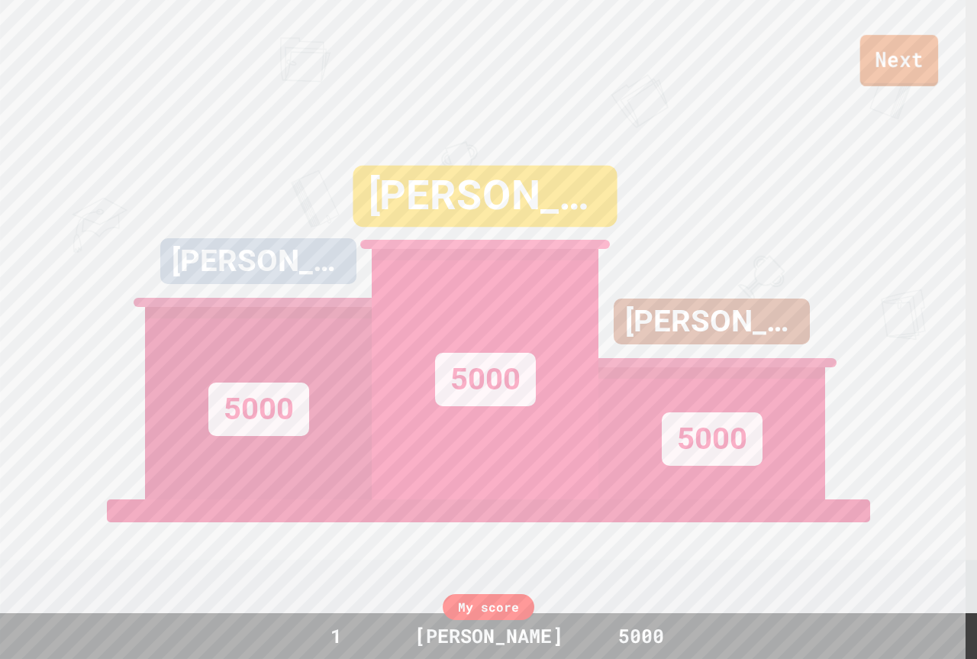
click at [939, 58] on div "Next" at bounding box center [488, 43] width 977 height 86
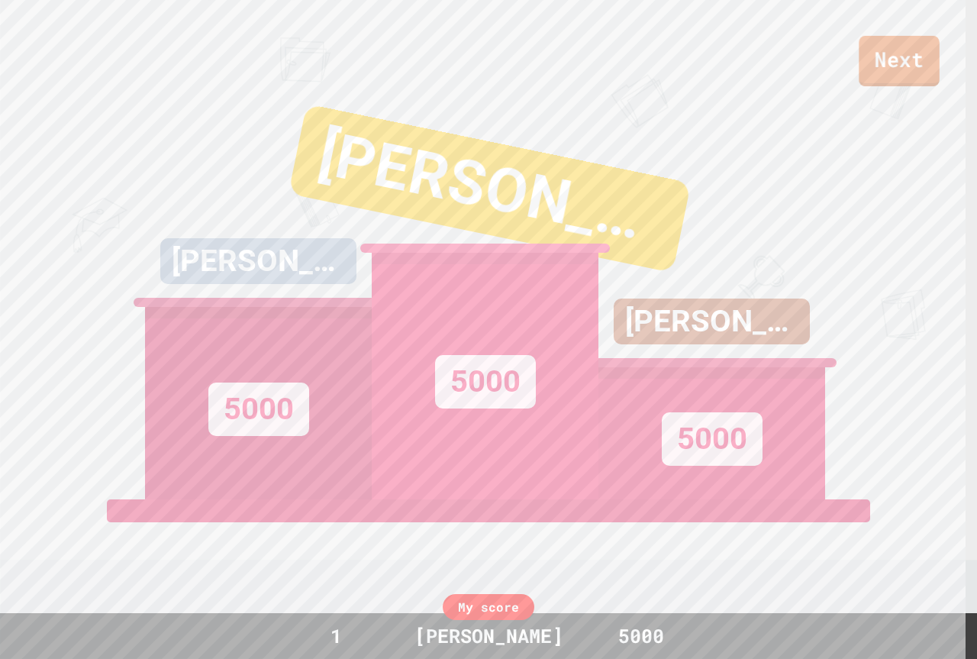
click at [918, 66] on link "Next" at bounding box center [899, 61] width 80 height 50
